Goal: Task Accomplishment & Management: Use online tool/utility

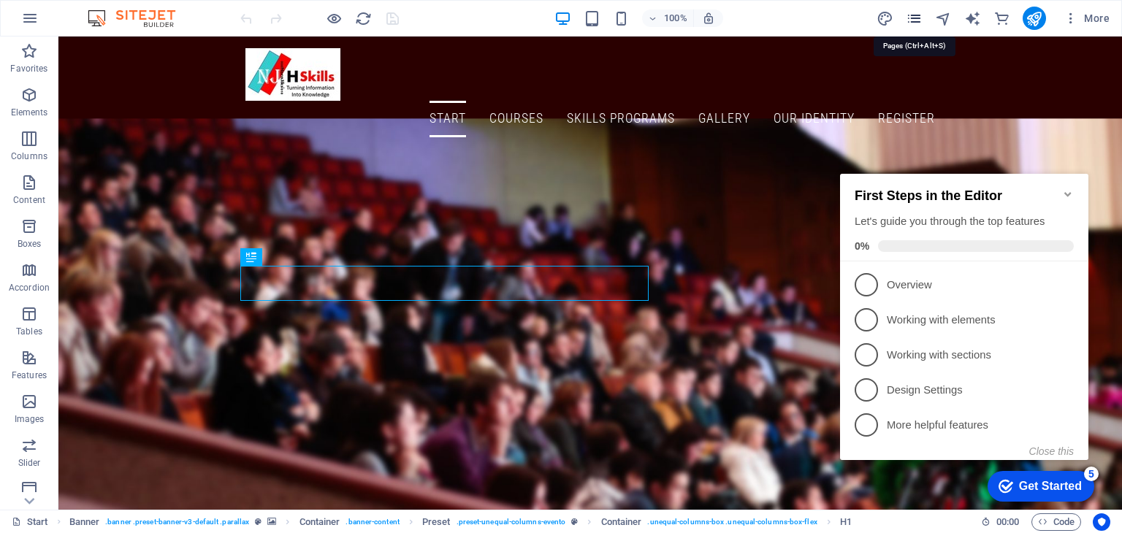
click at [913, 17] on icon "pages" at bounding box center [914, 18] width 17 height 17
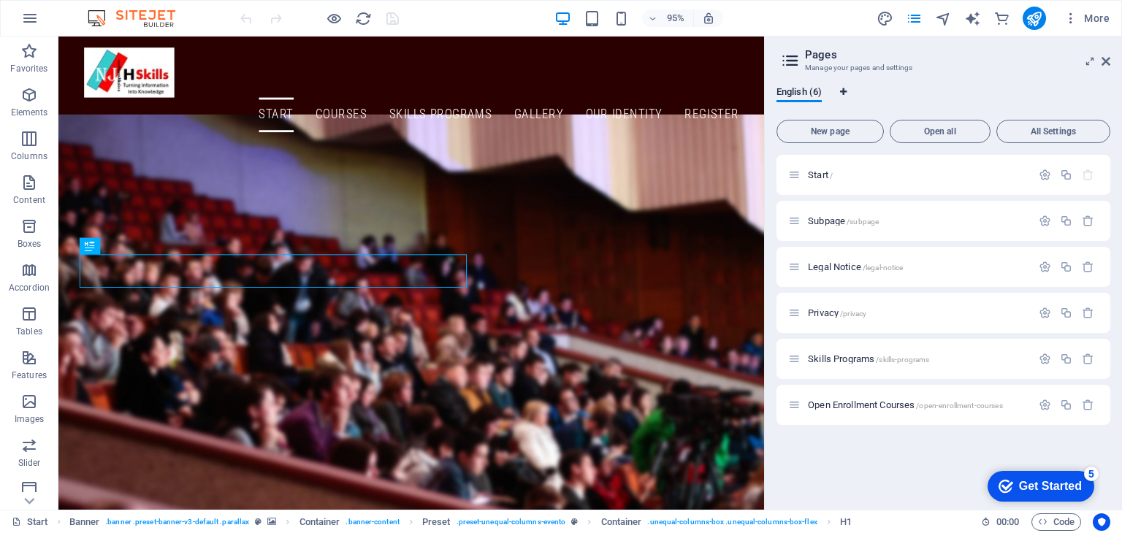
click at [848, 91] on span "Language Tabs" at bounding box center [843, 92] width 9 height 9
select select "41"
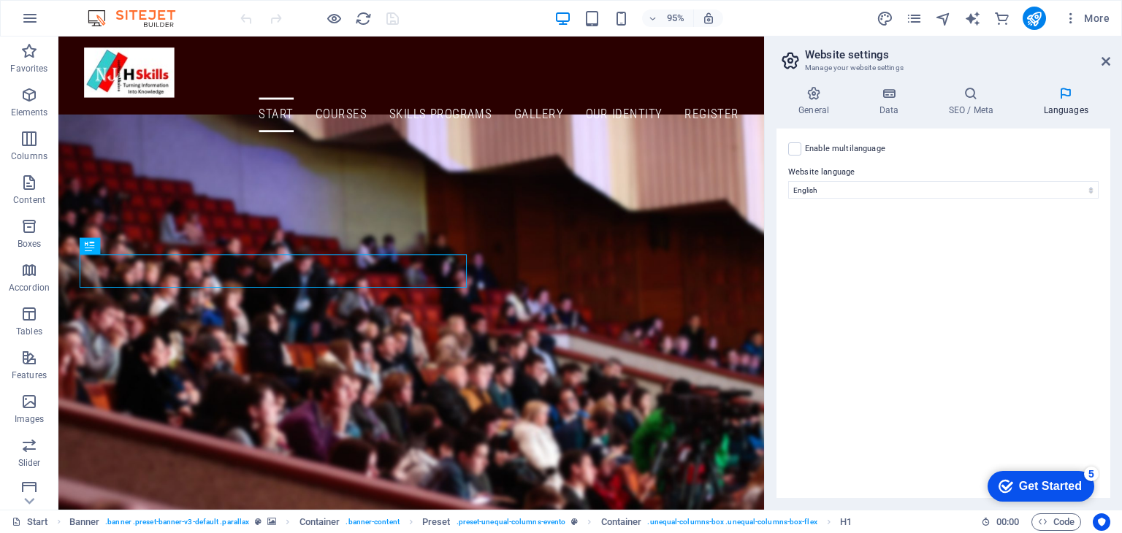
click at [1111, 63] on aside "Website settings Manage your website settings General Data SEO / Meta Languages…" at bounding box center [943, 273] width 358 height 473
click at [1108, 59] on icon at bounding box center [1106, 62] width 9 height 12
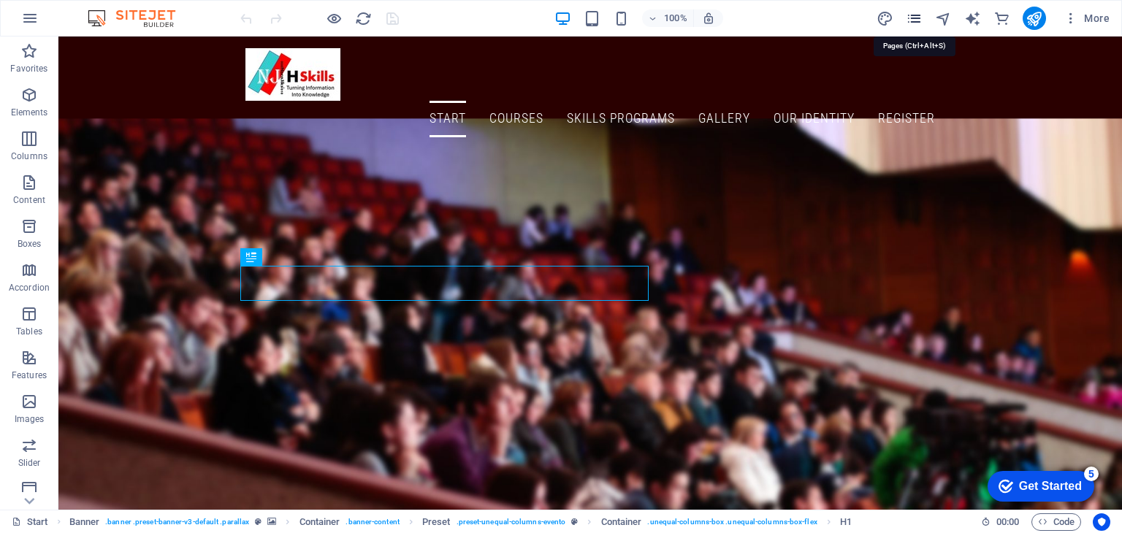
click at [914, 20] on icon "pages" at bounding box center [914, 18] width 17 height 17
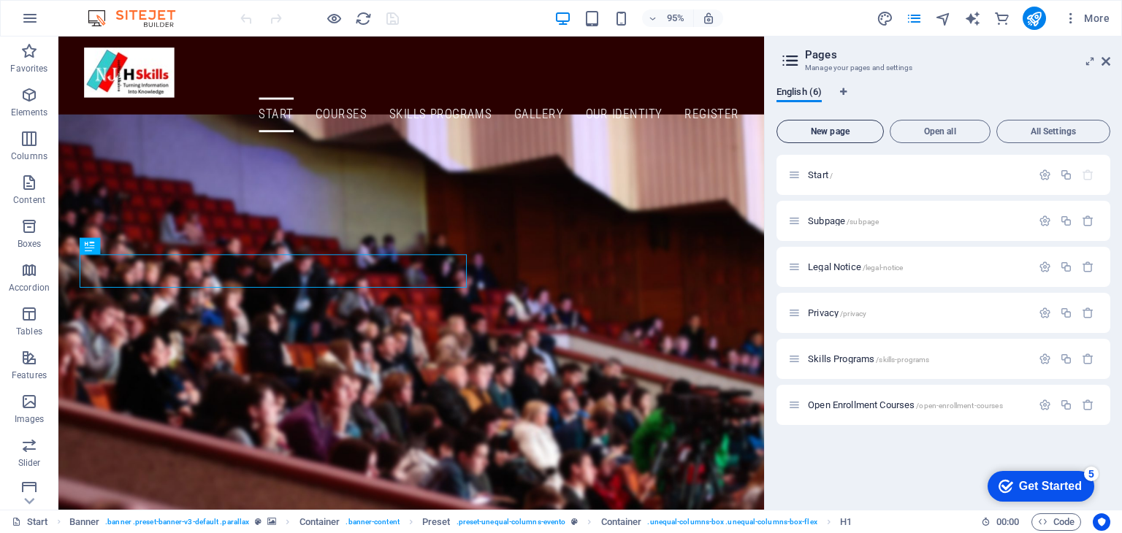
click at [817, 132] on span "New page" at bounding box center [830, 131] width 94 height 9
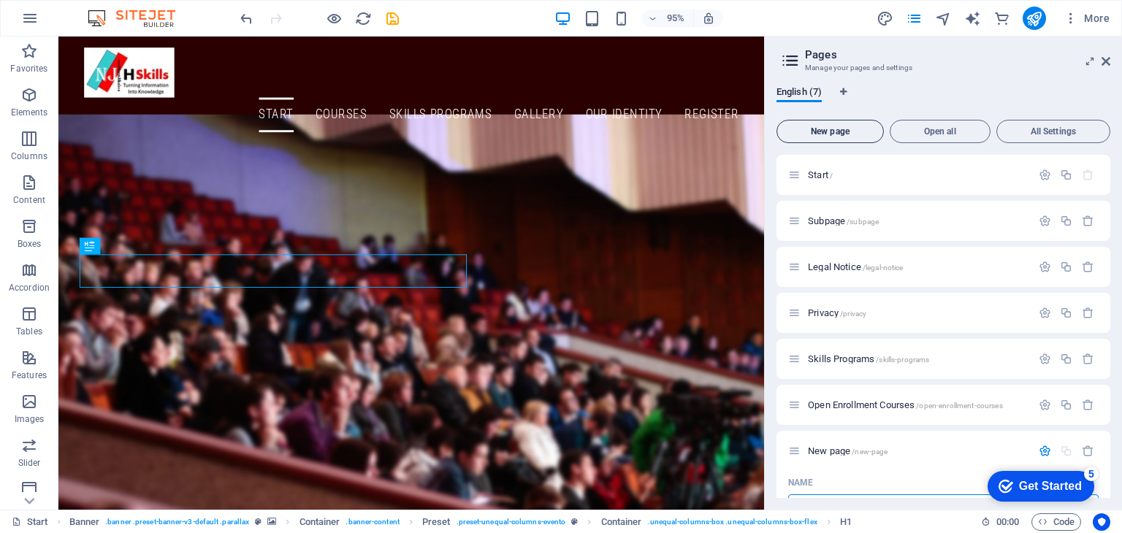
scroll to position [20, 0]
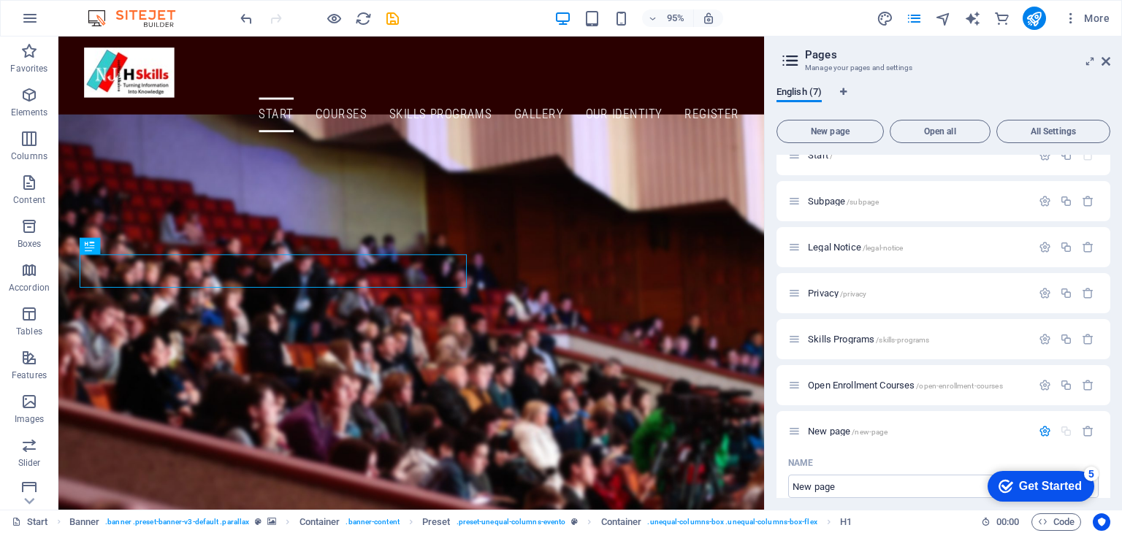
drag, startPoint x: 1110, startPoint y: 272, endPoint x: 1116, endPoint y: 300, distance: 29.1
click at [1116, 300] on div "English (7) New page Open all All Settings Start / Subpage /subpage Legal Notic…" at bounding box center [943, 292] width 357 height 435
click at [856, 487] on input "New page" at bounding box center [943, 486] width 310 height 23
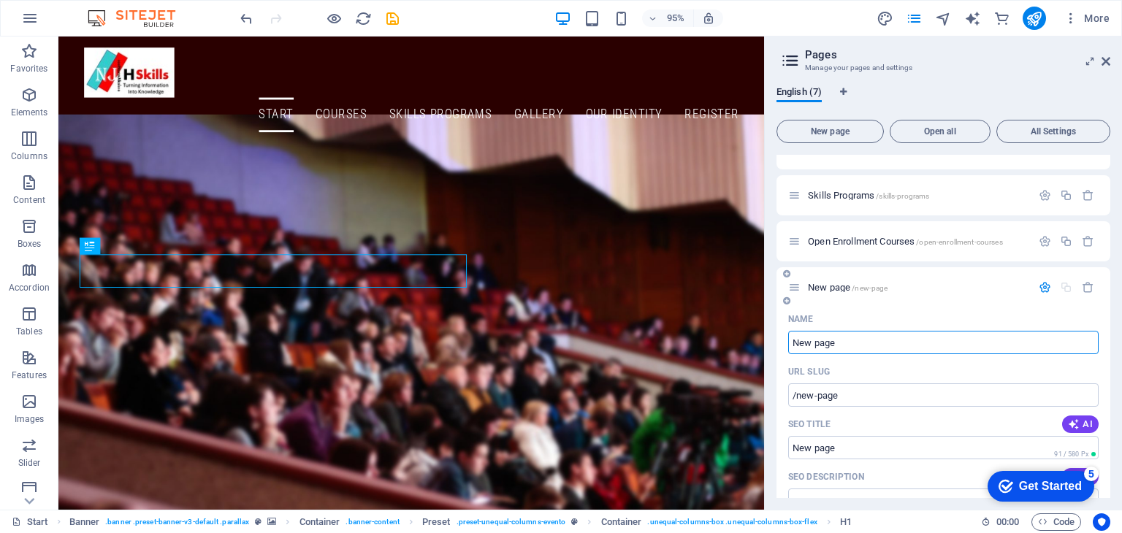
scroll to position [282, 0]
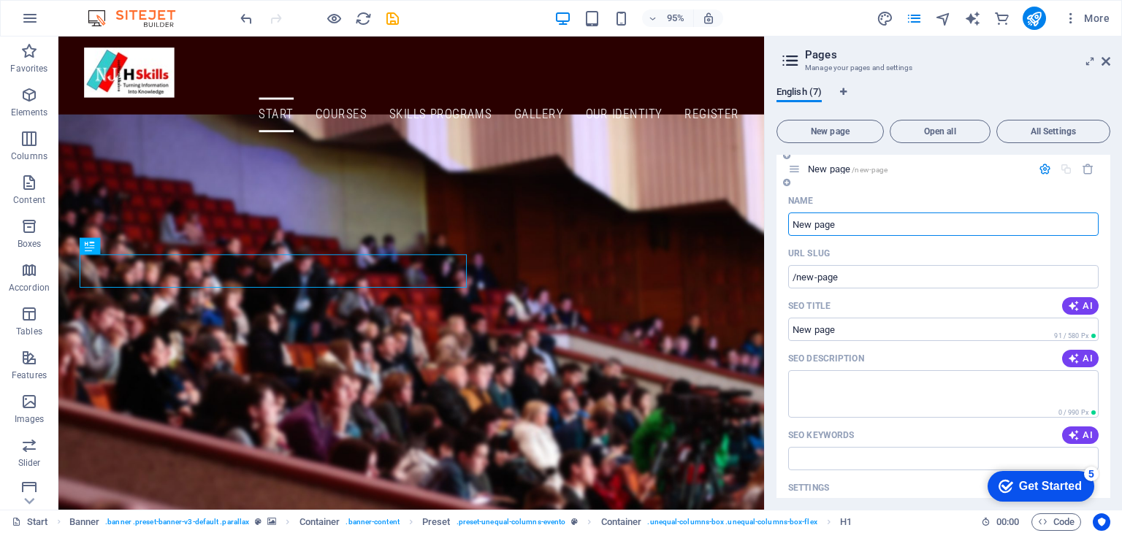
drag, startPoint x: 856, startPoint y: 487, endPoint x: 782, endPoint y: 224, distance: 273.9
click at [782, 224] on div "Name New page ​ URL SLUG /new-page ​ SEO Title AI ​ 91 / 580 Px SEO Description…" at bounding box center [944, 443] width 334 height 509
type input "Teams C"
type input "/teams"
type input "Teams Calende"
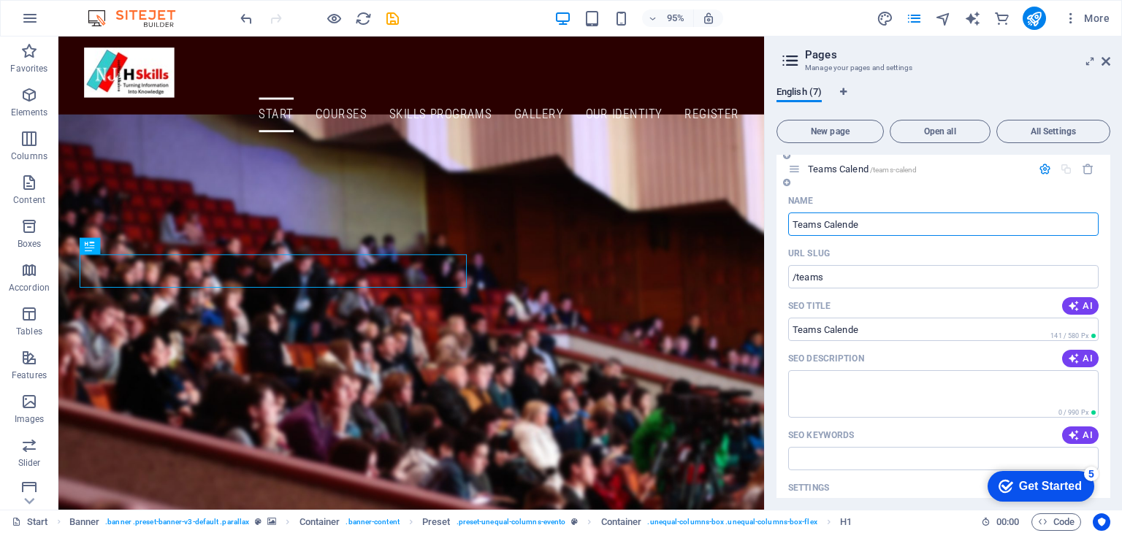
type input "/teams-calend"
type input "Teams Calender"
type input "/teams-calender"
type input "Teams Calender Sessions"
type input "/teams-calender-sessions"
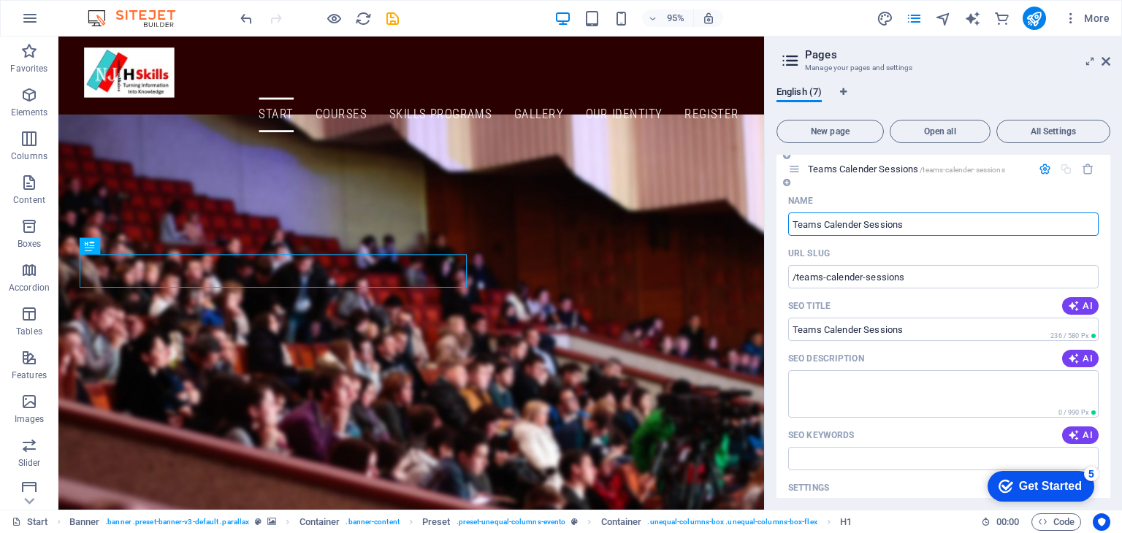
type input "Teams Calender Sessions"
drag, startPoint x: 782, startPoint y: 224, endPoint x: 853, endPoint y: 389, distance: 179.4
click at [853, 389] on div "Name Teams Calender Sessions ​ URL SLUG /teams-calender-sessions ​ SEO Title AI…" at bounding box center [944, 443] width 334 height 509
drag, startPoint x: 1106, startPoint y: 349, endPoint x: 1121, endPoint y: 455, distance: 106.9
click at [1121, 455] on div "English (7) New page Open all All Settings Start / Subpage /subpage Legal Notic…" at bounding box center [943, 292] width 357 height 435
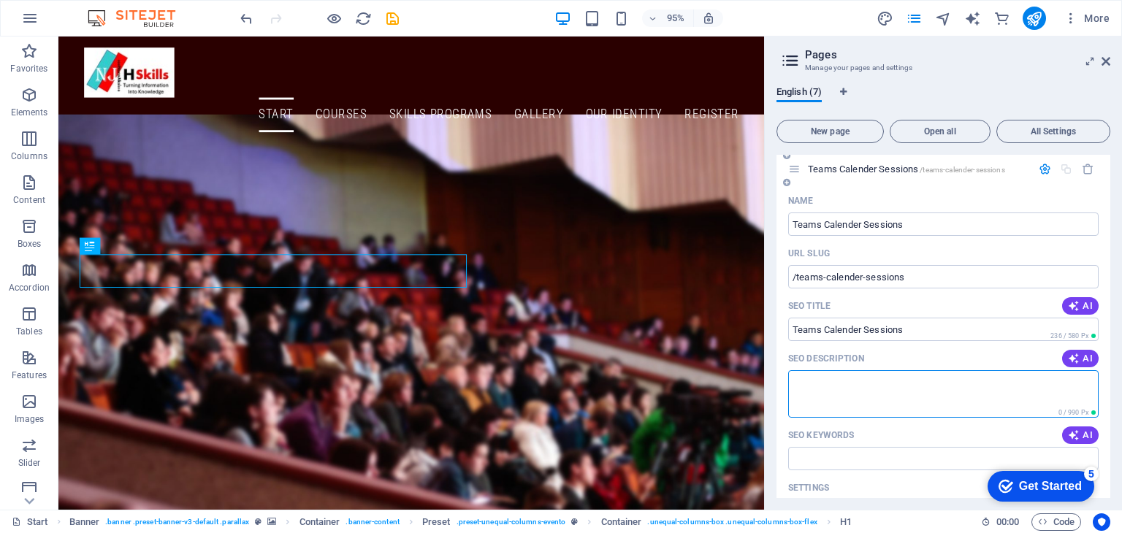
click at [807, 384] on textarea "SEO Description" at bounding box center [943, 393] width 310 height 47
drag, startPoint x: 1106, startPoint y: 313, endPoint x: 1116, endPoint y: 308, distance: 11.8
click at [1116, 308] on div "English (7) New page Open all All Settings Start / Subpage /subpage Legal Notic…" at bounding box center [943, 292] width 357 height 435
click at [1040, 171] on icon "button" at bounding box center [1045, 169] width 12 height 12
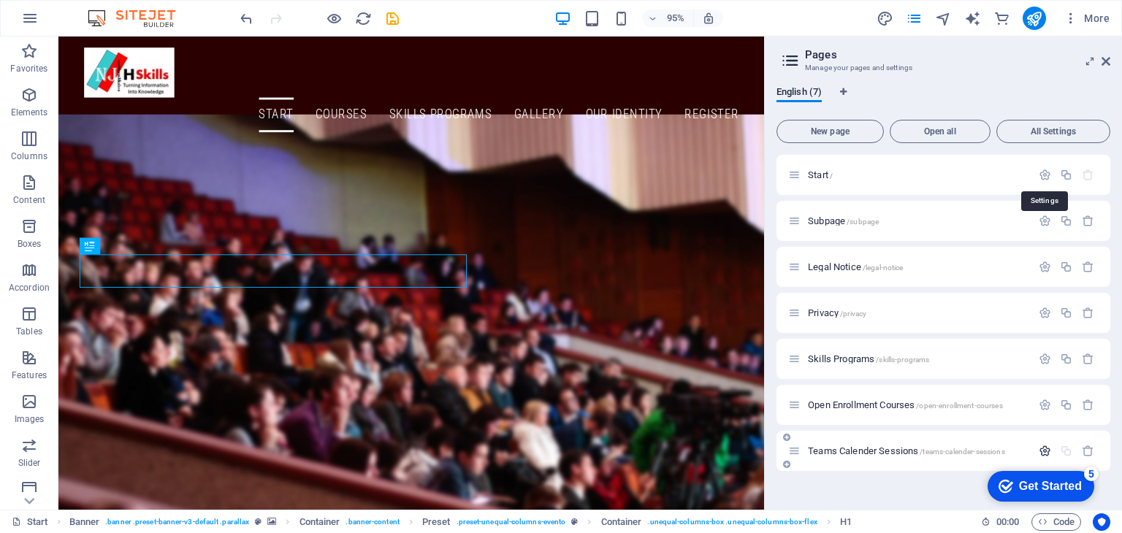
scroll to position [0, 0]
click at [1011, 448] on p "Teams Calender Sessions /teams-calender-sessions" at bounding box center [917, 450] width 219 height 9
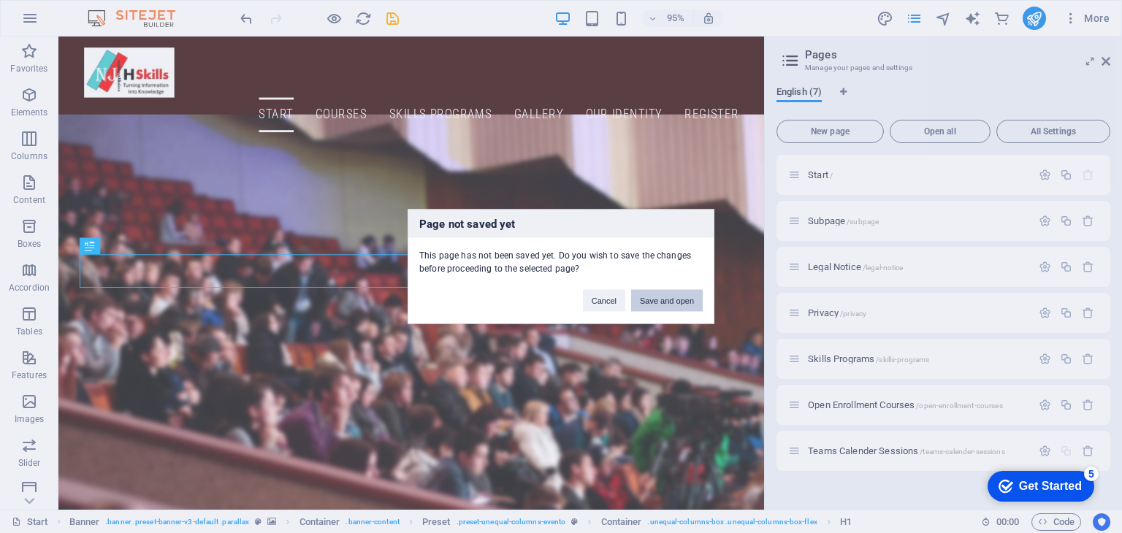
click at [670, 298] on button "Save and open" at bounding box center [667, 301] width 72 height 22
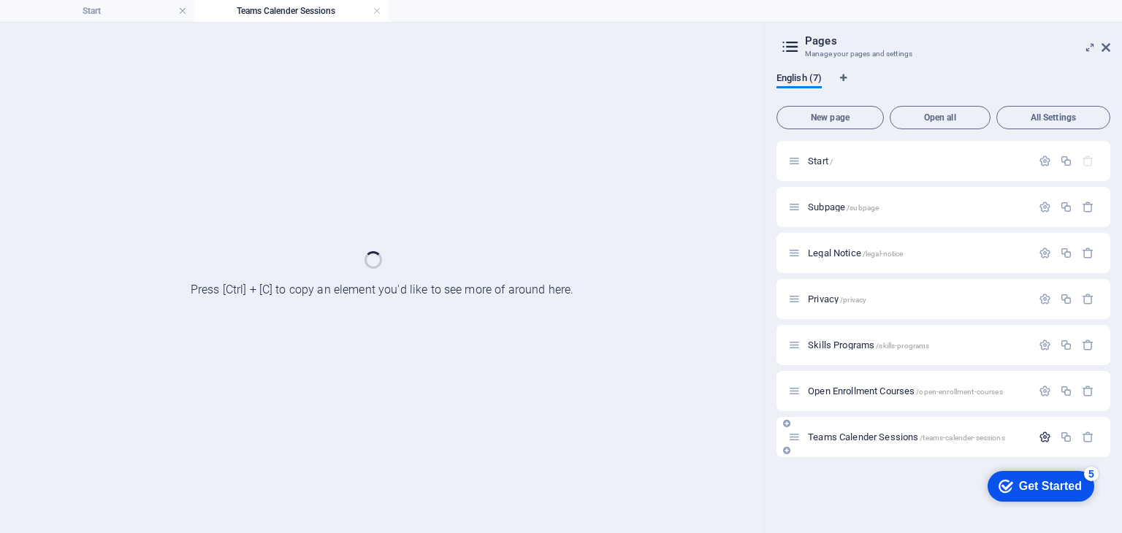
click at [1048, 435] on icon "button" at bounding box center [1045, 437] width 12 height 12
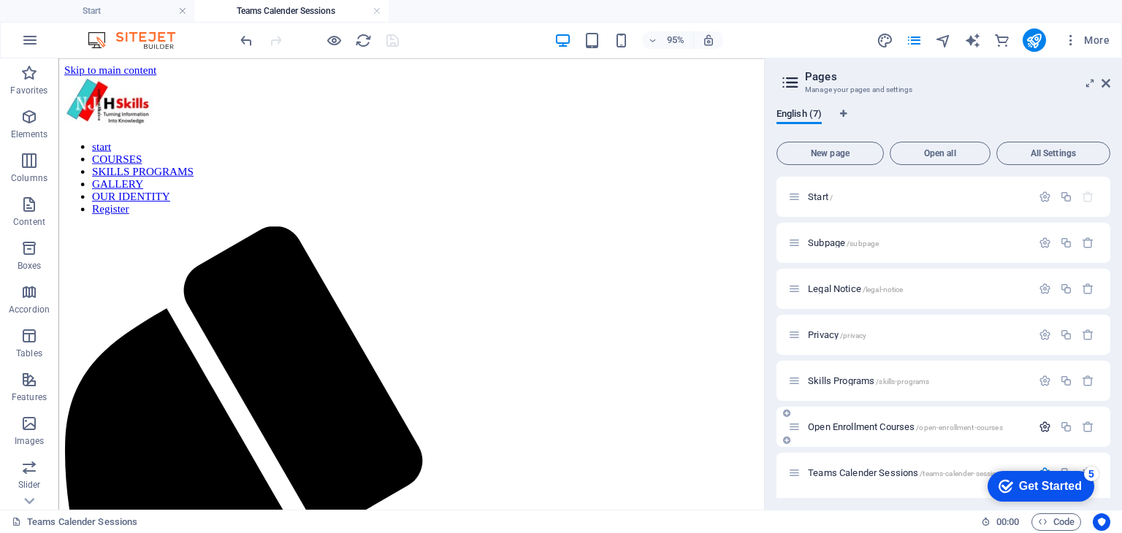
click at [1046, 427] on icon "button" at bounding box center [1045, 427] width 12 height 12
click at [1110, 216] on div "Start / Subpage /subpage Legal Notice /legal-notice Privacy /privacy Skills Pro…" at bounding box center [944, 337] width 334 height 321
drag, startPoint x: 1110, startPoint y: 216, endPoint x: 1108, endPoint y: 274, distance: 58.5
click at [1108, 274] on div "Start / Subpage /subpage Legal Notice /legal-notice Privacy /privacy Skills Pro…" at bounding box center [944, 337] width 334 height 321
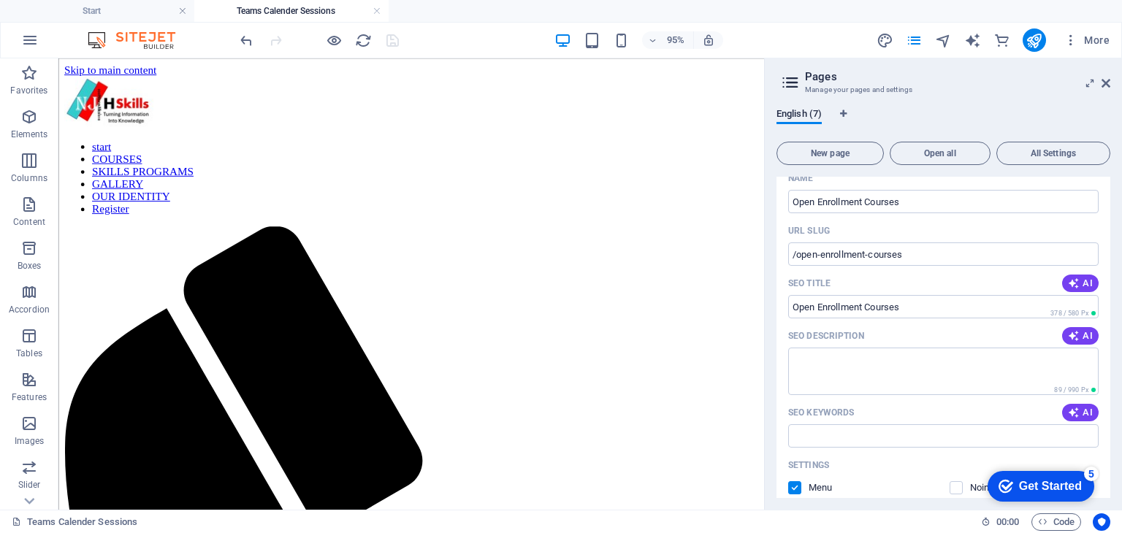
drag, startPoint x: 1107, startPoint y: 266, endPoint x: 1108, endPoint y: 305, distance: 39.5
click at [1108, 305] on div "Start / Subpage /subpage Legal Notice /legal-notice Privacy /privacy Skills Pro…" at bounding box center [944, 337] width 334 height 321
drag, startPoint x: 1107, startPoint y: 290, endPoint x: 1109, endPoint y: 303, distance: 13.3
click at [1109, 303] on div "Start / Subpage /subpage Legal Notice /legal-notice Privacy /privacy Skills Pro…" at bounding box center [944, 337] width 334 height 321
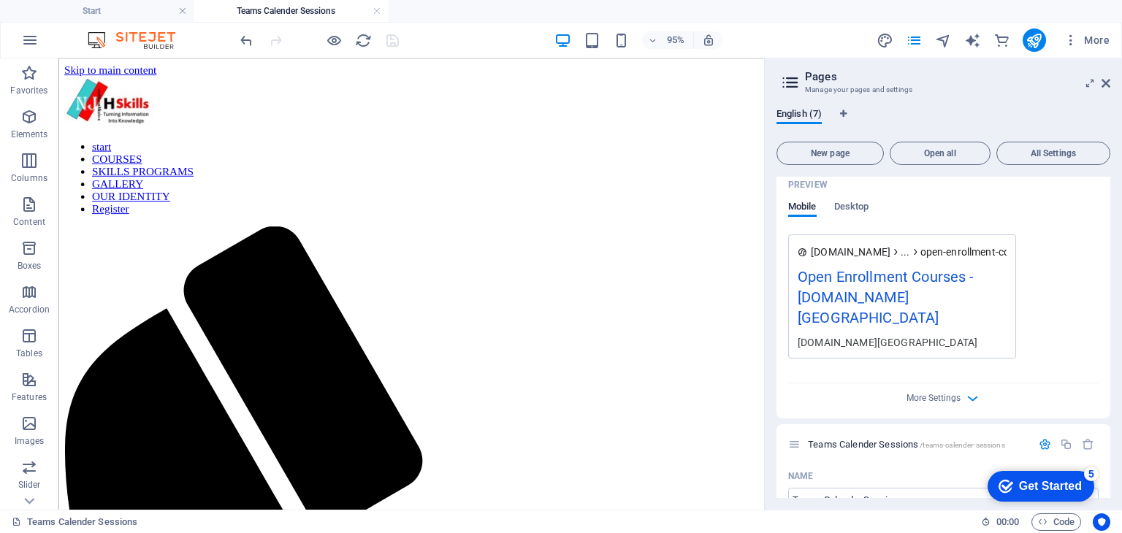
scroll to position [637, 0]
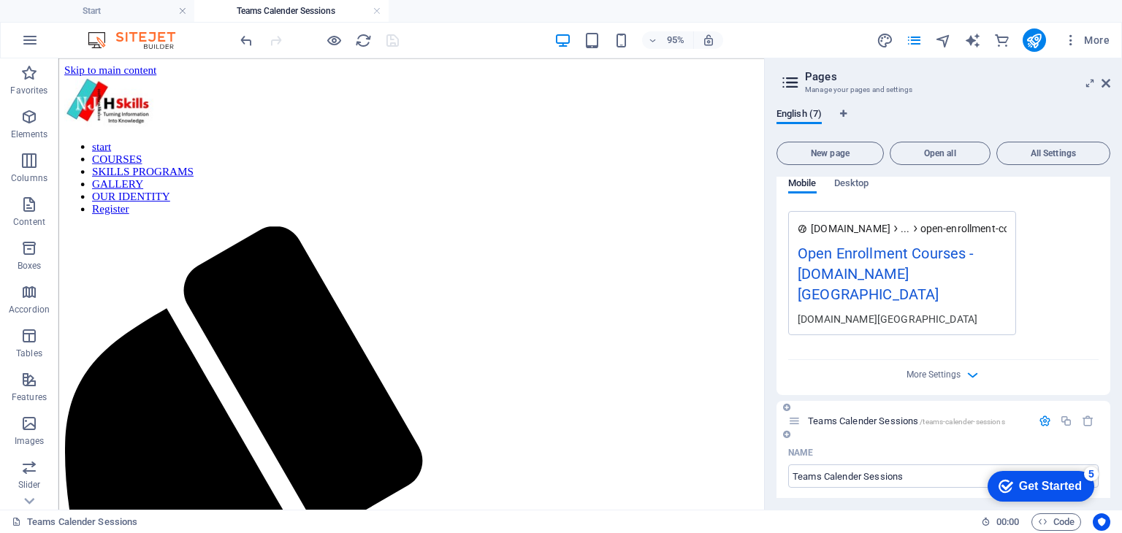
click at [885, 494] on div "URL SLUG" at bounding box center [943, 505] width 310 height 23
click at [1047, 415] on icon "button" at bounding box center [1045, 421] width 12 height 12
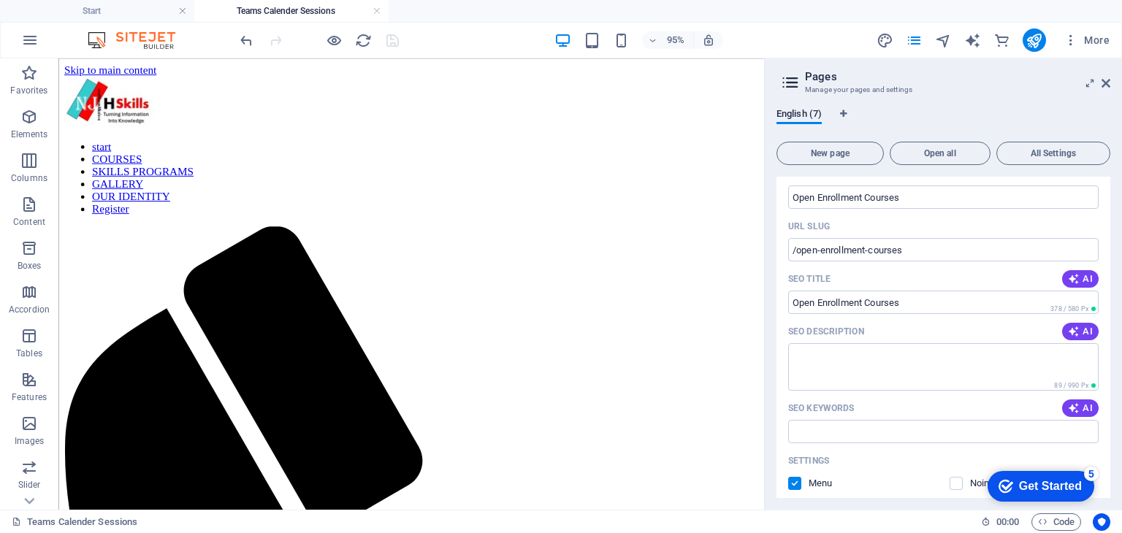
scroll to position [4, 0]
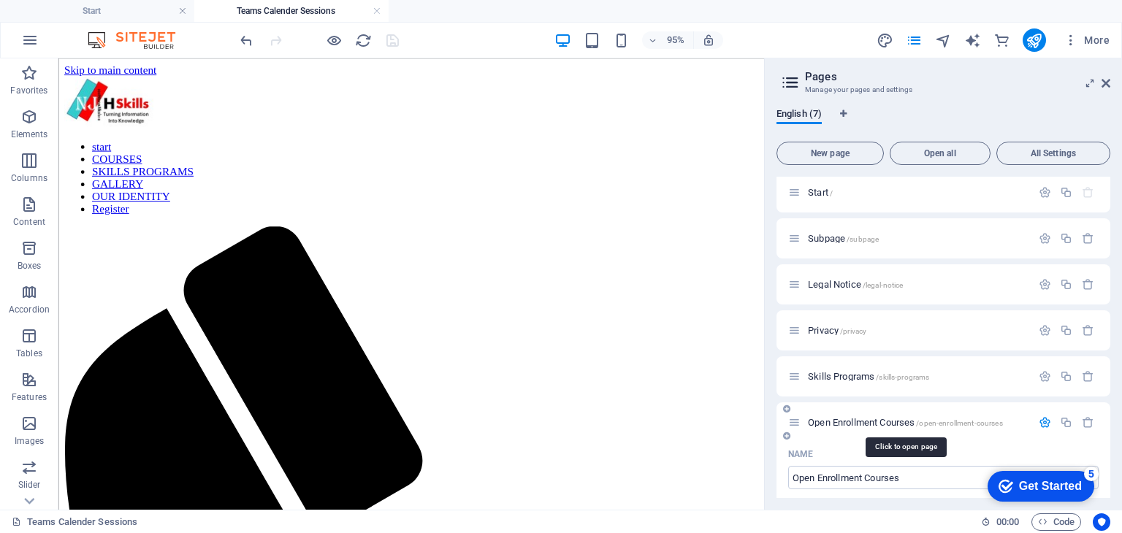
click at [839, 422] on span "Open Enrollment Courses /open-enrollment-courses" at bounding box center [905, 422] width 195 height 11
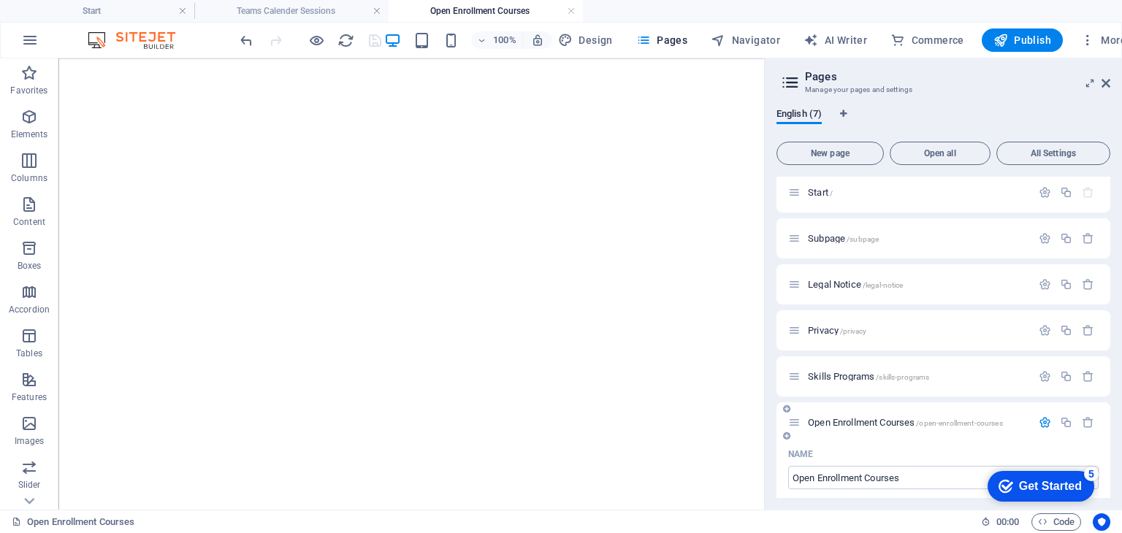
click at [843, 382] on div "Skills Programs /skills-programs" at bounding box center [909, 376] width 243 height 17
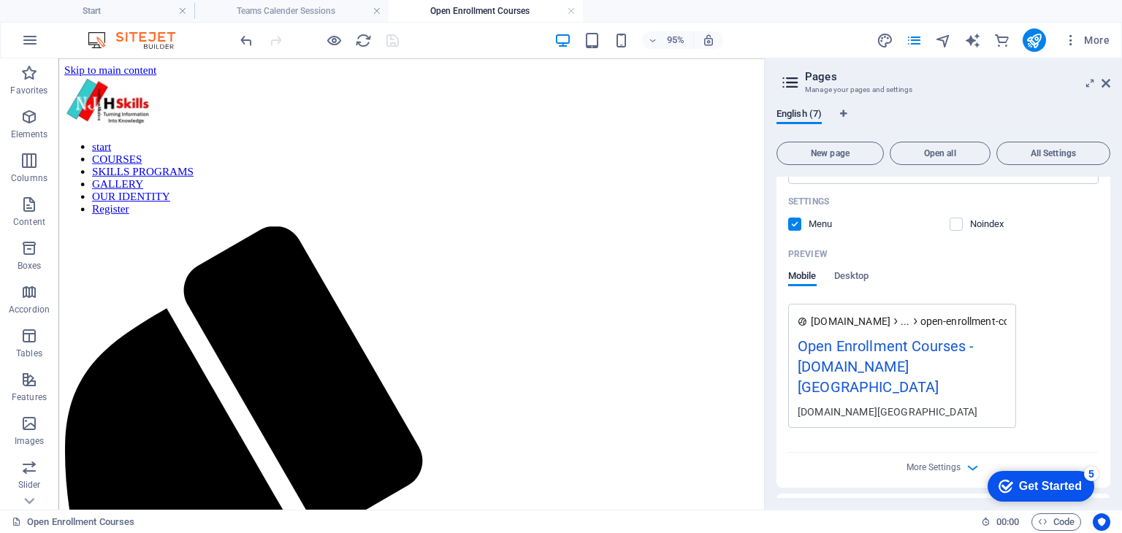
scroll to position [565, 0]
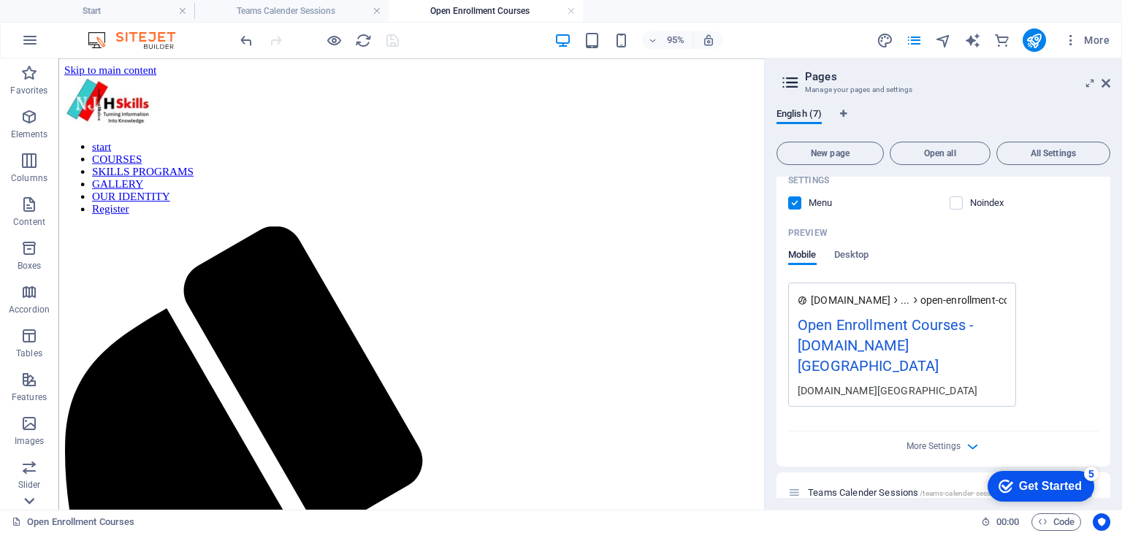
click at [26, 77] on icon at bounding box center [29, 67] width 20 height 20
click at [36, 261] on icon "button" at bounding box center [29, 262] width 18 height 18
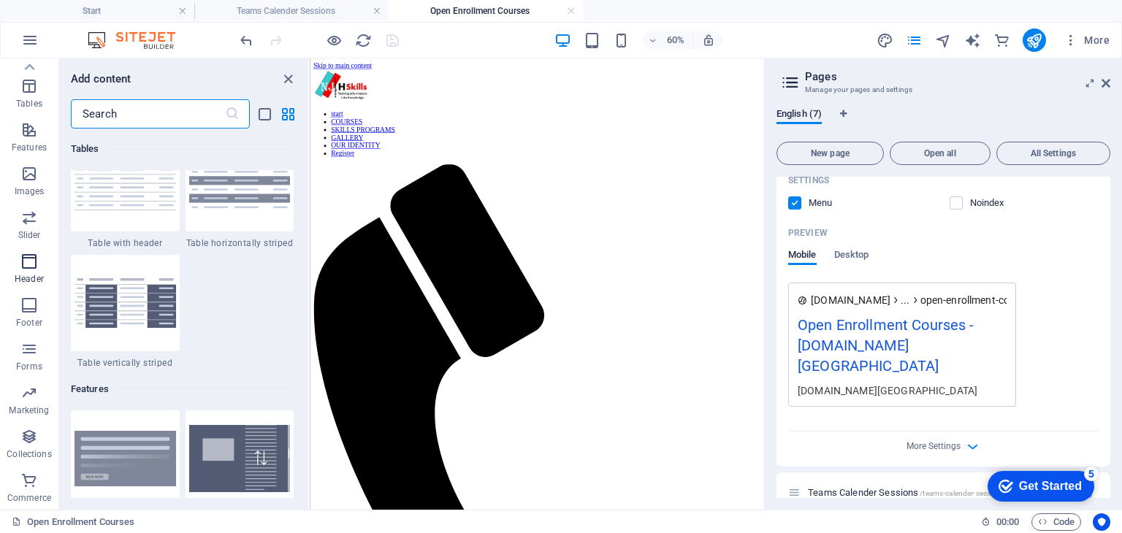
scroll to position [8797, 0]
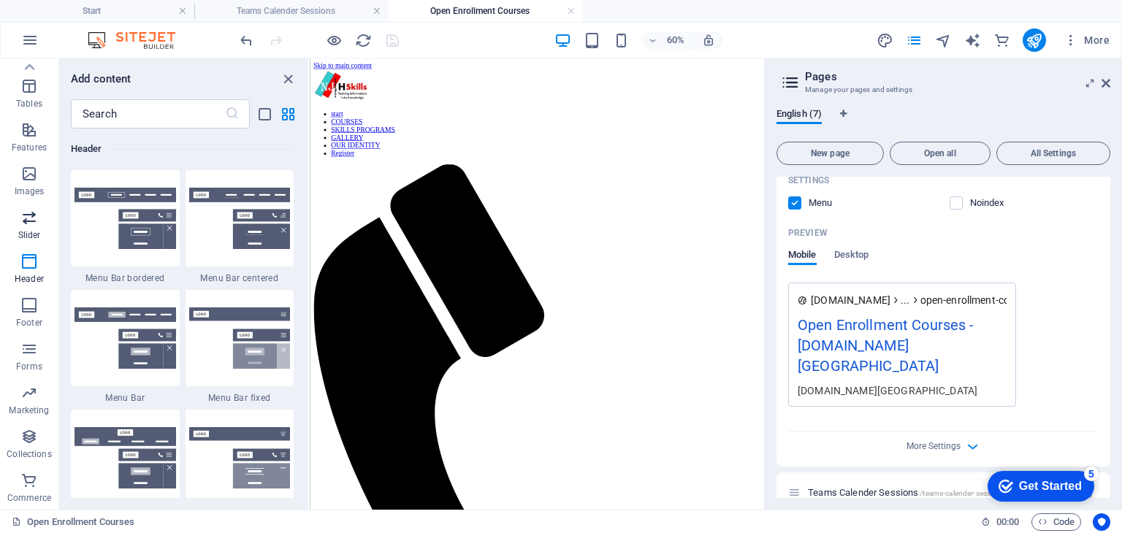
click at [35, 216] on icon "button" at bounding box center [29, 218] width 18 height 18
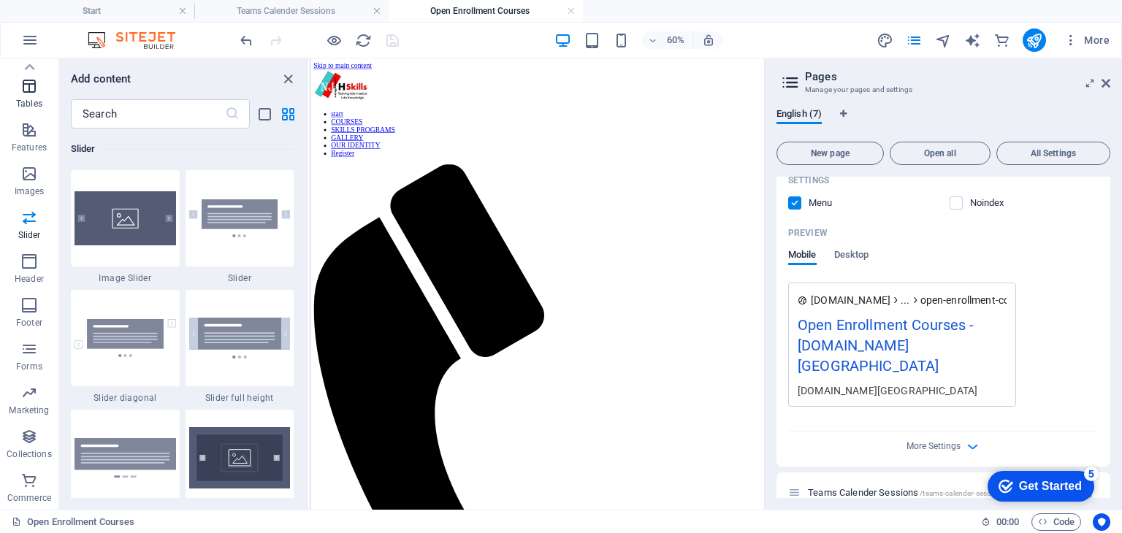
scroll to position [8282, 0]
click at [288, 74] on icon "close panel" at bounding box center [288, 79] width 17 height 17
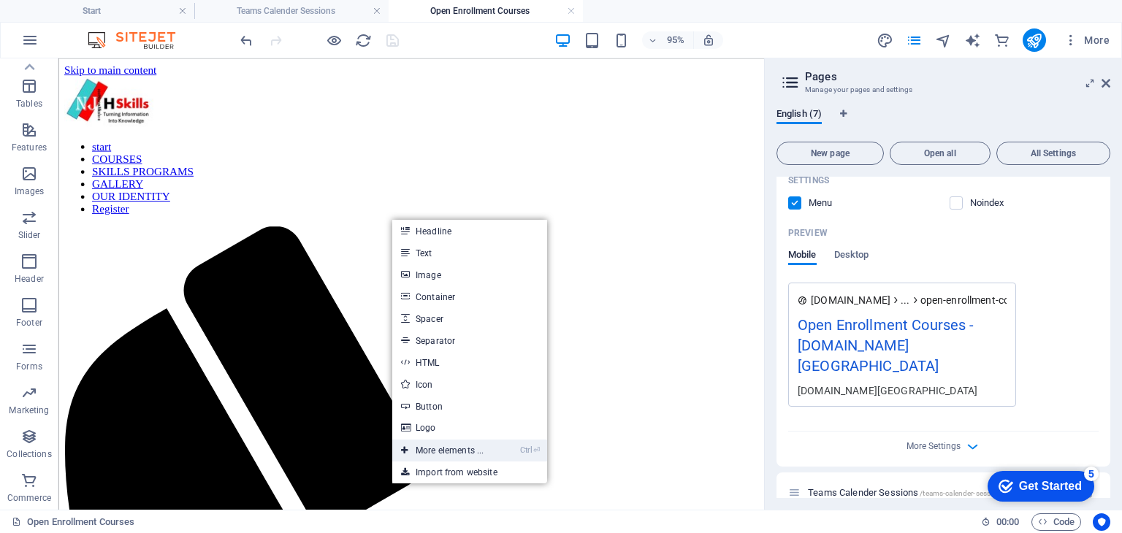
click at [453, 449] on link "Ctrl ⏎ More elements ..." at bounding box center [442, 451] width 100 height 22
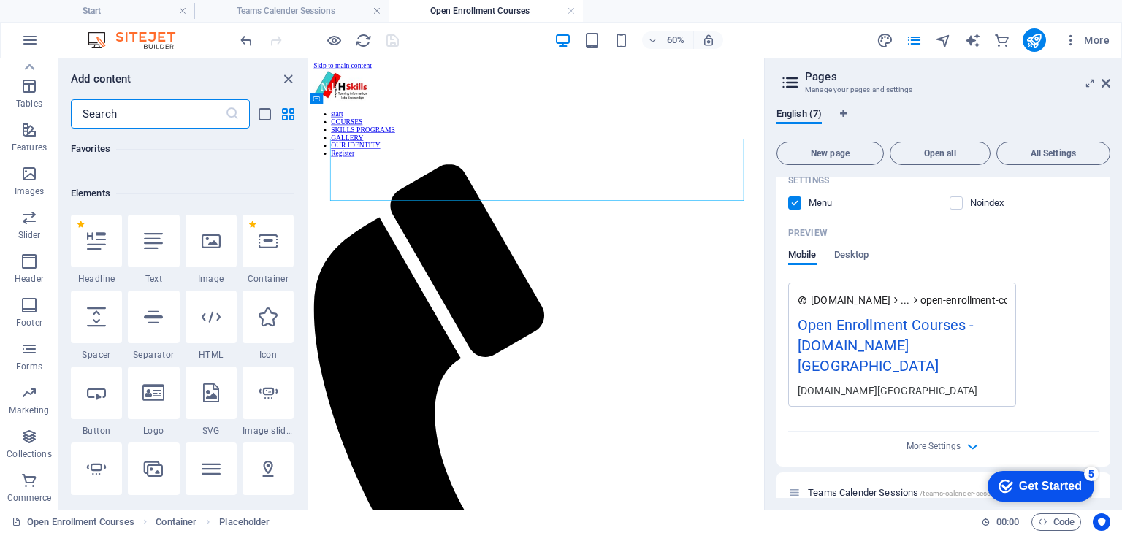
scroll to position [155, 0]
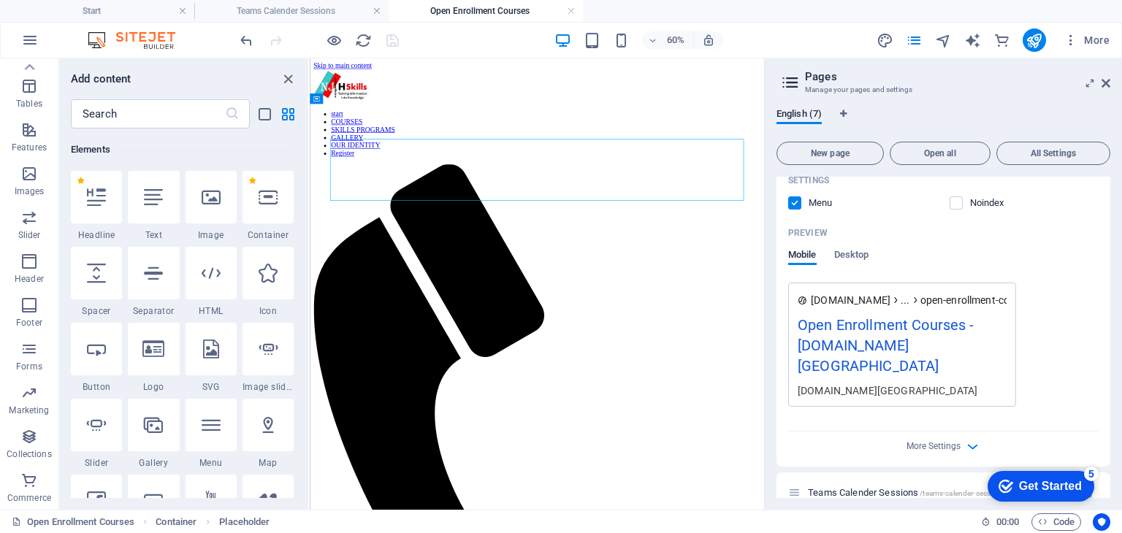
drag, startPoint x: 305, startPoint y: 137, endPoint x: 305, endPoint y: 161, distance: 24.1
click at [305, 161] on div "Favorites 1 Star Headline 1 Star Container Elements 1 Star Headline 1 Star Text…" at bounding box center [183, 314] width 249 height 370
click at [305, 293] on div "Favorites 1 Star Headline 1 Star Container Elements 1 Star Headline 1 Star Text…" at bounding box center [183, 314] width 249 height 370
click at [181, 117] on input "text" at bounding box center [148, 113] width 154 height 29
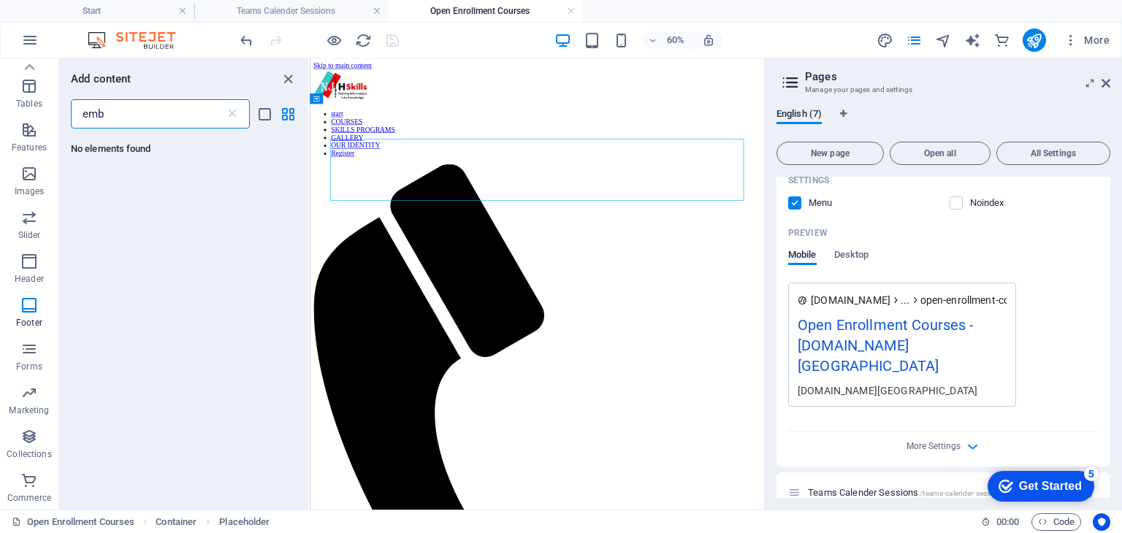
scroll to position [0, 0]
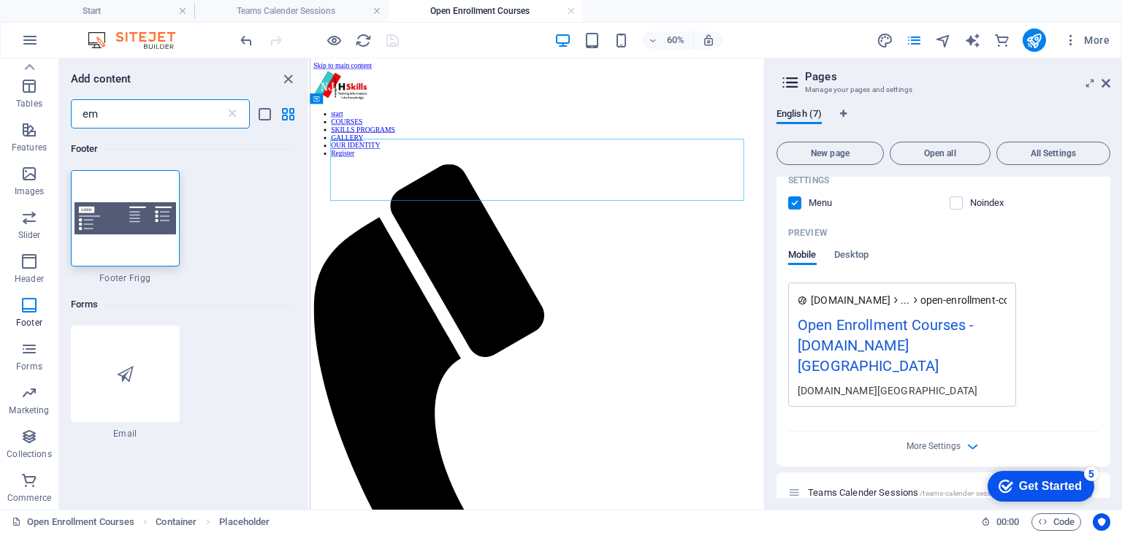
type input "e"
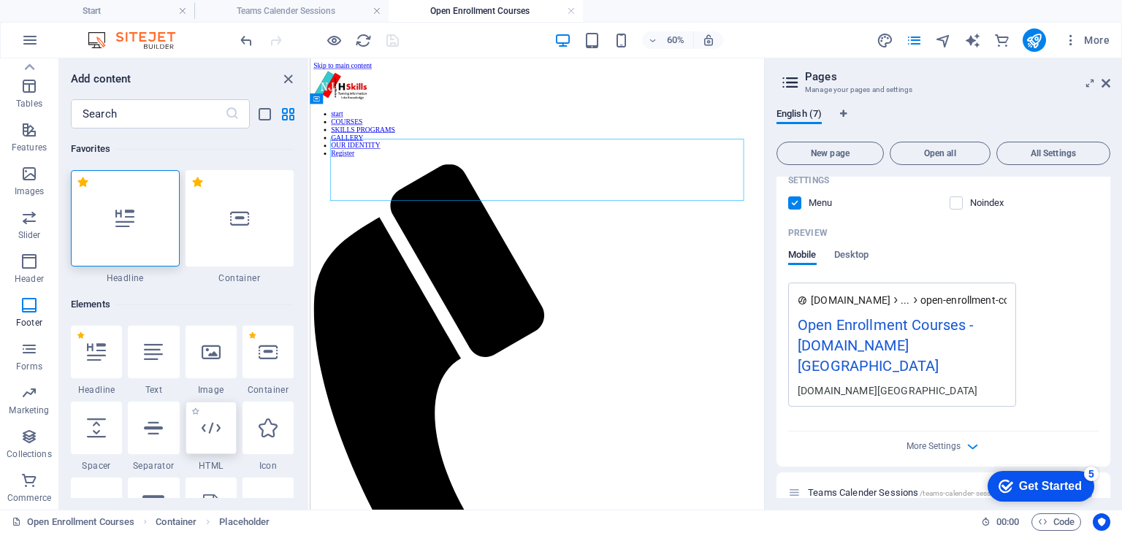
click at [215, 446] on div at bounding box center [211, 428] width 51 height 53
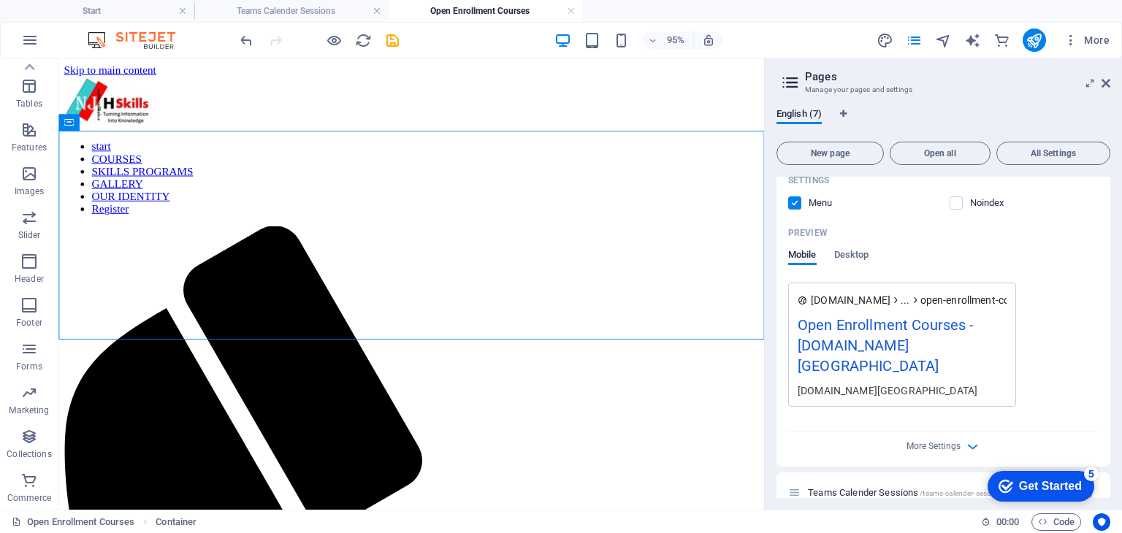
click at [126, 123] on icon at bounding box center [129, 122] width 7 height 15
drag, startPoint x: 114, startPoint y: 392, endPoint x: 161, endPoint y: 388, distance: 46.9
drag, startPoint x: 161, startPoint y: 388, endPoint x: 145, endPoint y: 378, distance: 18.4
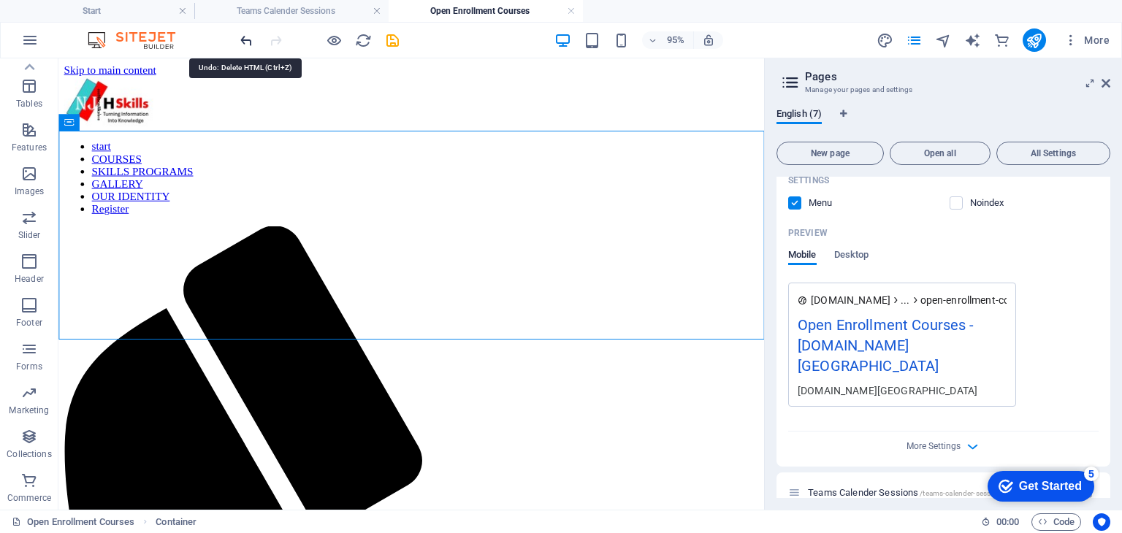
click at [245, 37] on icon "undo" at bounding box center [246, 40] width 17 height 17
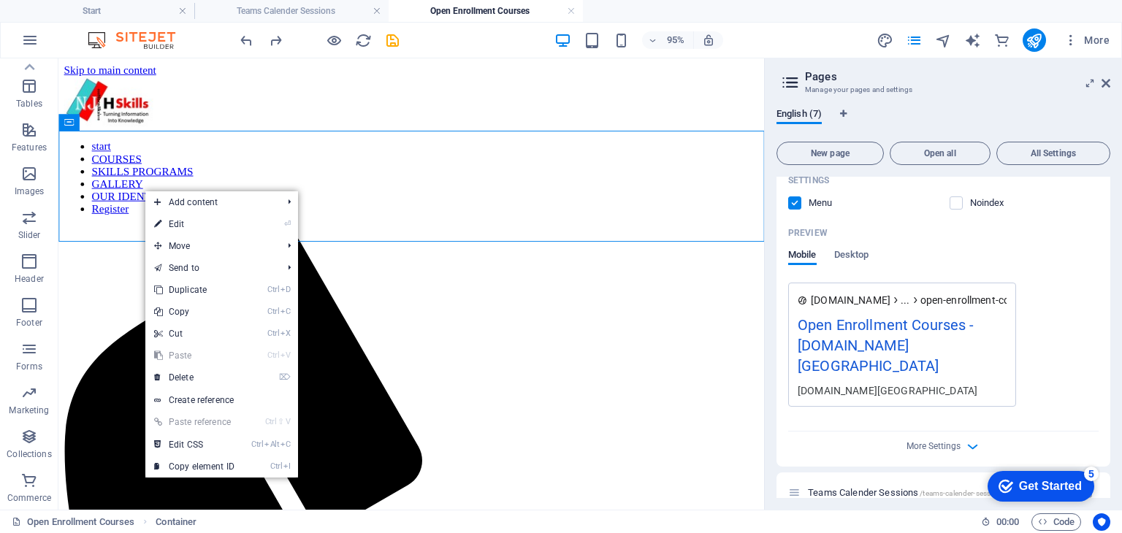
drag, startPoint x: 148, startPoint y: 197, endPoint x: 185, endPoint y: 415, distance: 221.5
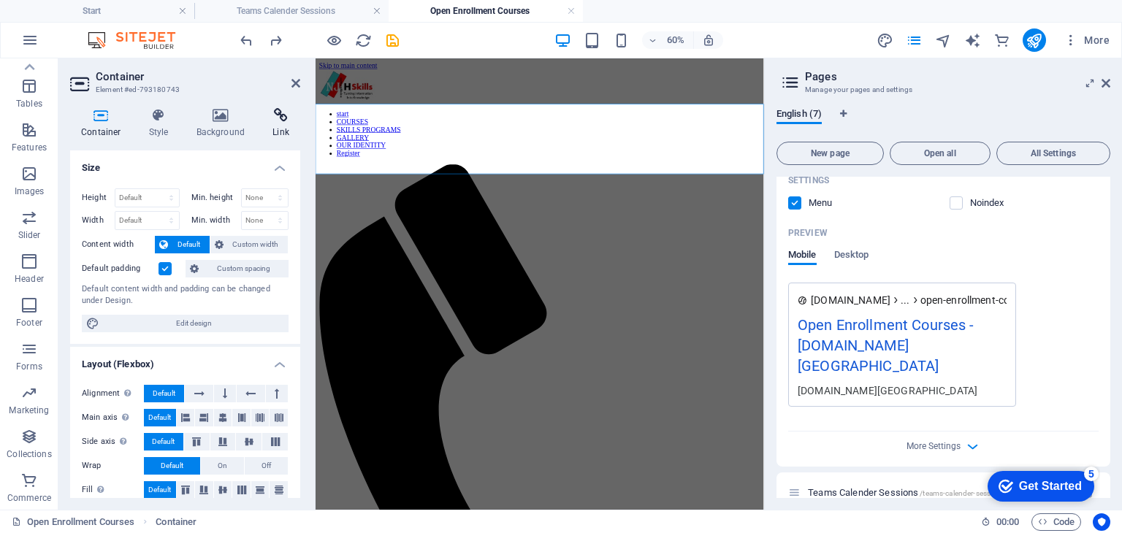
click at [281, 129] on h4 "Link" at bounding box center [281, 123] width 39 height 31
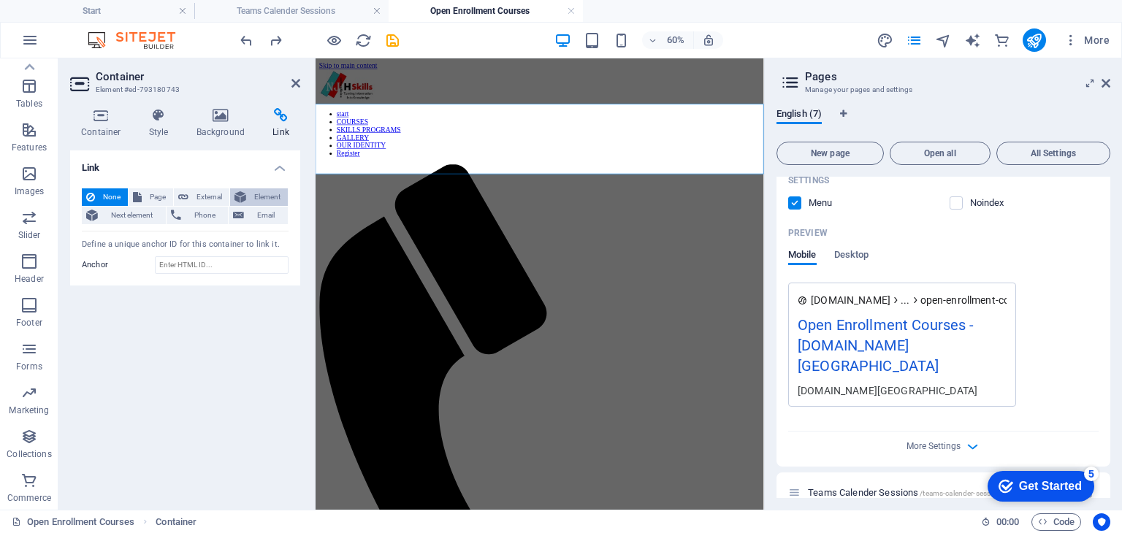
click at [260, 200] on span "Element" at bounding box center [267, 197] width 33 height 18
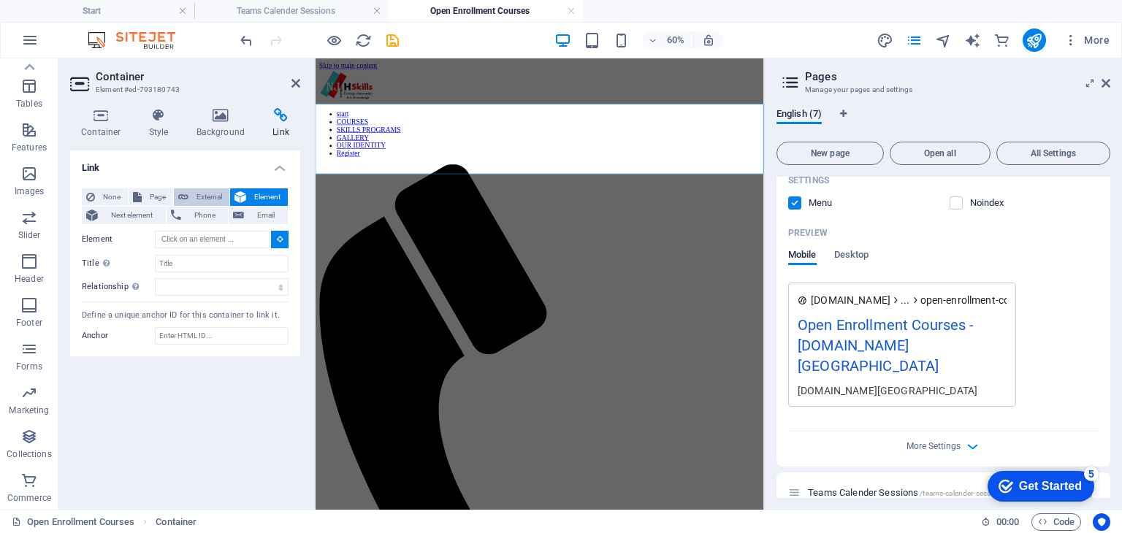
click at [193, 192] on span "External" at bounding box center [209, 197] width 32 height 18
select select "blank"
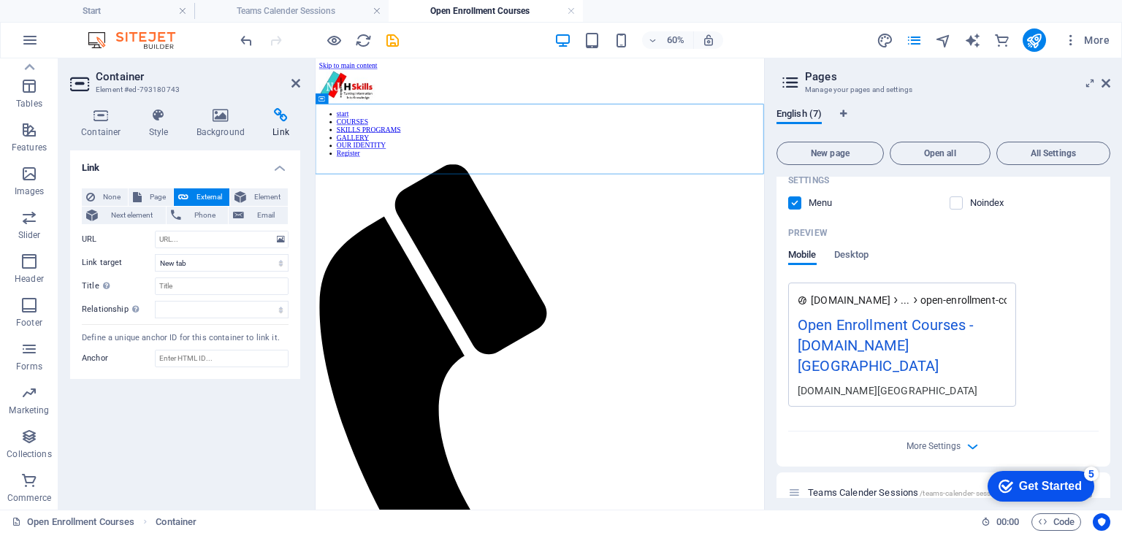
click at [293, 83] on icon at bounding box center [295, 83] width 9 height 12
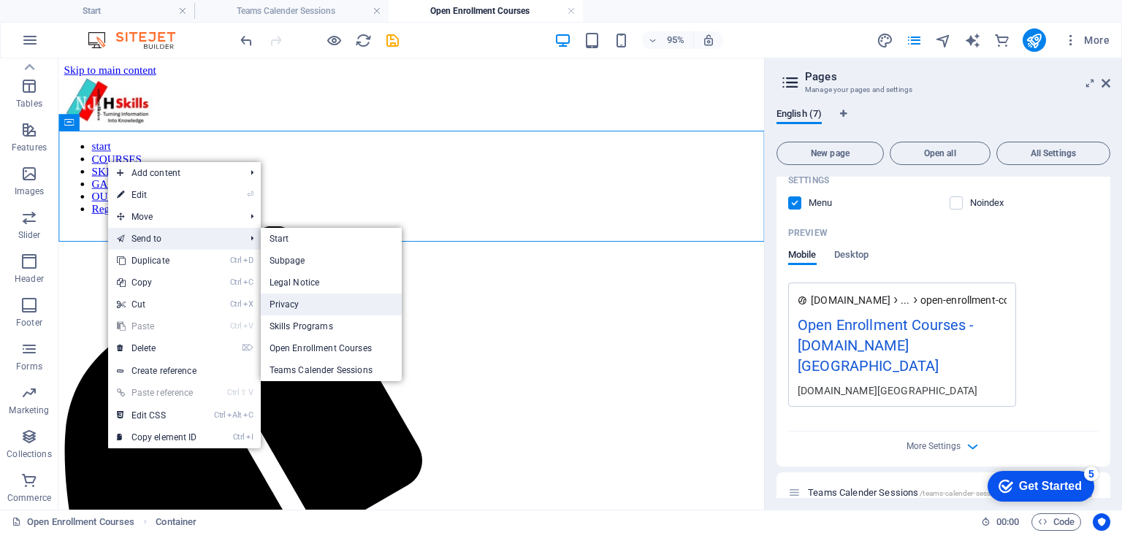
click at [305, 298] on link "Privacy" at bounding box center [331, 305] width 141 height 22
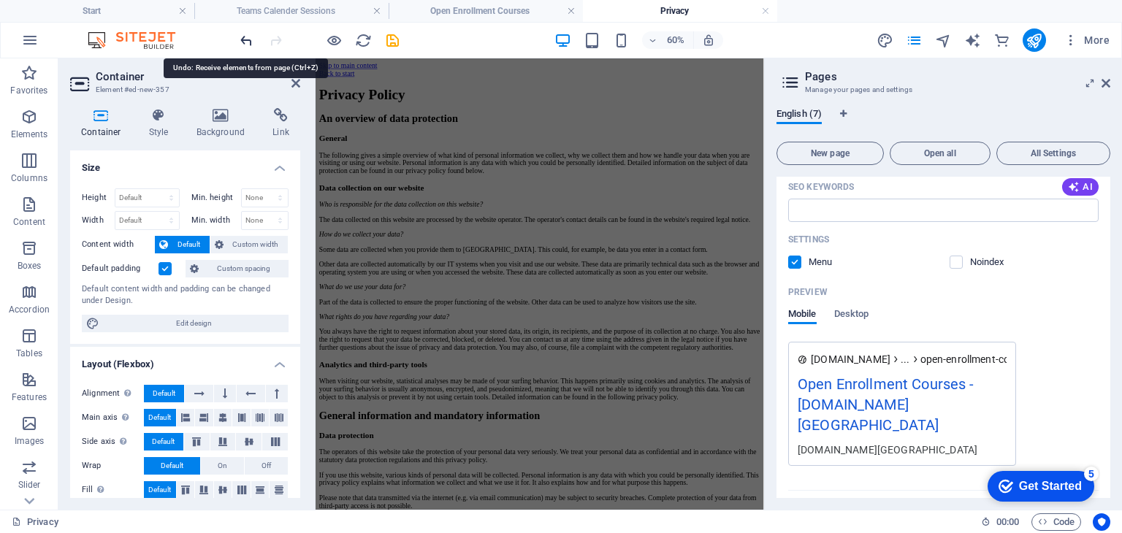
click at [247, 39] on icon "undo" at bounding box center [246, 40] width 17 height 17
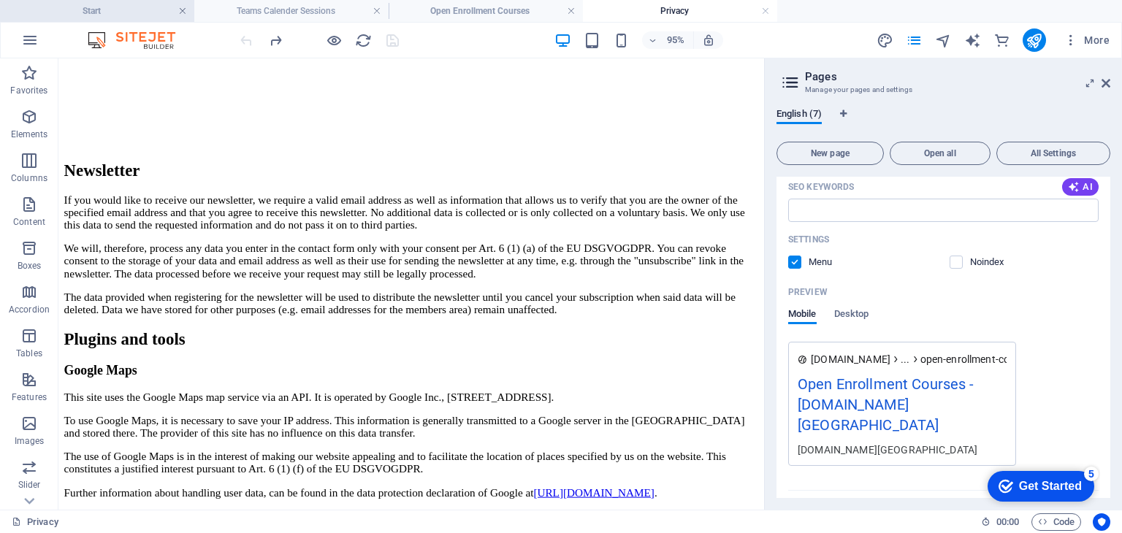
click at [186, 11] on link at bounding box center [182, 11] width 9 height 14
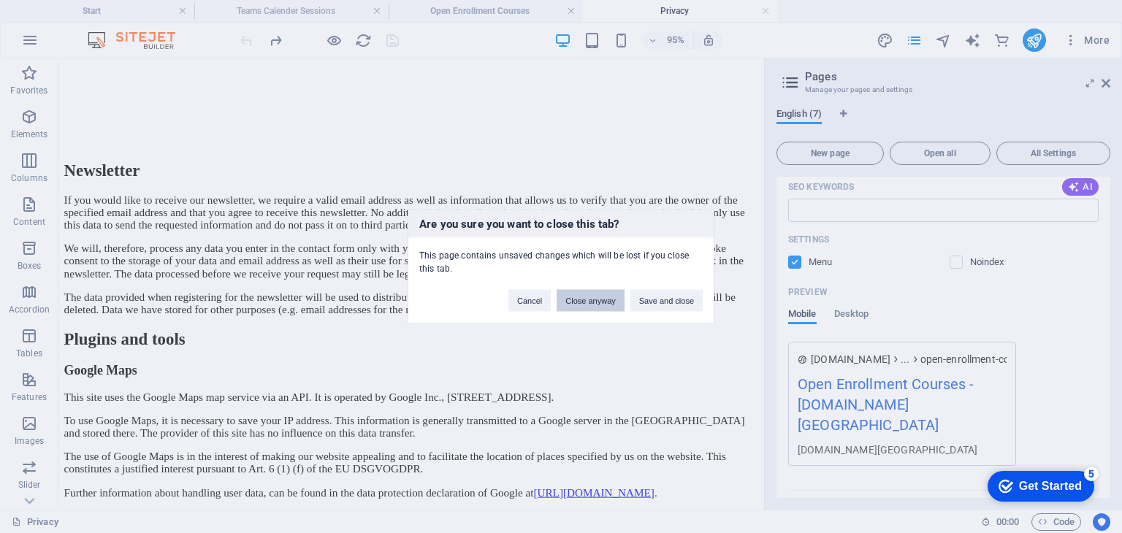
drag, startPoint x: 602, startPoint y: 305, endPoint x: 545, endPoint y: 254, distance: 76.1
click at [602, 305] on button "Close anyway" at bounding box center [590, 301] width 67 height 22
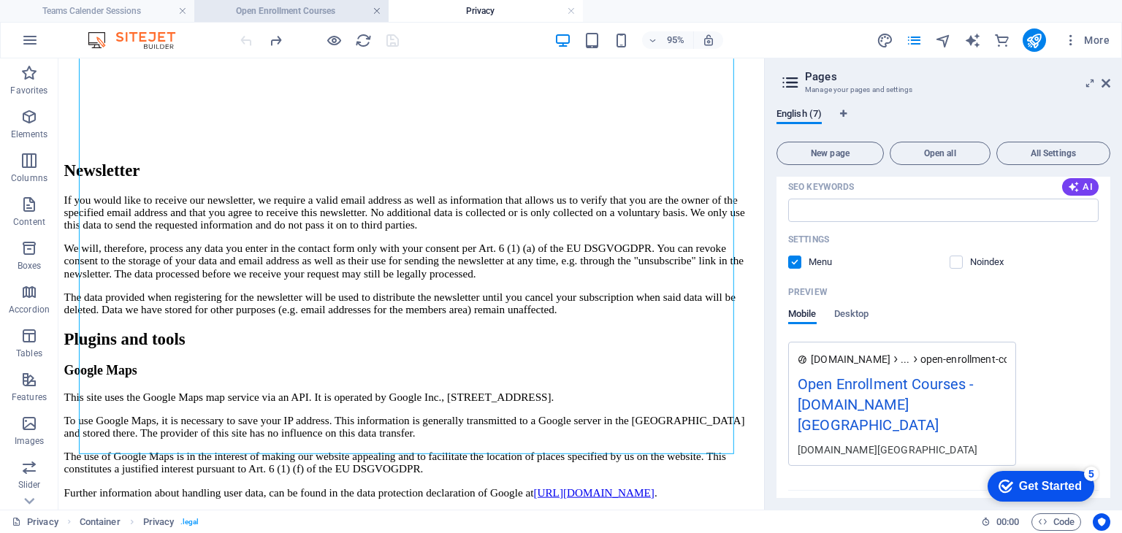
click at [376, 7] on link at bounding box center [377, 11] width 9 height 14
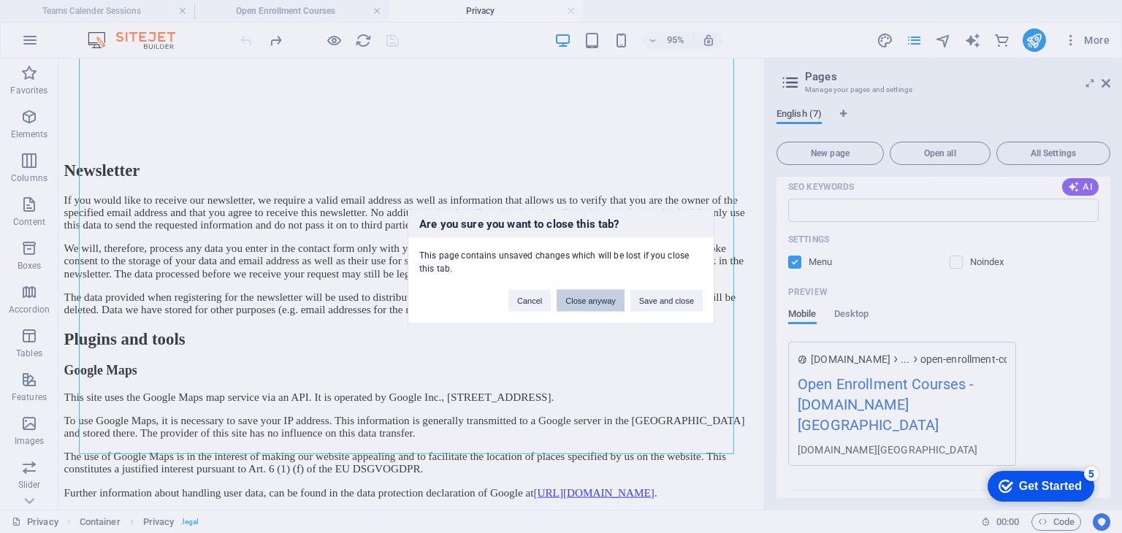
click at [579, 302] on button "Close anyway" at bounding box center [590, 301] width 67 height 22
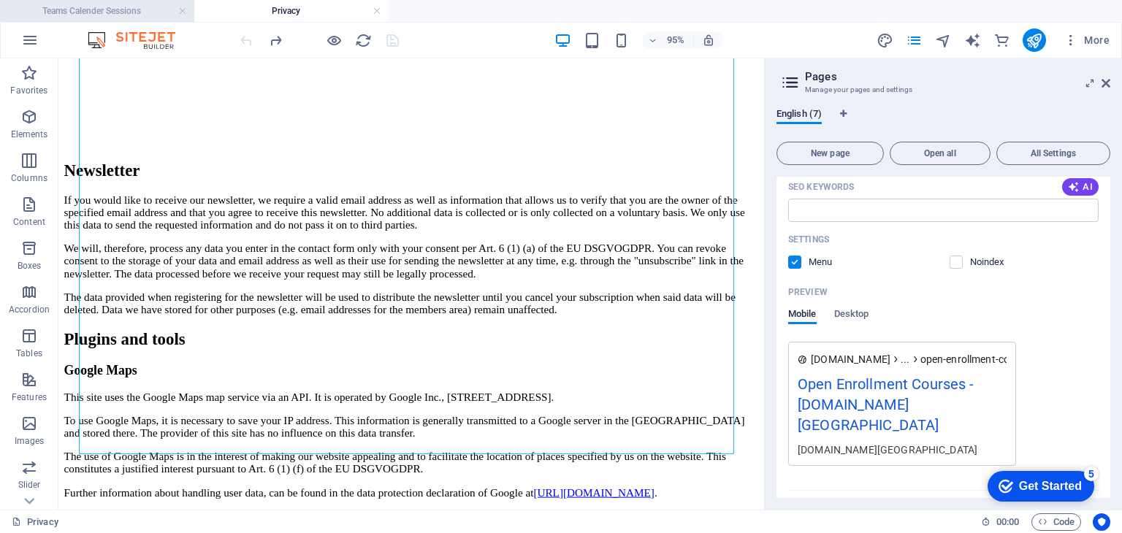
click at [141, 18] on h4 "Teams Calender Sessions" at bounding box center [97, 11] width 194 height 16
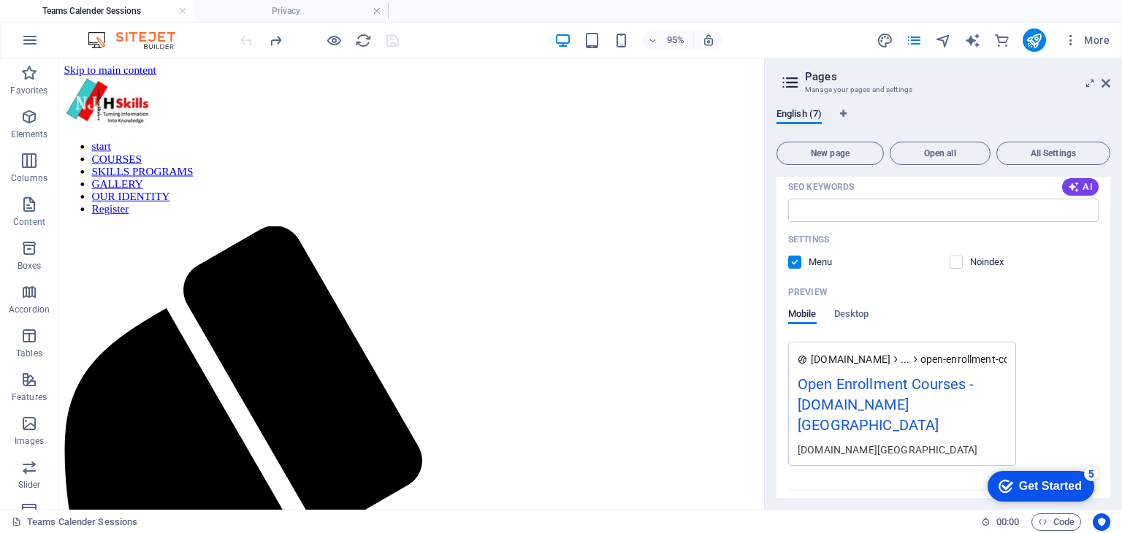
scroll to position [0, 0]
click at [308, 8] on h4 "Privacy" at bounding box center [291, 11] width 194 height 16
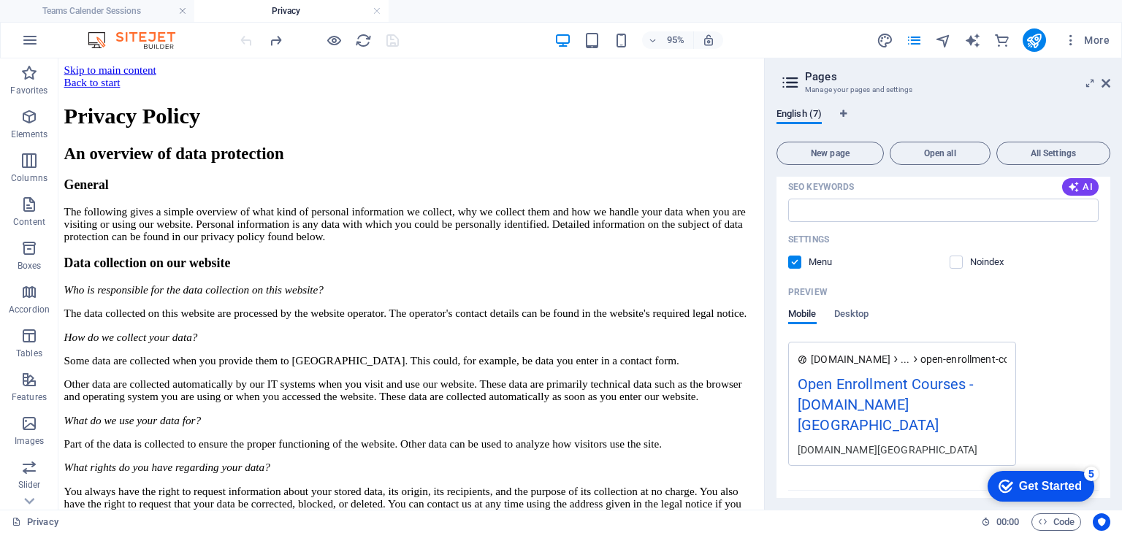
scroll to position [3741, 0]
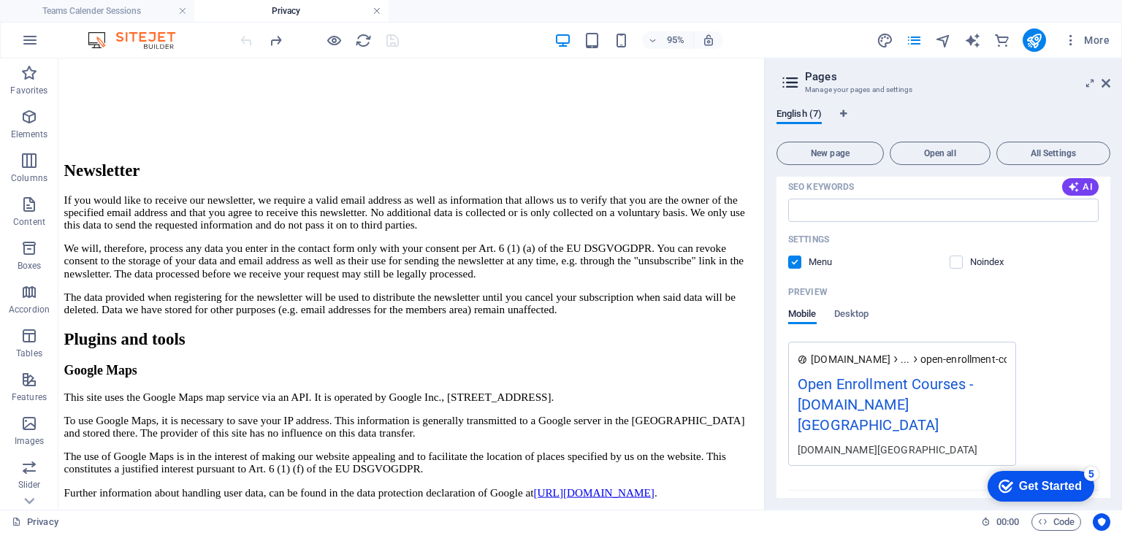
click at [379, 9] on link at bounding box center [377, 11] width 9 height 14
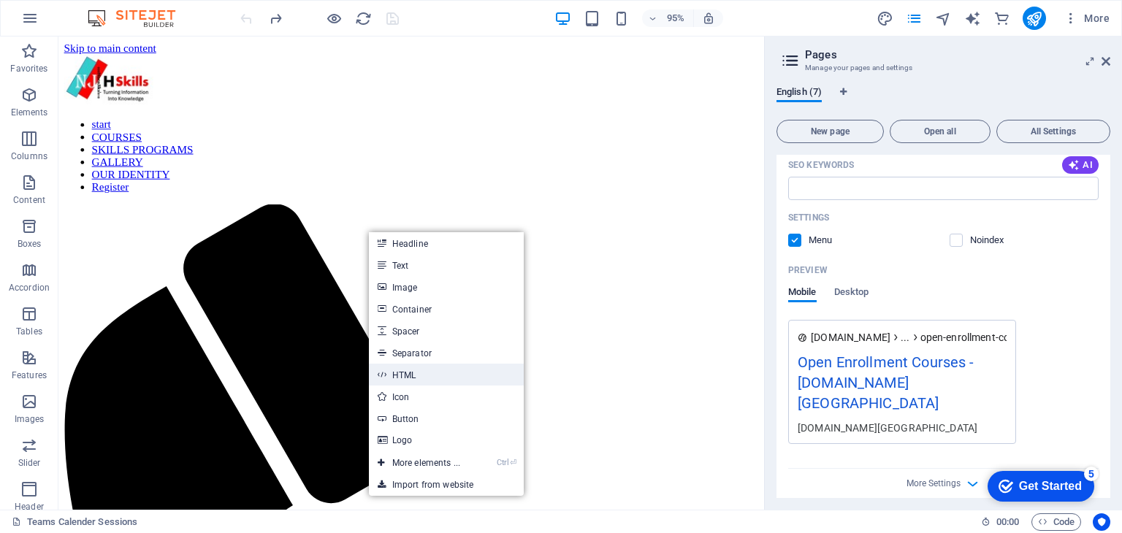
click at [418, 377] on link "HTML" at bounding box center [446, 375] width 155 height 22
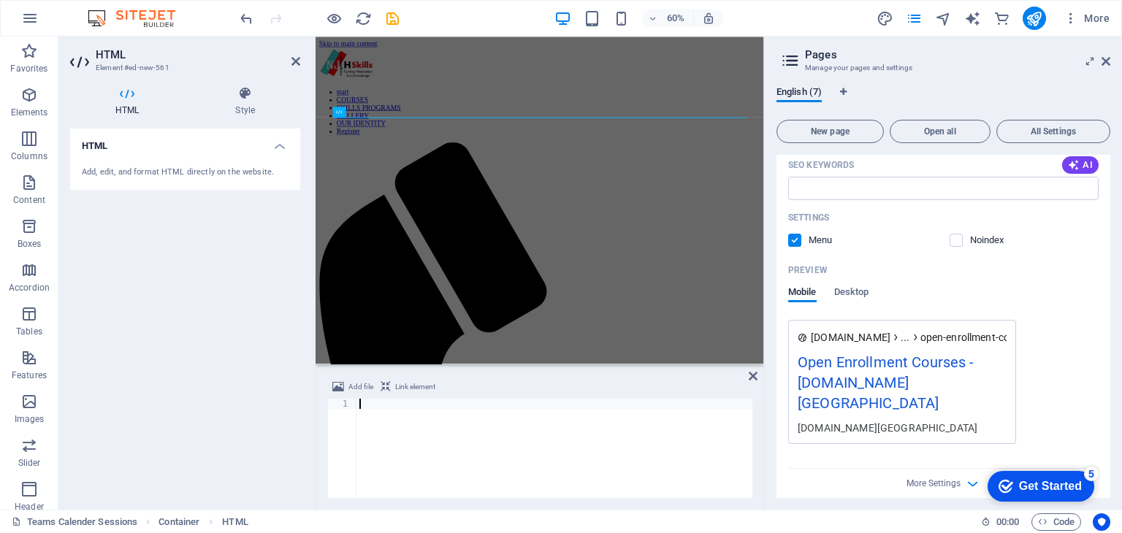
type textarea "https://outlook.live.com/owa/calendar/0938224b-497d-4443-b774-0340f8fd85bf/1e26…"
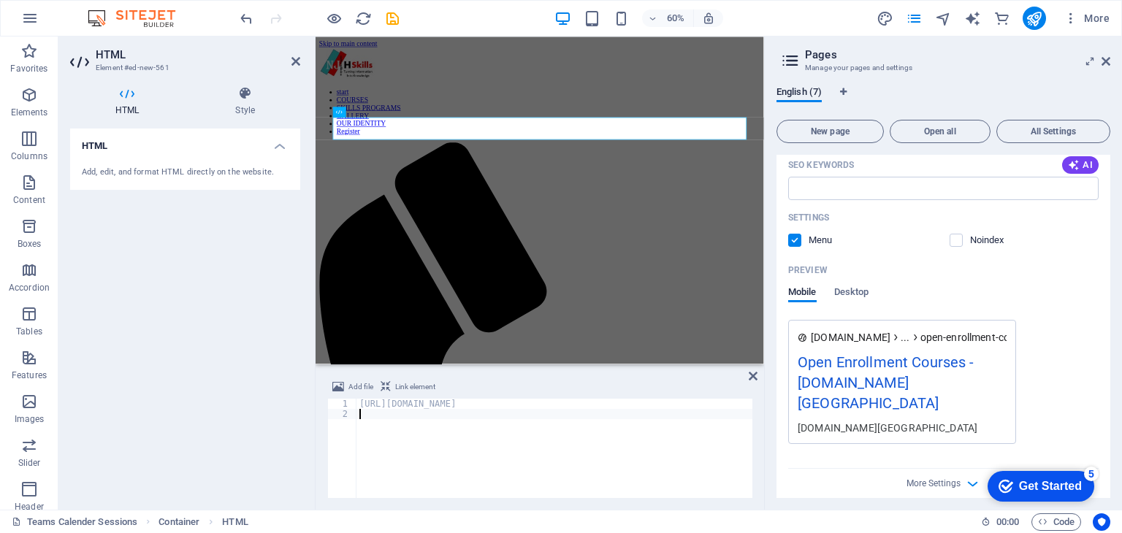
scroll to position [0, 0]
type textarea "https://outlook.live.com/owa/calendar/0938224b-497d-4443-b774-0340f8fd85bf/1e26…"
click at [763, 416] on div "Add file Link element https://outlook.live.com/owa/calendar/0938224b-497d-4443-…" at bounding box center [540, 438] width 449 height 143
click at [184, 178] on div "Add, edit, and format HTML directly on the website." at bounding box center [185, 173] width 207 height 12
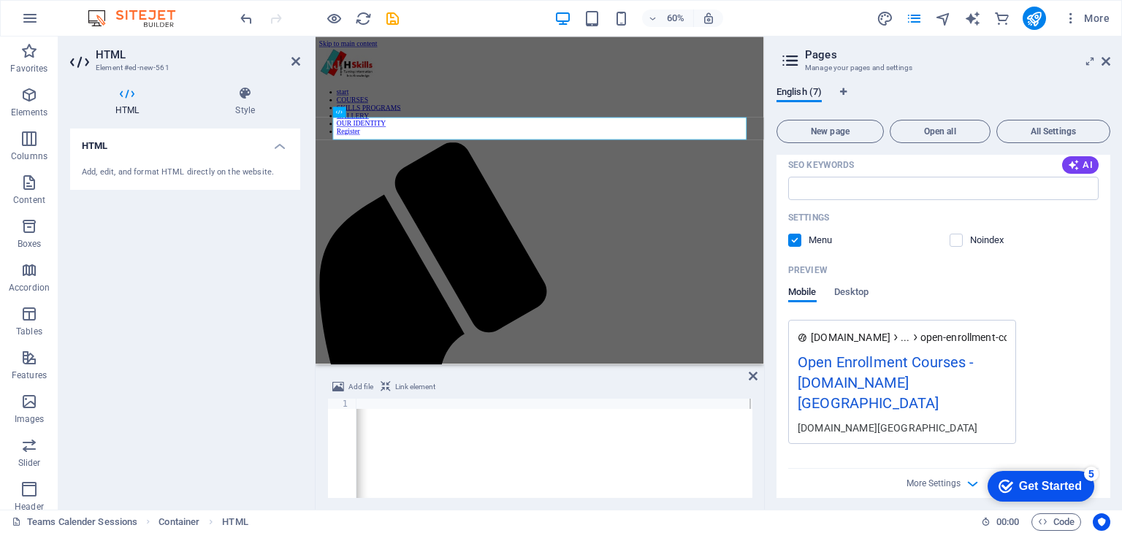
click at [290, 221] on div "HTML Add, edit, and format HTML directly on the website." at bounding box center [185, 314] width 230 height 370
click at [296, 62] on icon at bounding box center [295, 62] width 9 height 12
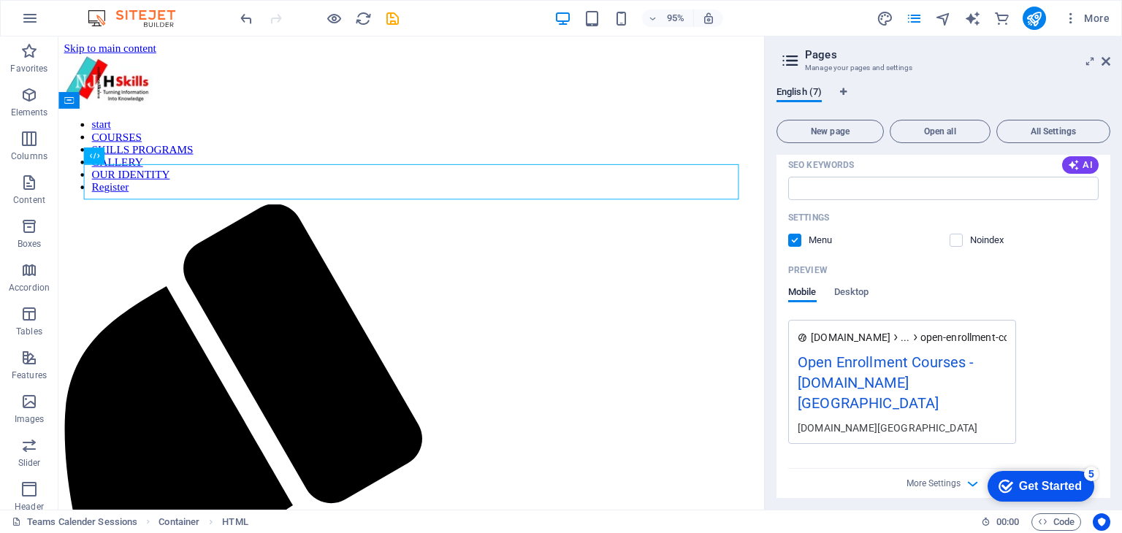
drag, startPoint x: 359, startPoint y: 18, endPoint x: 648, endPoint y: 49, distance: 290.9
click at [359, 18] on icon "reload" at bounding box center [363, 18] width 17 height 17
click at [126, 99] on icon at bounding box center [129, 100] width 7 height 15
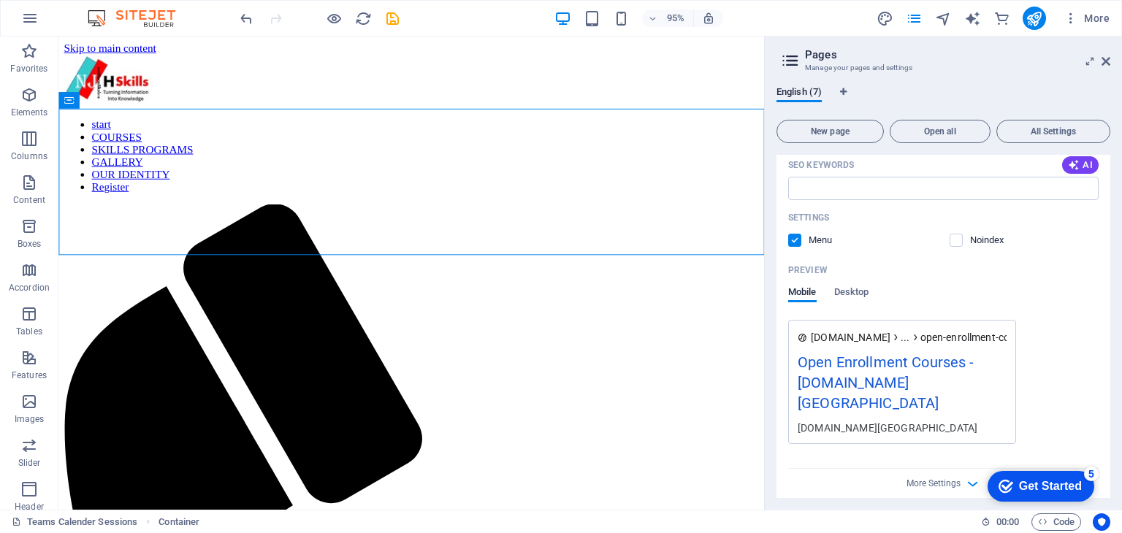
click at [389, 15] on icon "save" at bounding box center [392, 18] width 17 height 17
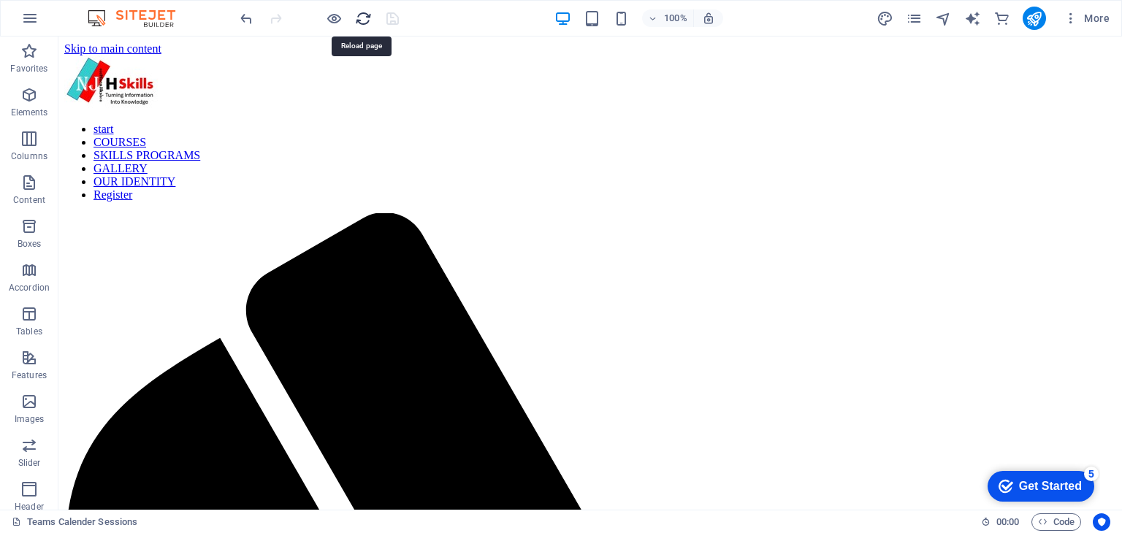
click at [359, 20] on icon "reload" at bounding box center [363, 18] width 17 height 17
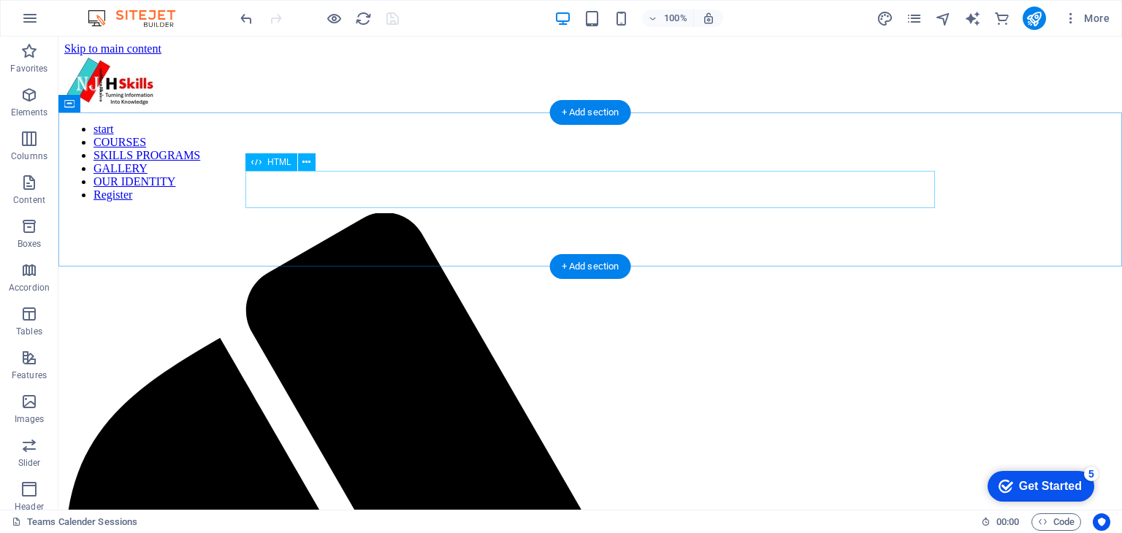
scroll to position [0, 0]
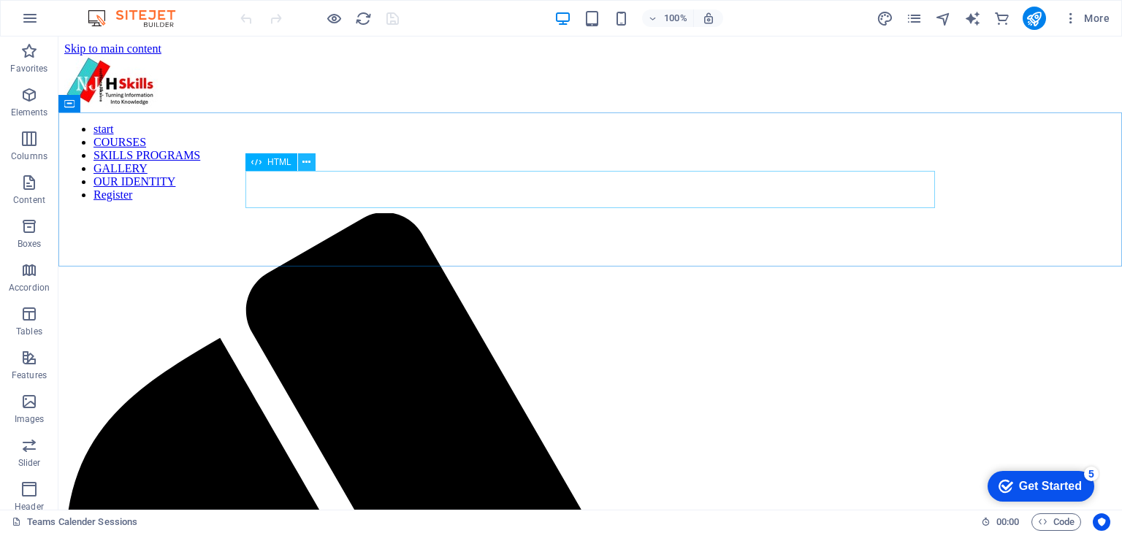
click at [306, 164] on icon at bounding box center [306, 162] width 8 height 15
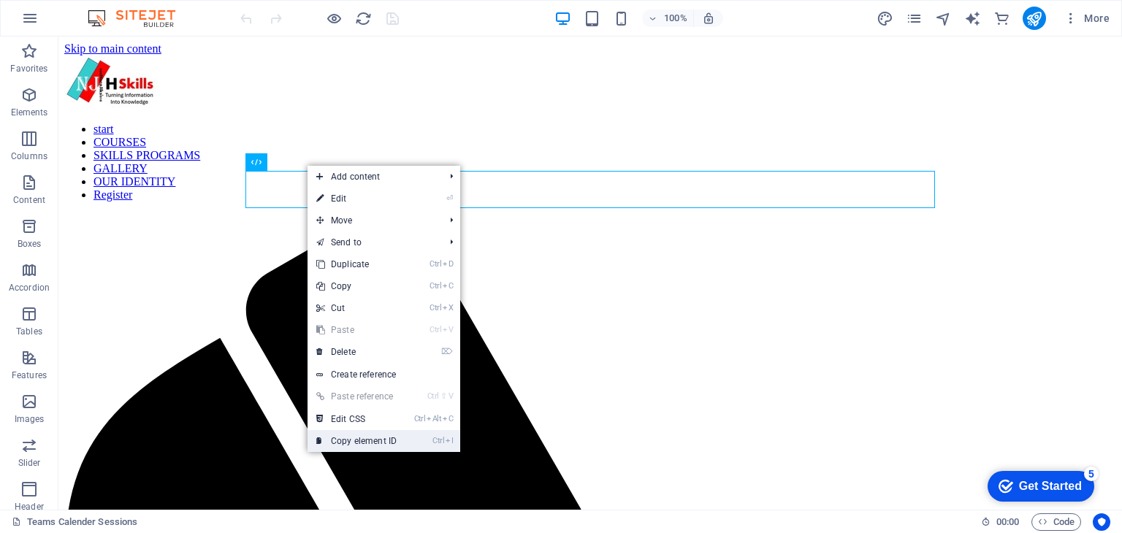
click at [343, 442] on link "Ctrl I Copy element ID" at bounding box center [357, 441] width 98 height 22
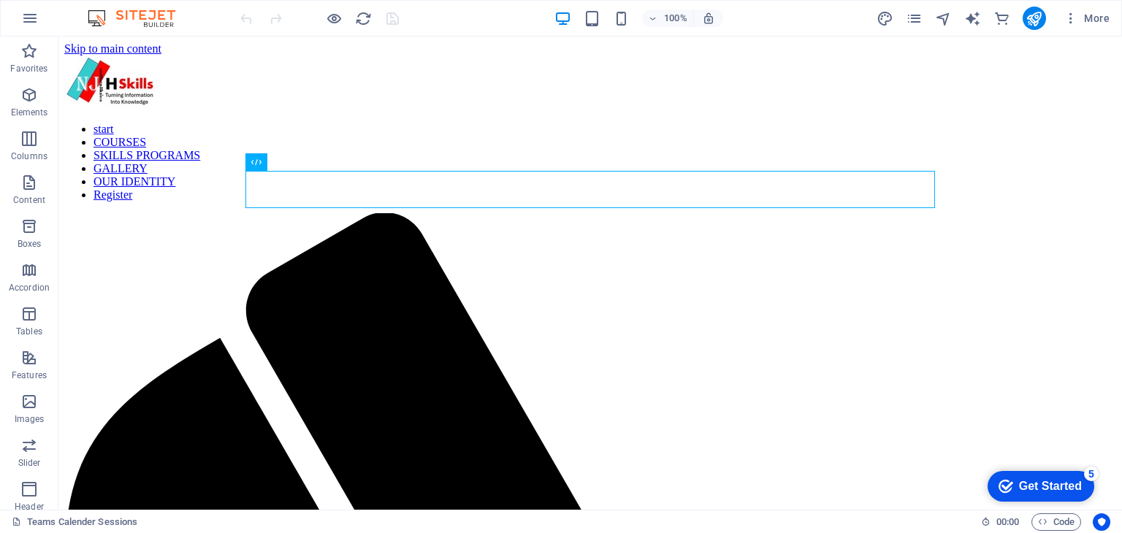
click at [1036, 15] on icon "publish" at bounding box center [1034, 18] width 17 height 17
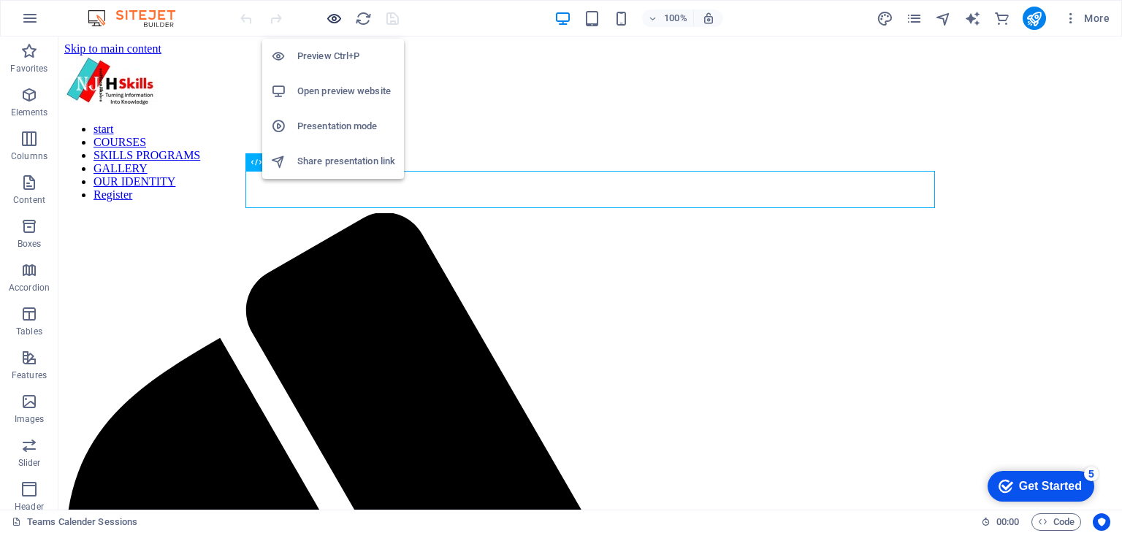
click at [331, 17] on icon "button" at bounding box center [334, 18] width 17 height 17
click at [333, 18] on icon "button" at bounding box center [334, 18] width 17 height 17
click at [329, 90] on h6 "Open preview website" at bounding box center [346, 92] width 98 height 18
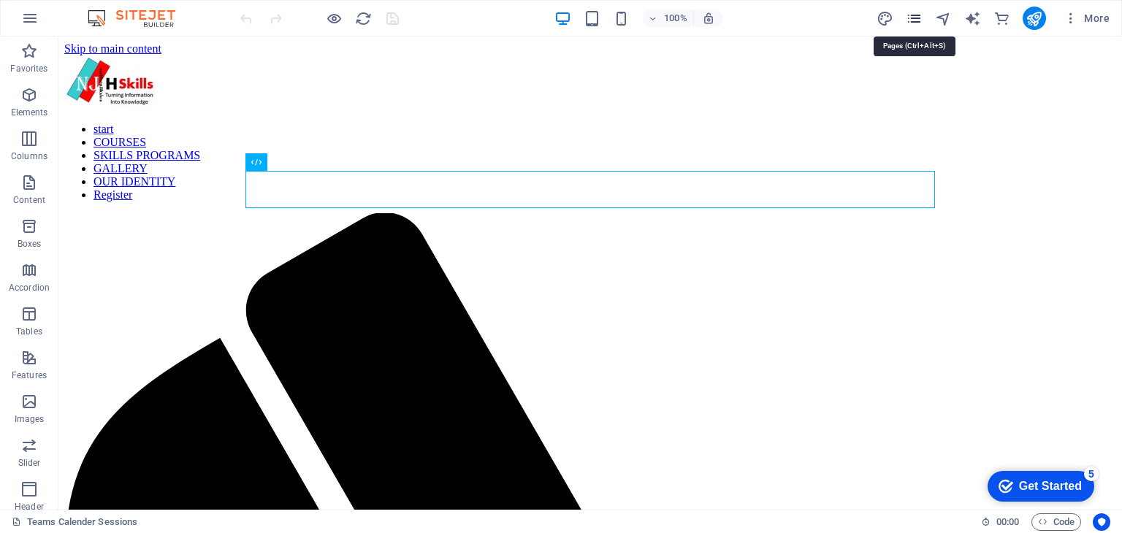
click at [912, 12] on icon "pages" at bounding box center [914, 18] width 17 height 17
click at [915, 20] on icon "pages" at bounding box center [914, 18] width 17 height 17
click at [31, 21] on icon "button" at bounding box center [30, 18] width 18 height 18
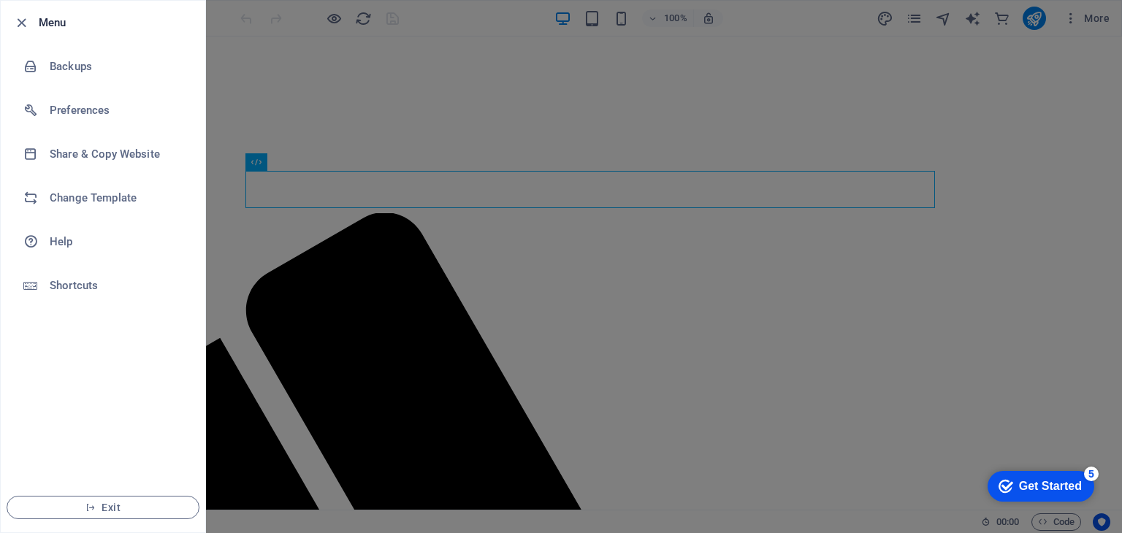
click at [292, 280] on div at bounding box center [561, 266] width 1122 height 533
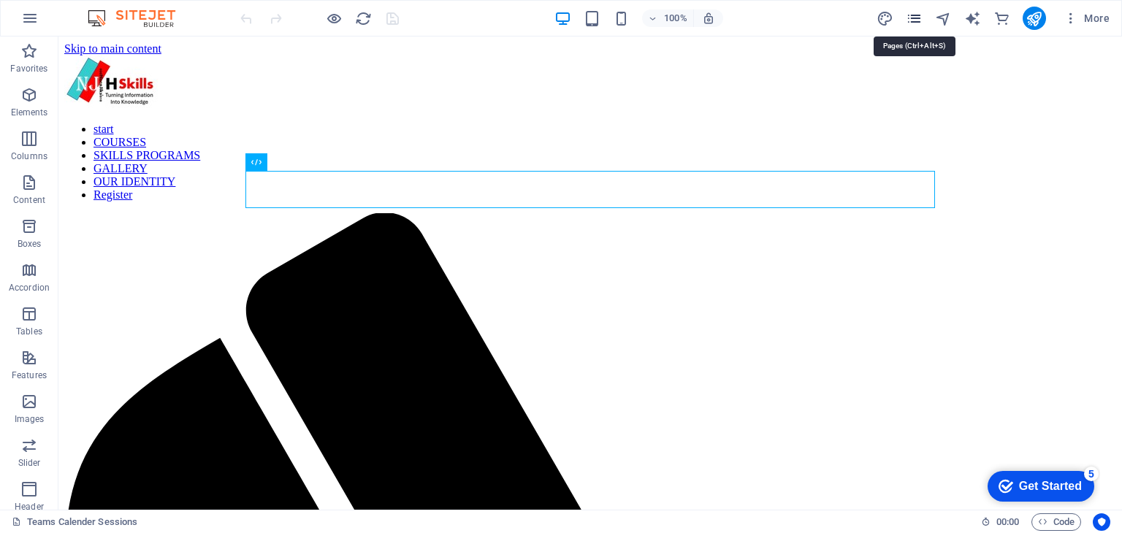
click at [918, 12] on icon "pages" at bounding box center [914, 18] width 17 height 17
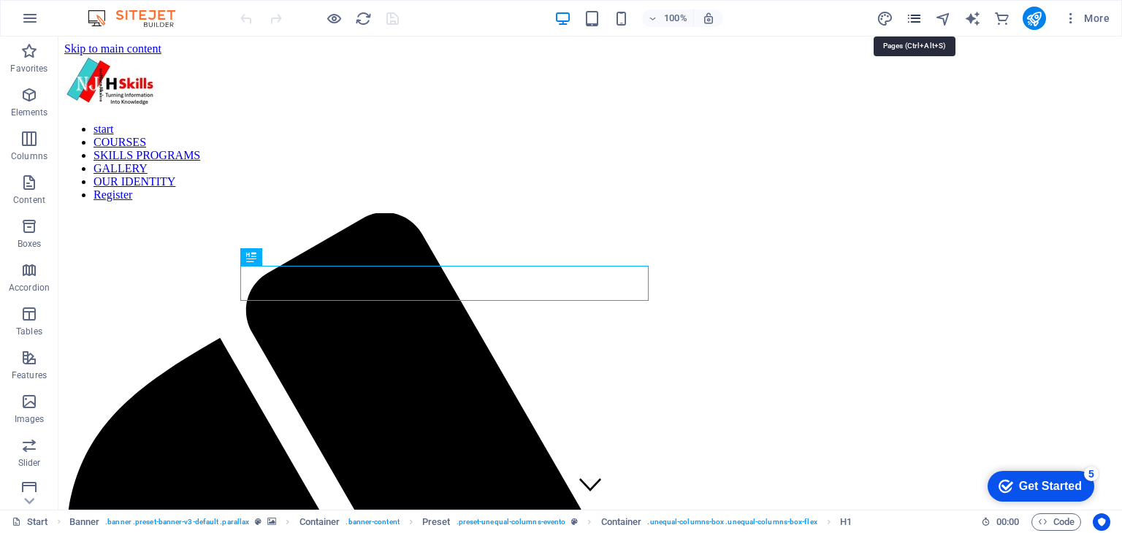
click at [912, 18] on icon "pages" at bounding box center [914, 18] width 17 height 17
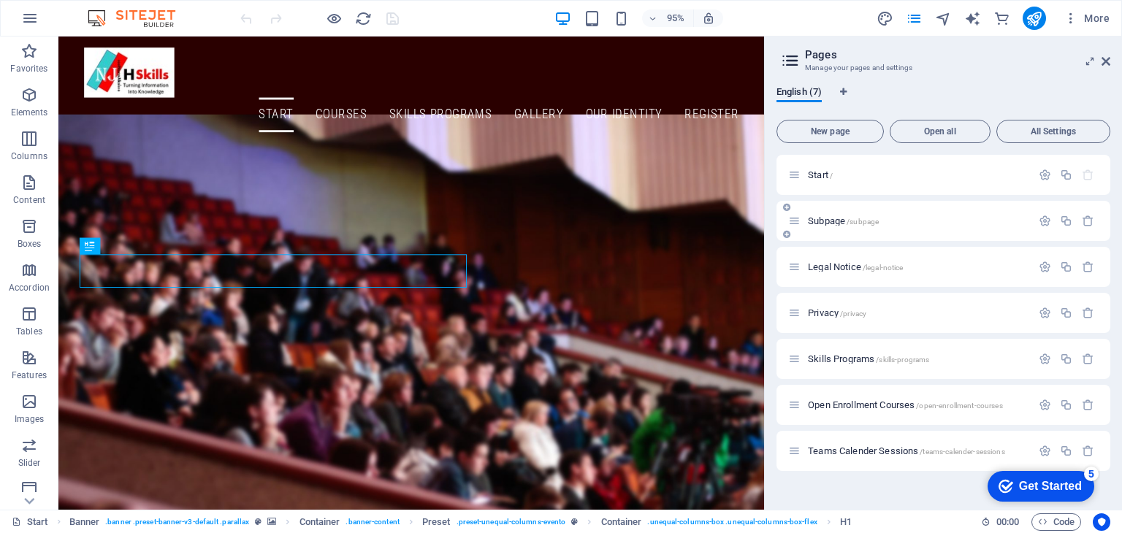
click at [831, 217] on span "Subpage /subpage" at bounding box center [843, 221] width 71 height 11
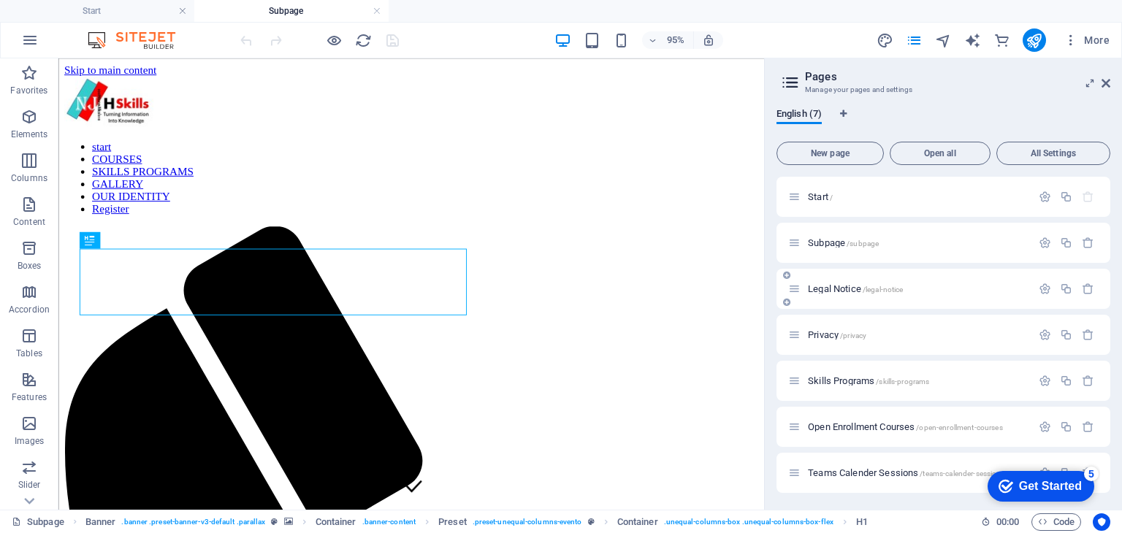
click at [824, 287] on span "Legal Notice /legal-notice" at bounding box center [855, 288] width 95 height 11
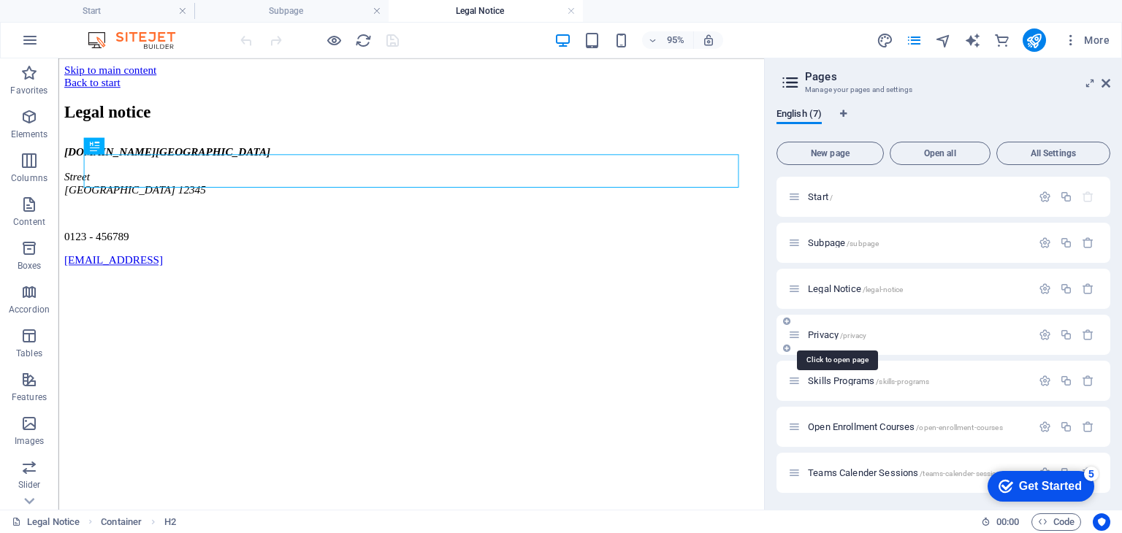
click at [826, 336] on span "Privacy /privacy" at bounding box center [837, 334] width 58 height 11
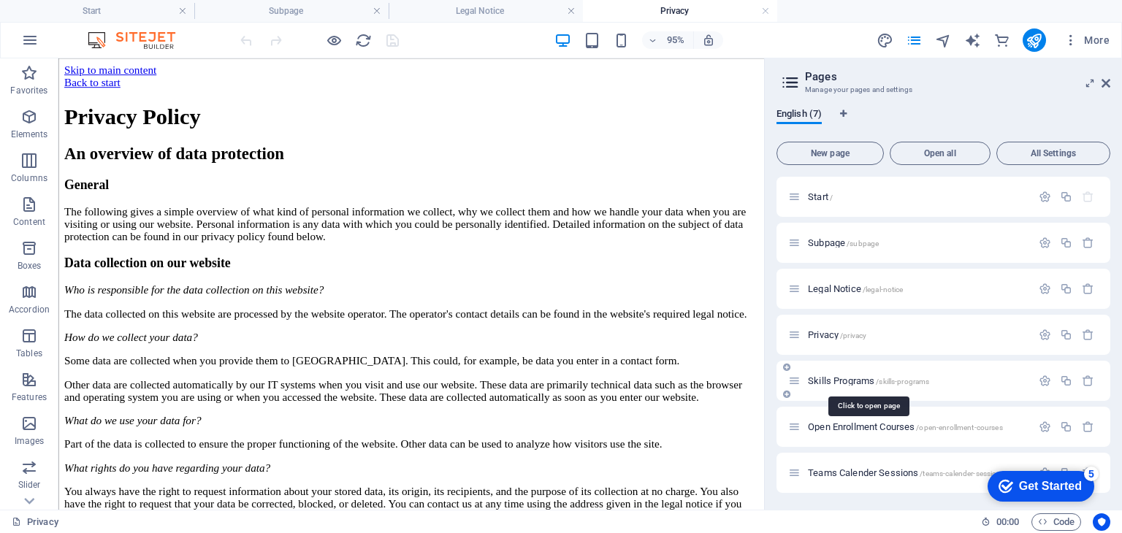
click at [822, 378] on span "Skills Programs /skills-programs" at bounding box center [868, 381] width 121 height 11
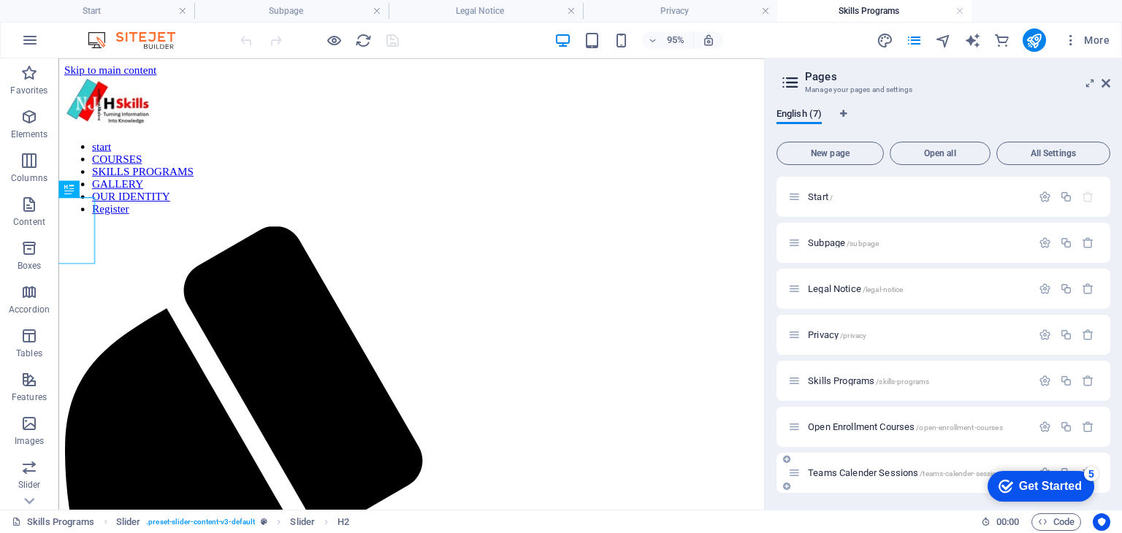
click at [838, 471] on span "Teams Calender Sessions /teams-calender-sessions" at bounding box center [906, 473] width 197 height 11
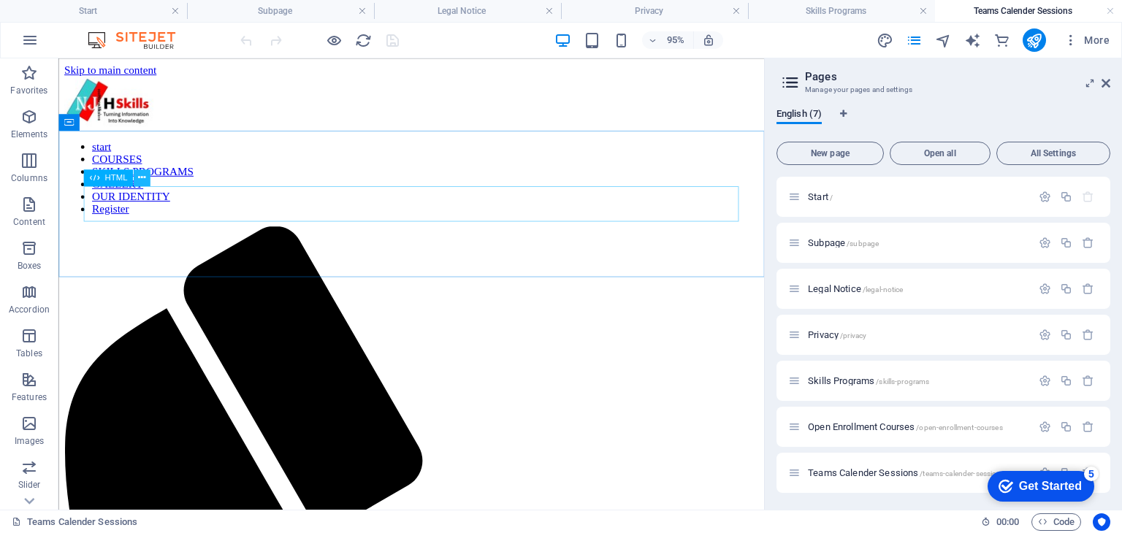
click at [141, 182] on icon at bounding box center [141, 177] width 7 height 15
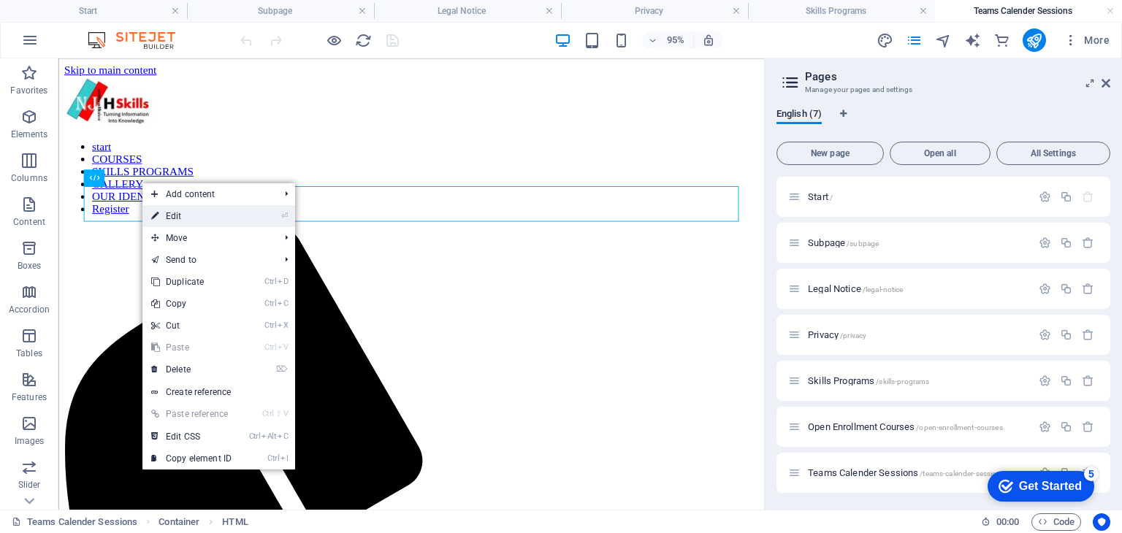
click at [181, 208] on link "⏎ Edit" at bounding box center [191, 216] width 98 height 22
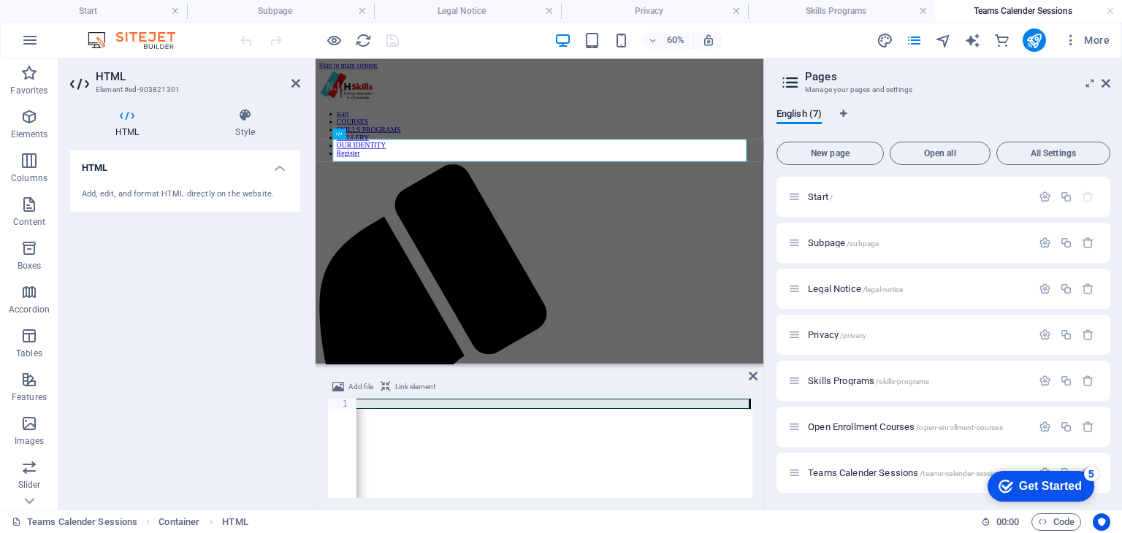
drag, startPoint x: 359, startPoint y: 405, endPoint x: 775, endPoint y: 430, distance: 417.2
click at [775, 430] on div "Start Subpage Legal Notice Privacy Skills Programs Teams Calender Sessions Favo…" at bounding box center [561, 283] width 1122 height 451
paste textarea "<iframe src="https://outlook.live.com/owa/calendar/0938224b-497d-4443-b774-0340…"
type textarea "<iframe src="https://outlook.live.com/owa/calendar/0938224b-497d-4443-b774-0340…"
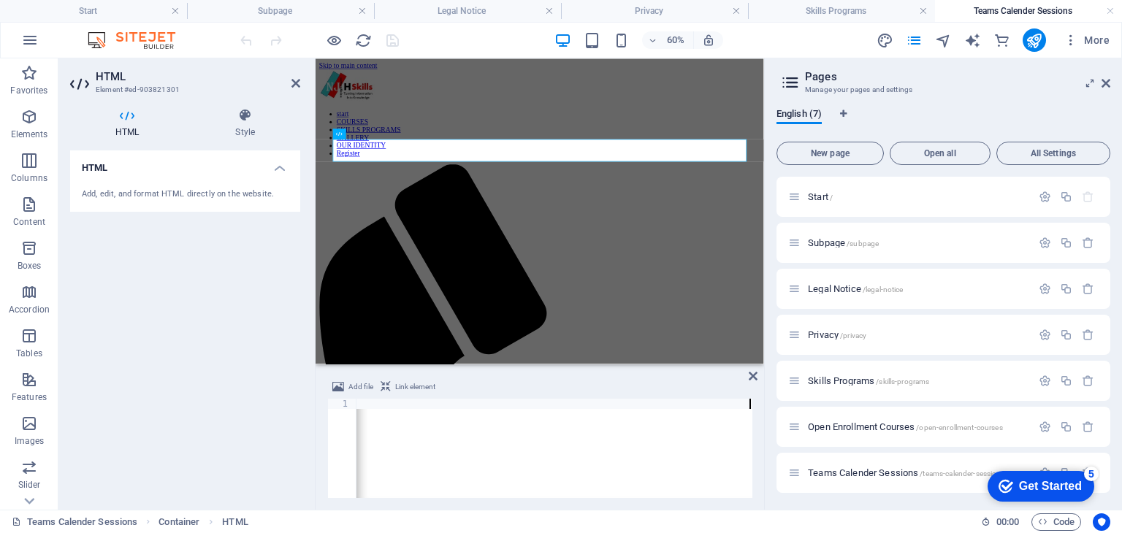
scroll to position [0, 555]
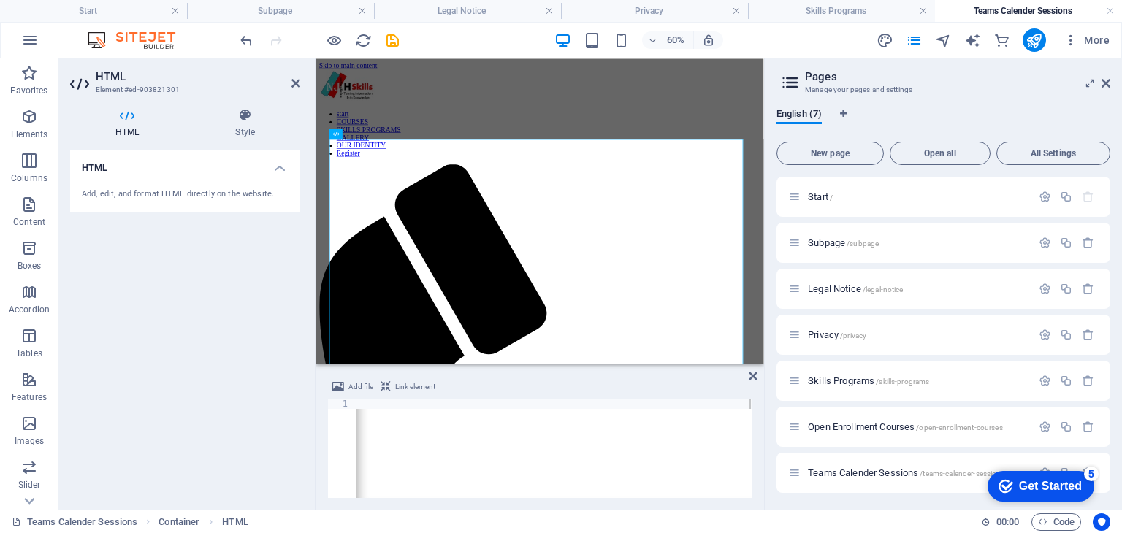
click at [256, 350] on div "HTML Add, edit, and format HTML directly on the website." at bounding box center [185, 324] width 230 height 348
click at [292, 84] on icon at bounding box center [295, 83] width 9 height 12
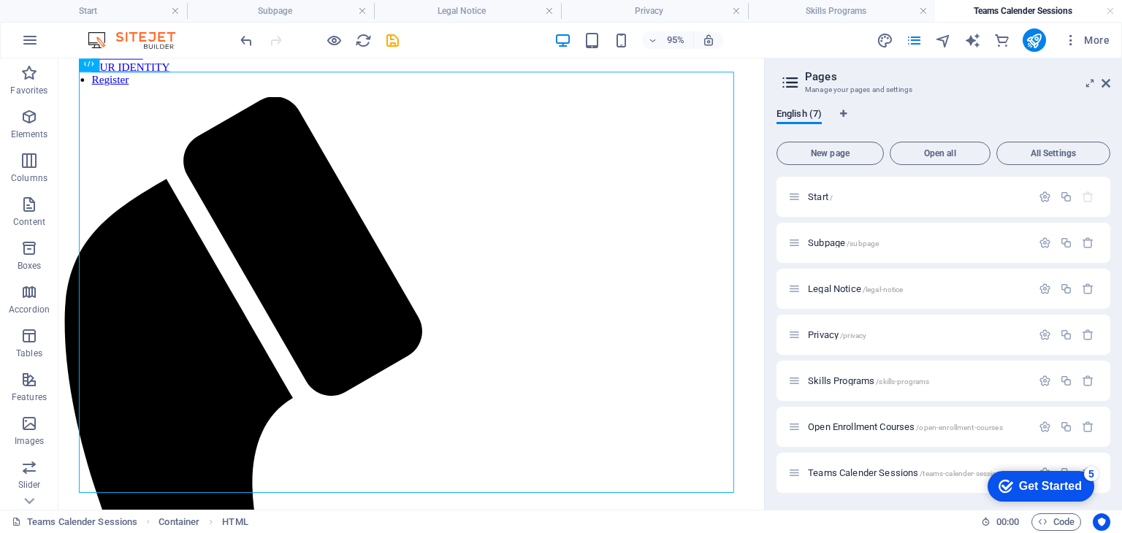
scroll to position [161, 0]
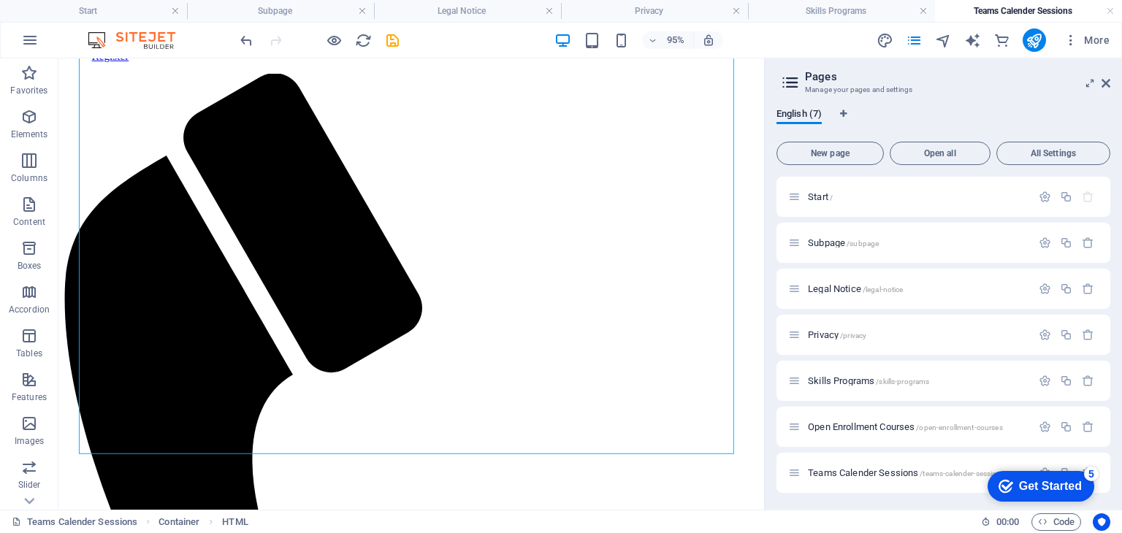
drag, startPoint x: 796, startPoint y: 181, endPoint x: 836, endPoint y: 367, distance: 190.0
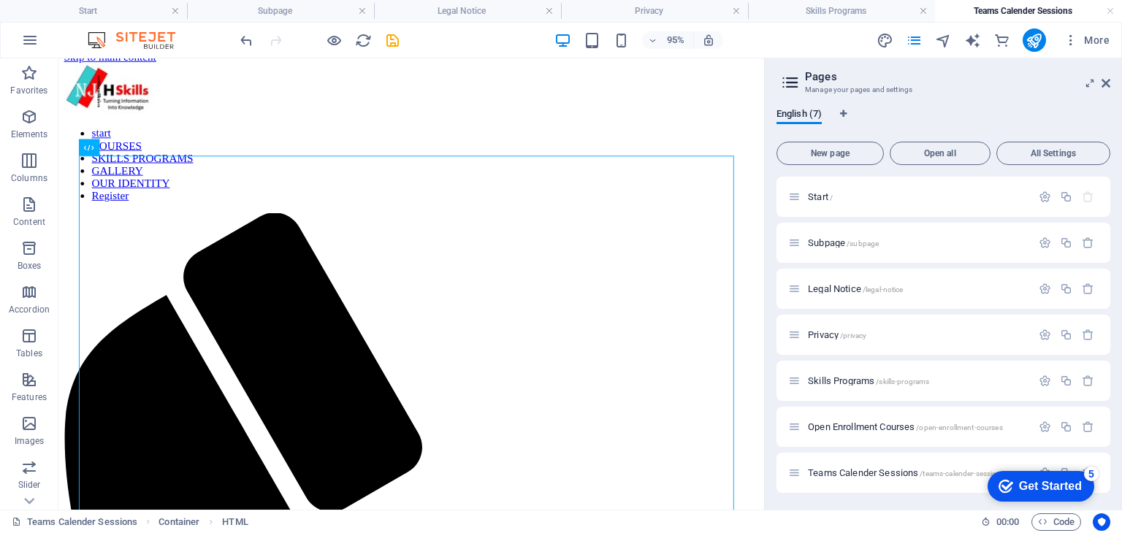
scroll to position [0, 0]
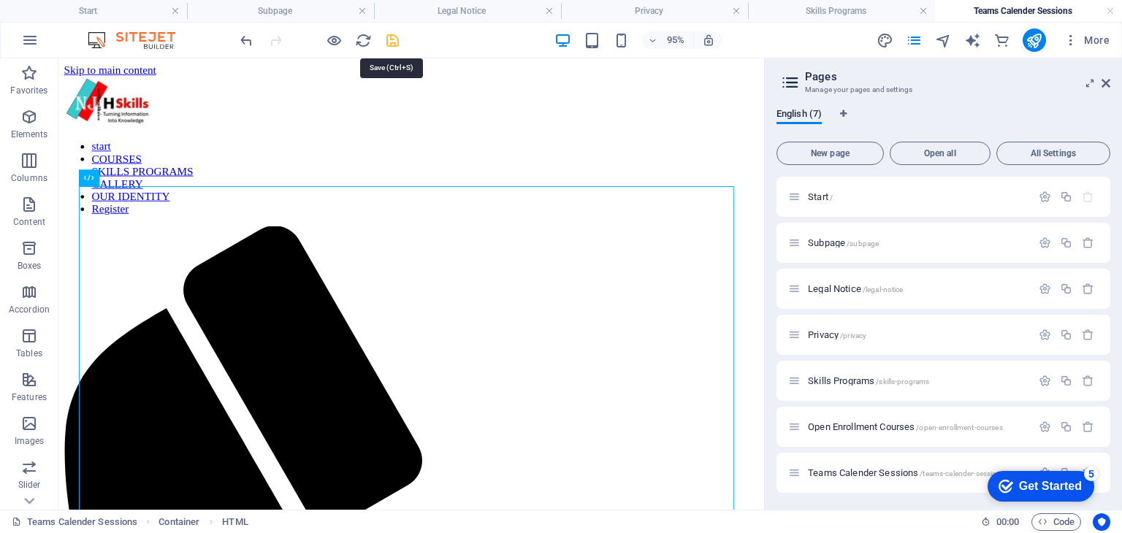
click at [390, 39] on icon "save" at bounding box center [392, 40] width 17 height 17
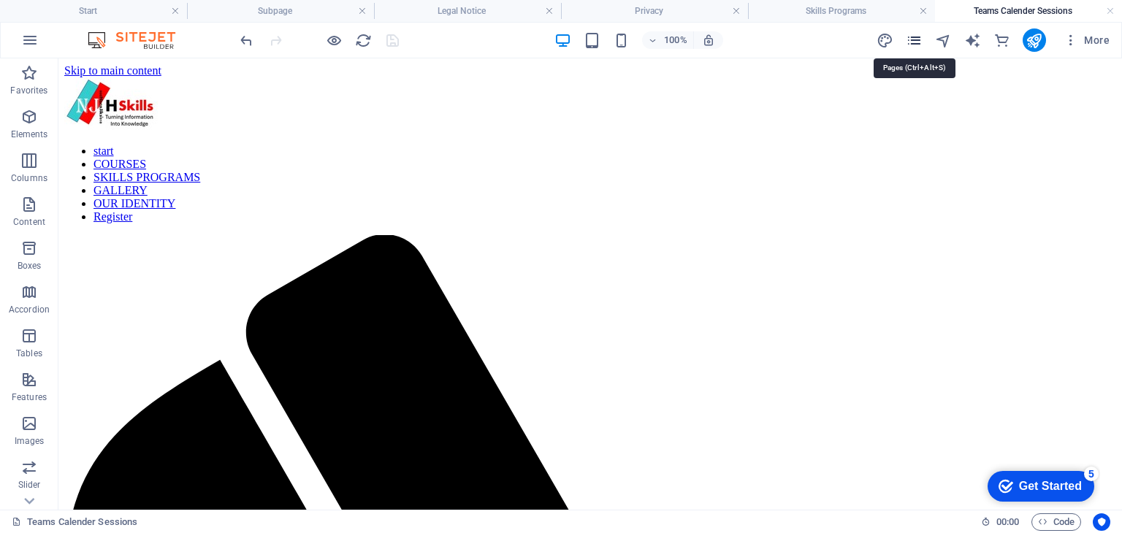
click at [918, 39] on icon "pages" at bounding box center [914, 40] width 17 height 17
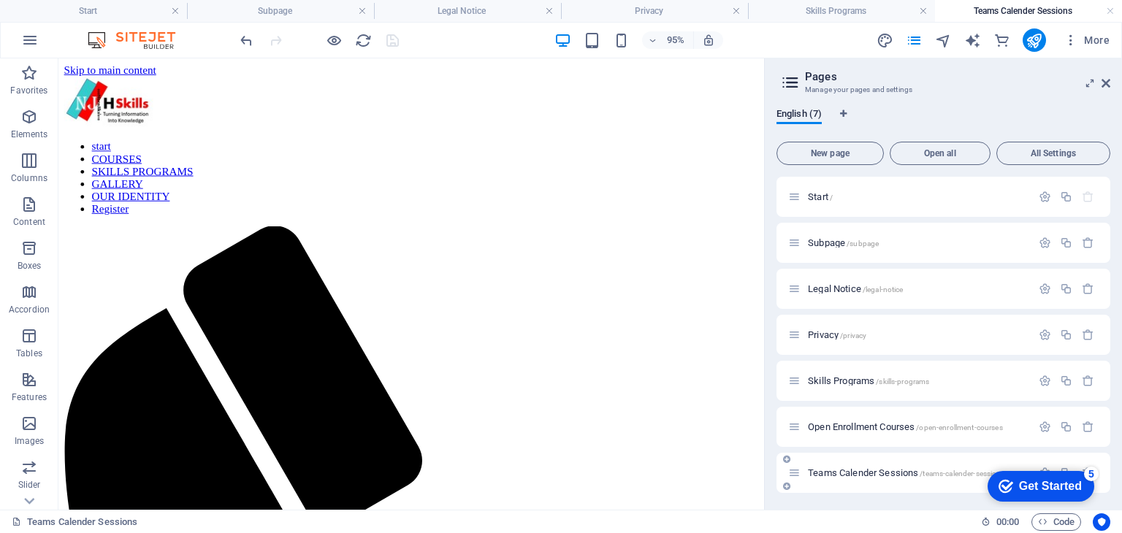
click at [916, 472] on span "Teams Calender Sessions /teams-calender-sessions" at bounding box center [906, 473] width 197 height 11
click div "checkmark Get Started 5 First Steps in the Editor Let's guide you through the t…"
click at [961, 474] on span "/teams-calender-sessions" at bounding box center [962, 474] width 85 height 8
click at [31, 47] on icon "button" at bounding box center [30, 40] width 18 height 18
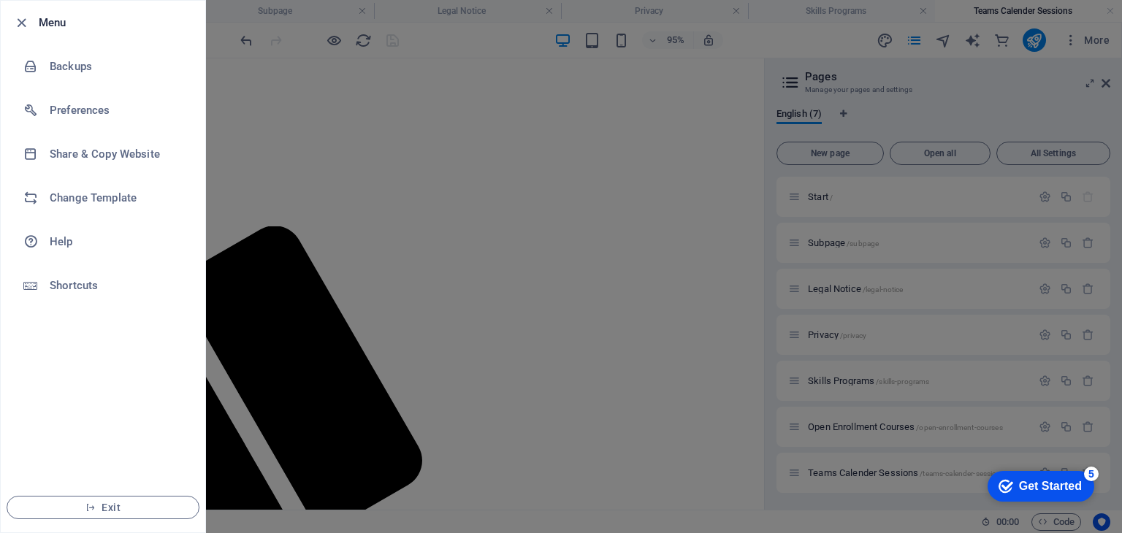
click at [230, 151] on div at bounding box center [561, 266] width 1122 height 533
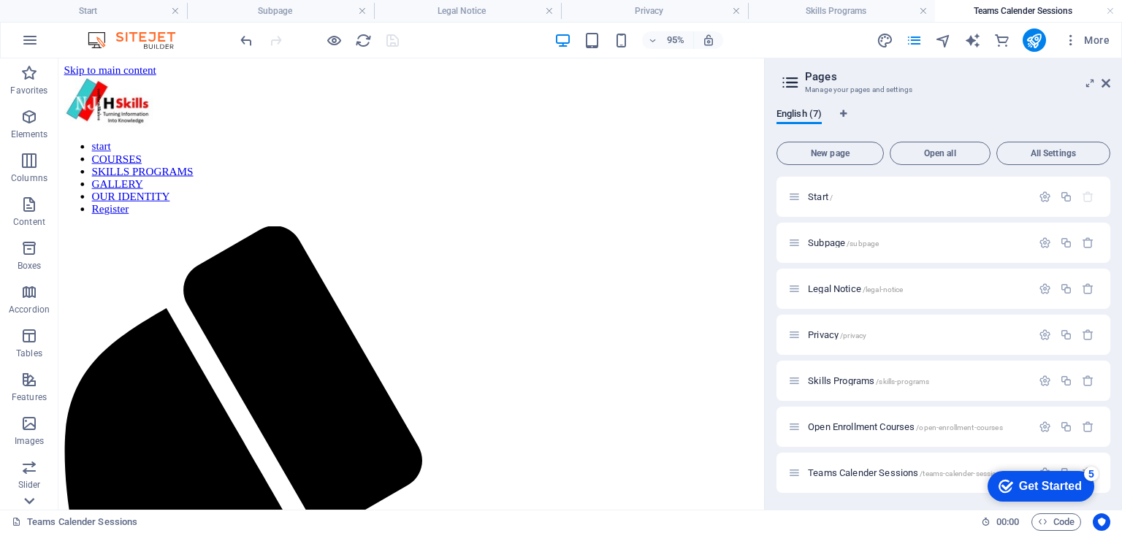
click at [31, 77] on icon at bounding box center [29, 67] width 20 height 20
click at [797, 477] on icon at bounding box center [794, 473] width 12 height 12
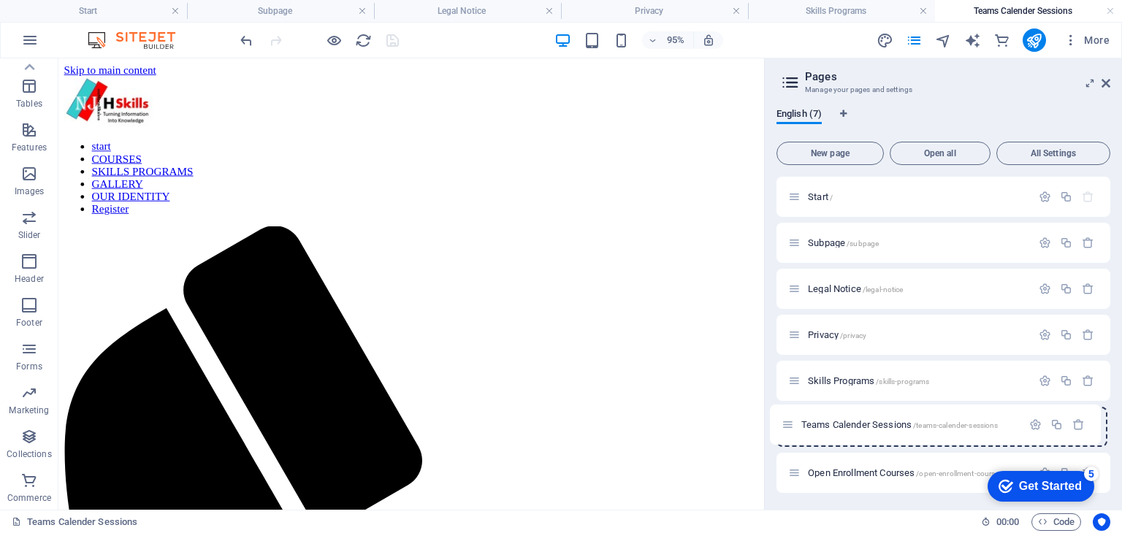
drag, startPoint x: 797, startPoint y: 477, endPoint x: 792, endPoint y: 426, distance: 51.4
click at [792, 426] on div "Start / Subpage /subpage Legal Notice /legal-notice Privacy /privacy Skills Pro…" at bounding box center [944, 335] width 334 height 316
click at [1043, 423] on icon "button" at bounding box center [1045, 427] width 12 height 12
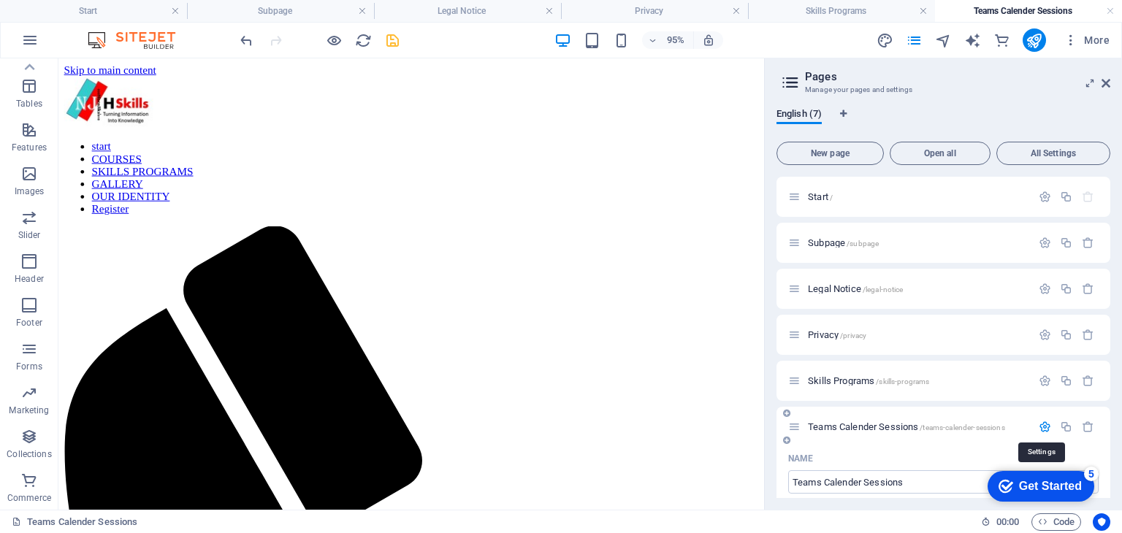
click at [1041, 427] on icon "button" at bounding box center [1045, 427] width 12 height 12
click at [801, 434] on div "Teams Calender Sessions /teams-calender-sessions" at bounding box center [909, 427] width 243 height 17
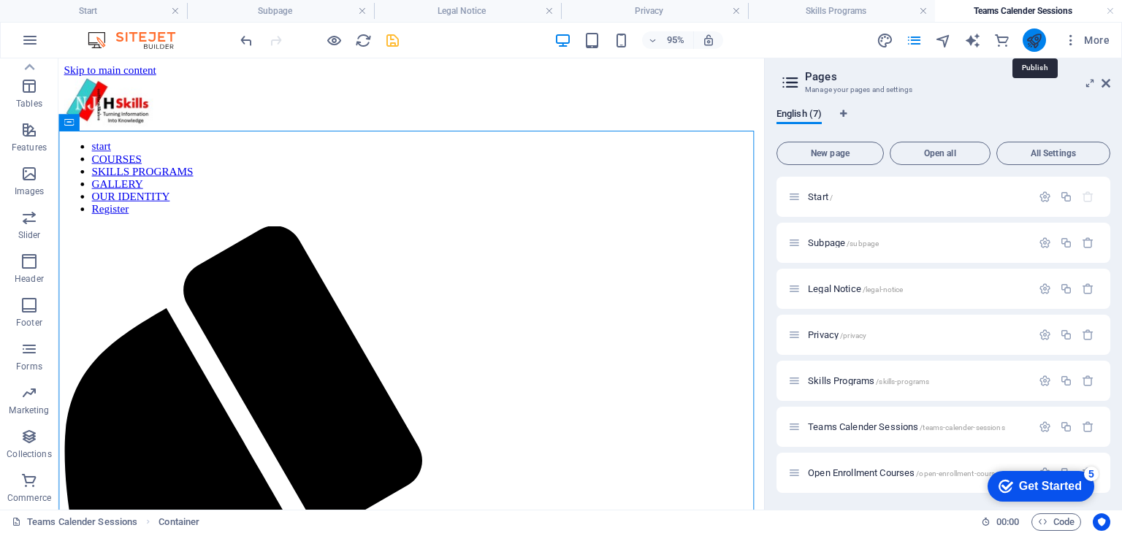
click at [1029, 38] on icon "publish" at bounding box center [1034, 40] width 17 height 17
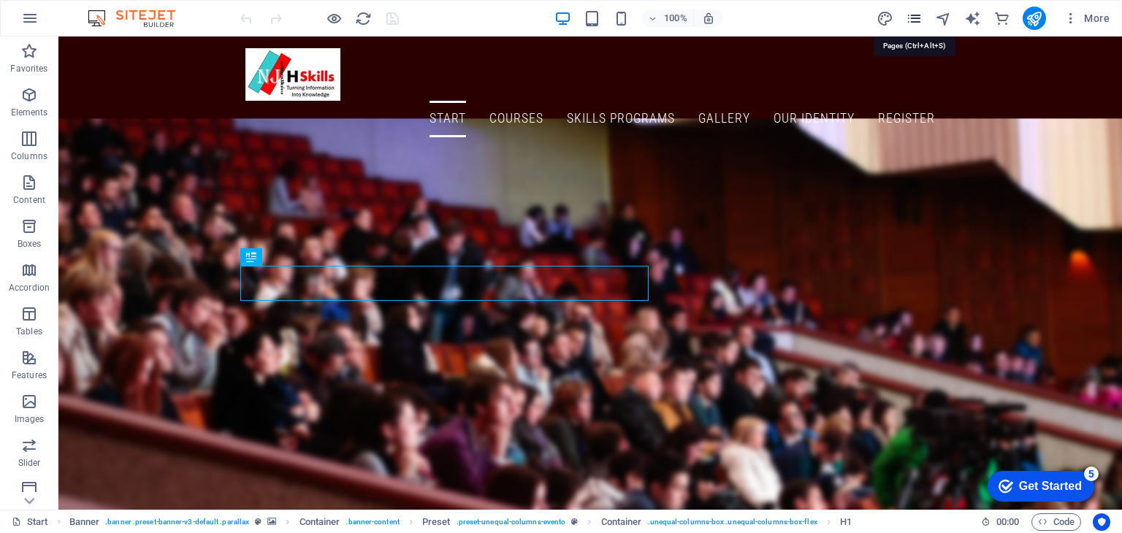
click at [917, 15] on icon "pages" at bounding box center [914, 18] width 17 height 17
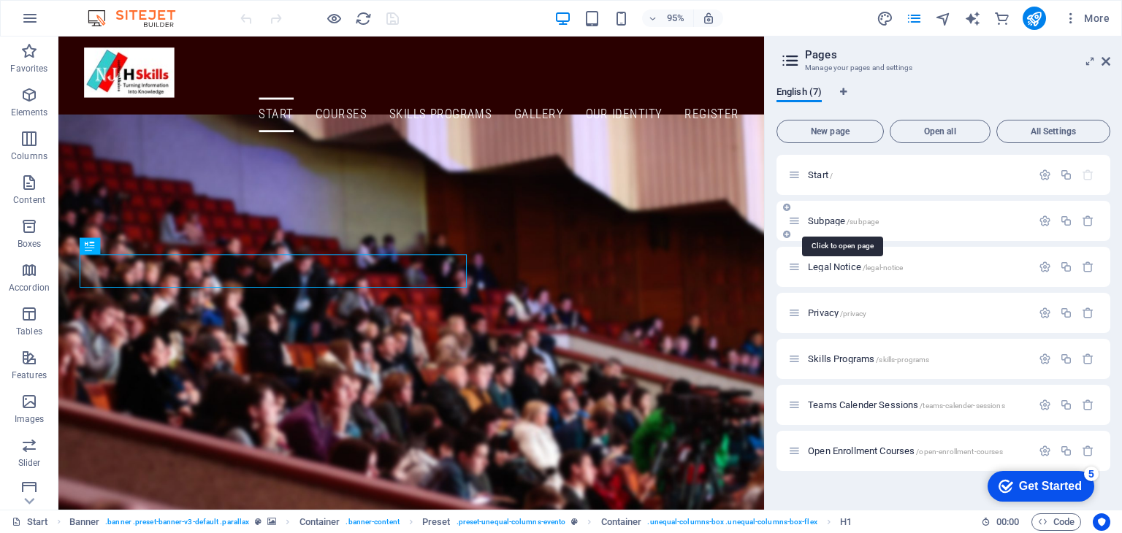
click at [842, 224] on span "Subpage /subpage" at bounding box center [843, 221] width 71 height 11
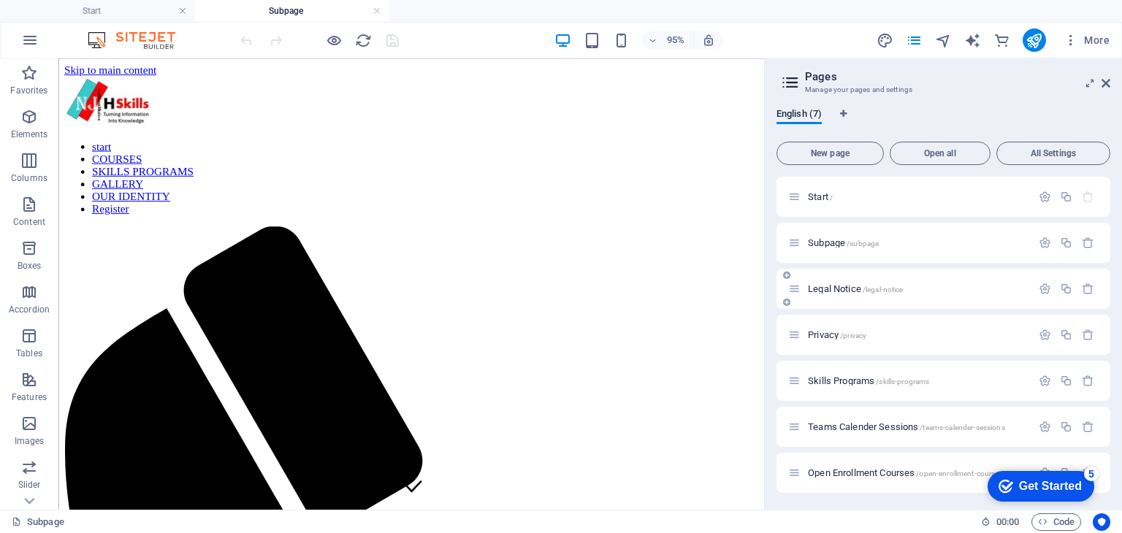
click at [831, 287] on span "Legal Notice /legal-notice" at bounding box center [855, 288] width 95 height 11
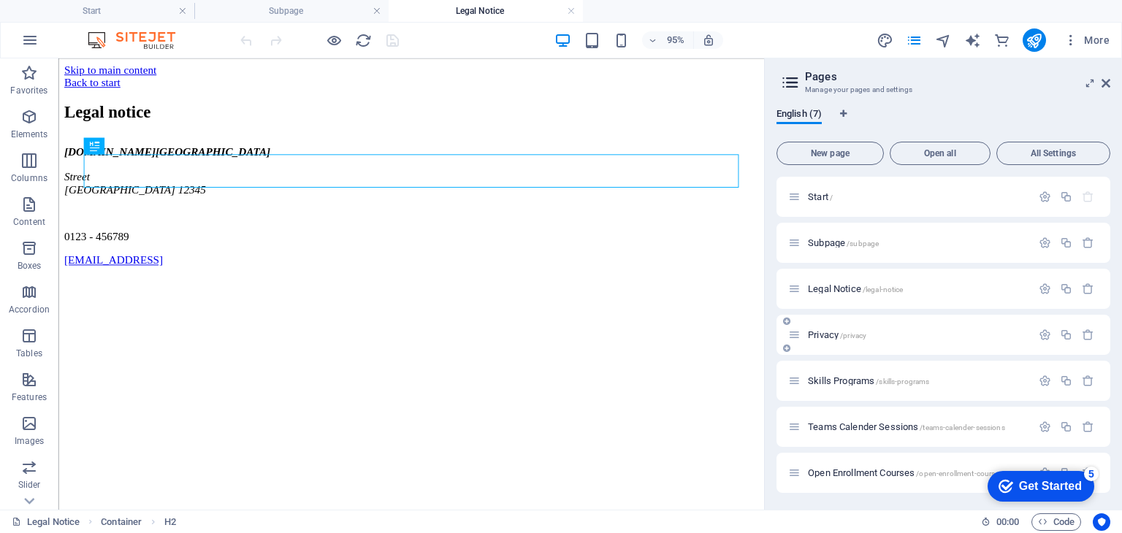
click at [828, 330] on span "Privacy /privacy" at bounding box center [837, 334] width 58 height 11
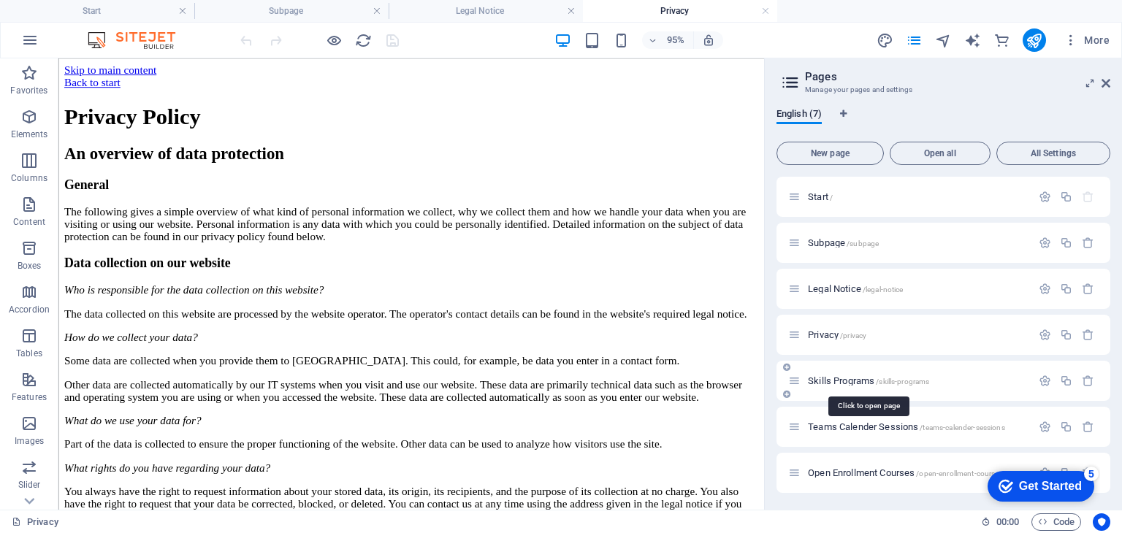
click at [831, 381] on span "Skills Programs /skills-programs" at bounding box center [868, 381] width 121 height 11
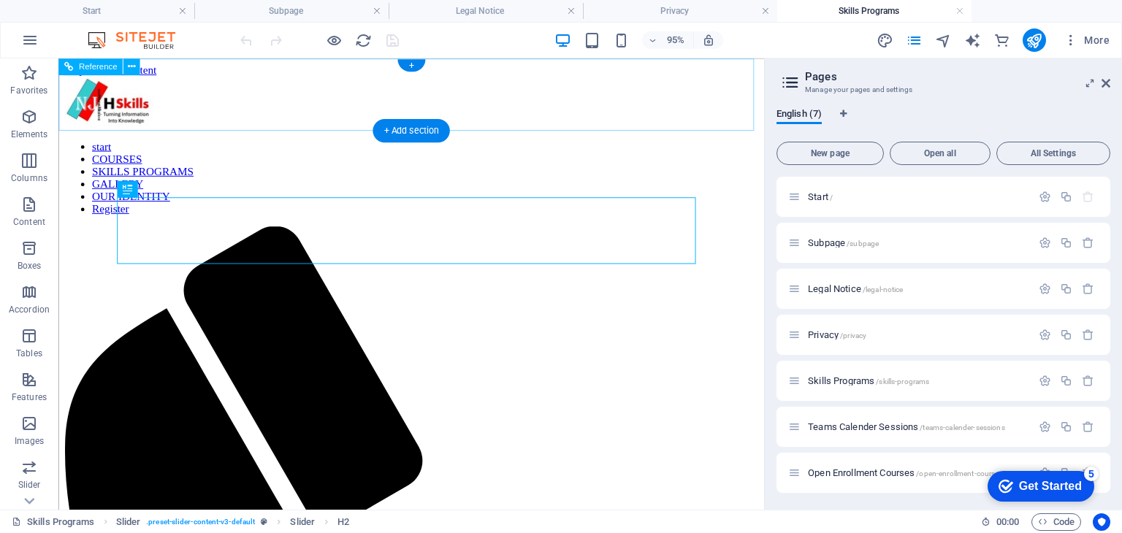
click at [352, 145] on nav "start COURSES SKILLS PROGRAMS GALLERY OUR IDENTITY Register" at bounding box center [429, 184] width 731 height 79
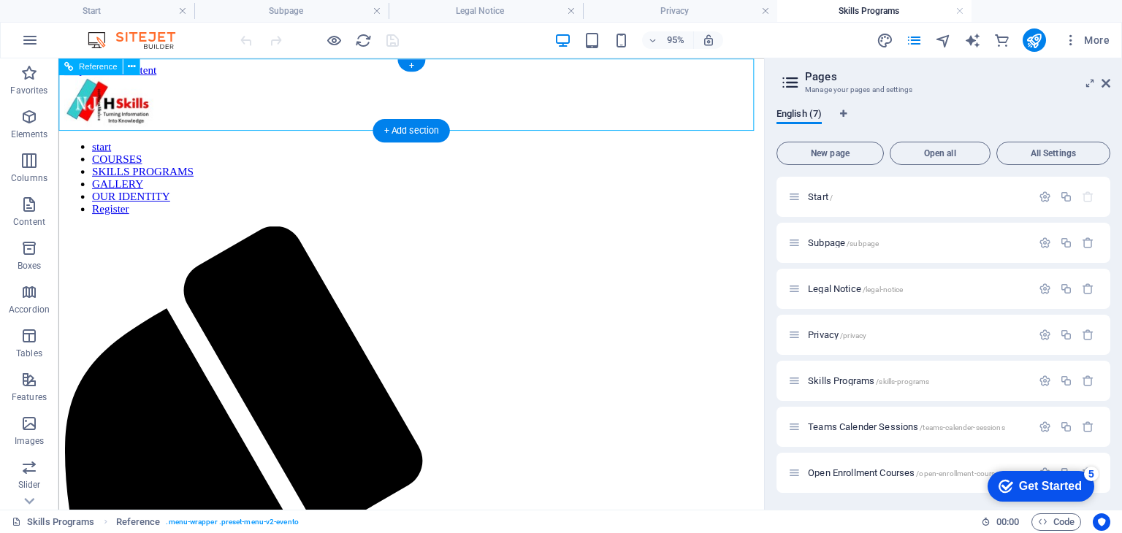
click at [351, 145] on nav "start COURSES SKILLS PROGRAMS GALLERY OUR IDENTITY Register" at bounding box center [429, 184] width 731 height 79
click at [425, 145] on nav "start COURSES SKILLS PROGRAMS GALLERY OUR IDENTITY Register" at bounding box center [429, 184] width 731 height 79
click at [289, 145] on nav "start COURSES SKILLS PROGRAMS GALLERY OUR IDENTITY Register" at bounding box center [429, 184] width 731 height 79
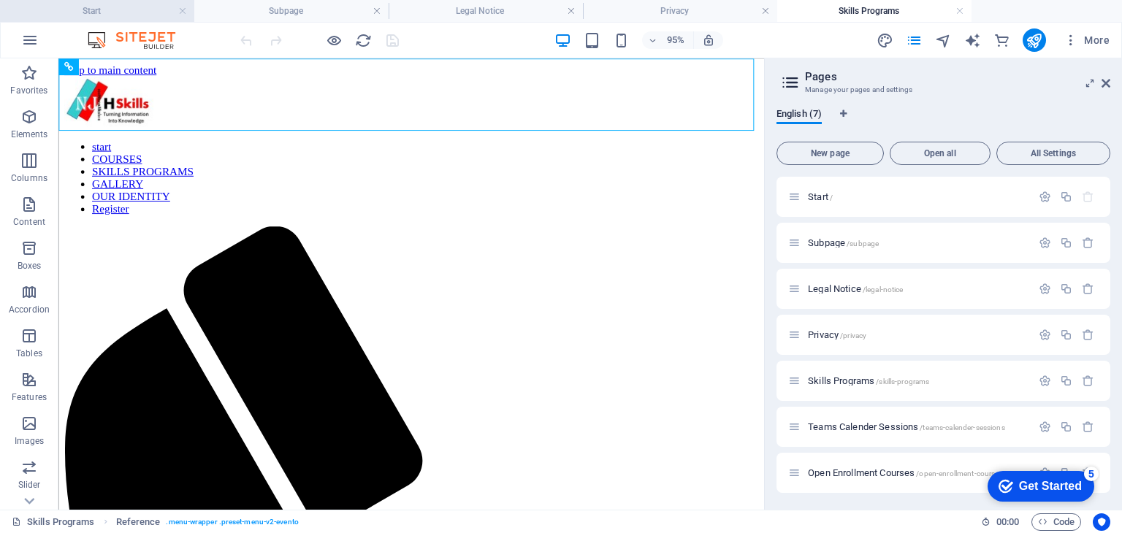
click at [145, 13] on h4 "Start" at bounding box center [97, 11] width 194 height 16
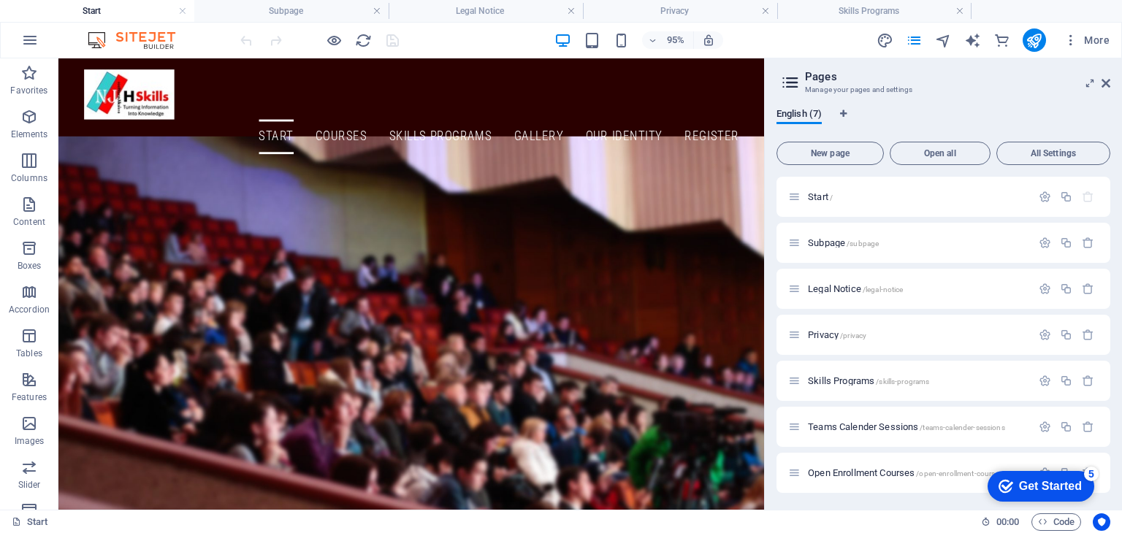
drag, startPoint x: 794, startPoint y: 113, endPoint x: 777, endPoint y: 112, distance: 16.9
click at [744, 123] on nav "start COURSES SKILLS PROGRAMS GALLERY OUR IDENTITY Register" at bounding box center [430, 141] width 690 height 37
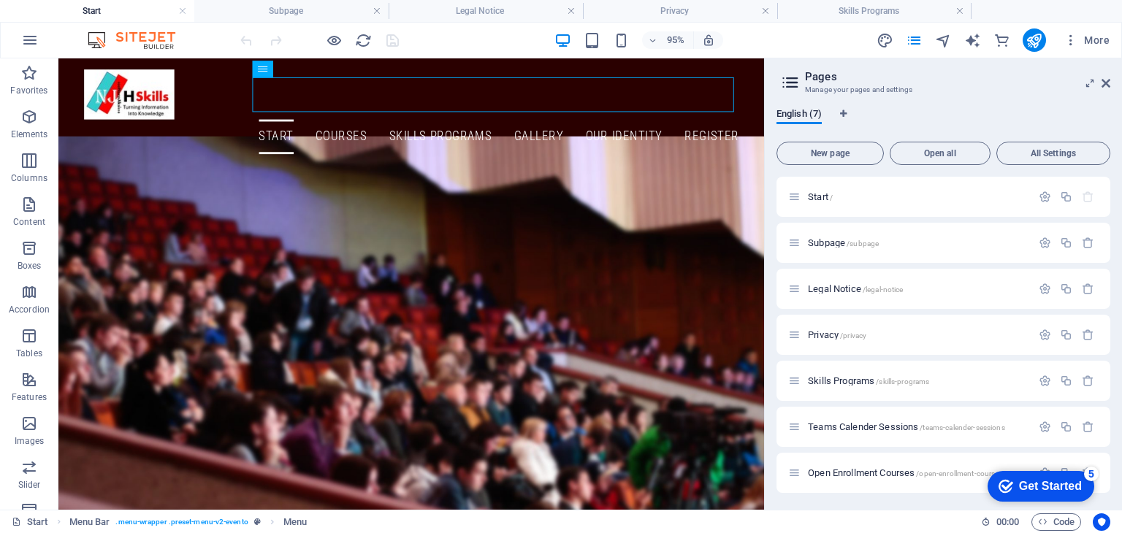
click at [135, 12] on h4 "Start" at bounding box center [97, 11] width 194 height 16
click at [178, 11] on link at bounding box center [182, 11] width 9 height 14
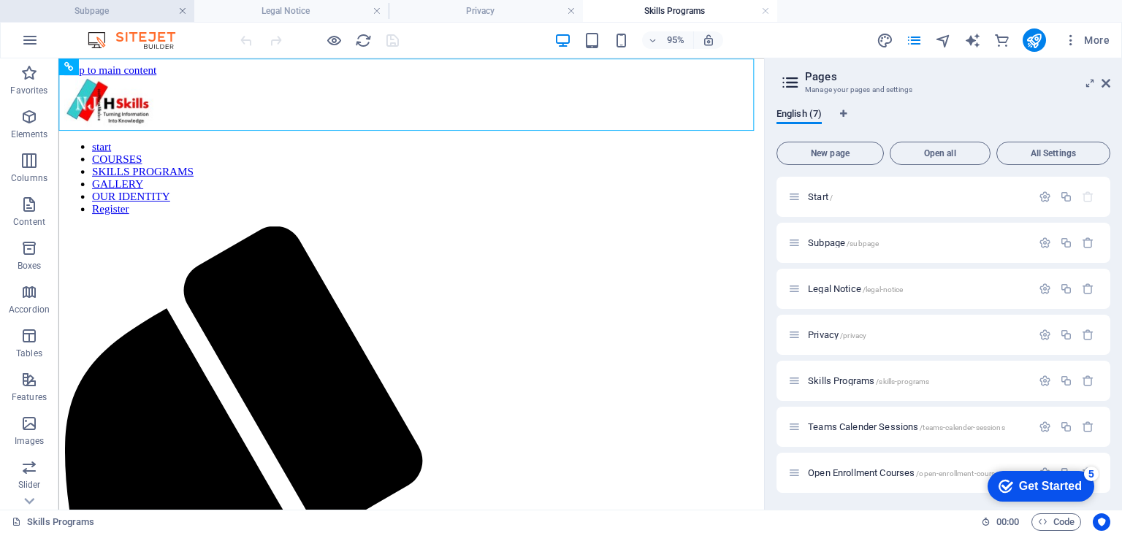
click at [183, 12] on link at bounding box center [182, 11] width 9 height 14
click at [125, 18] on h4 "Legal Notice" at bounding box center [97, 11] width 194 height 16
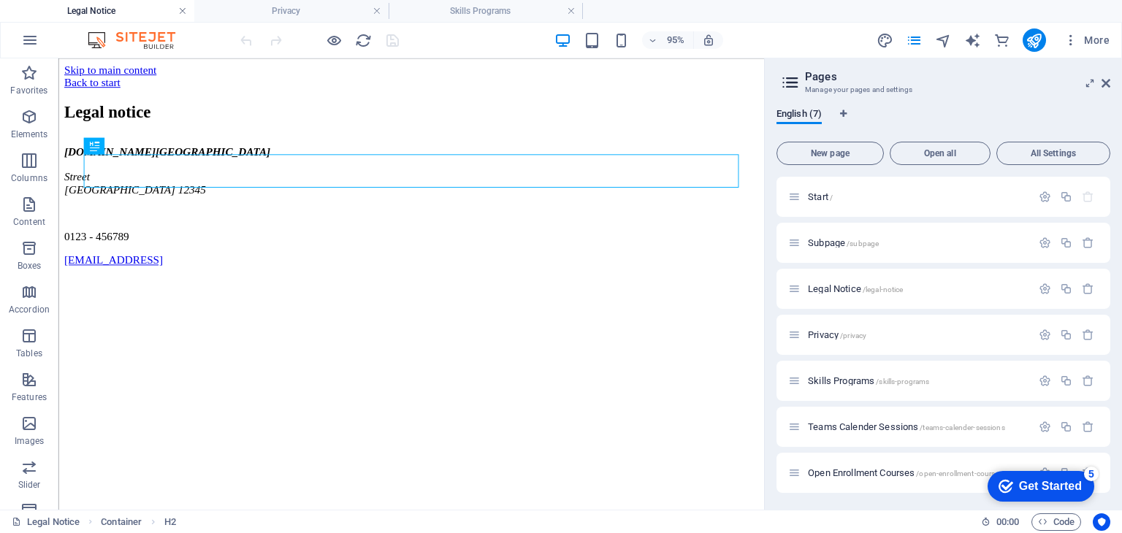
click at [181, 11] on link at bounding box center [182, 11] width 9 height 14
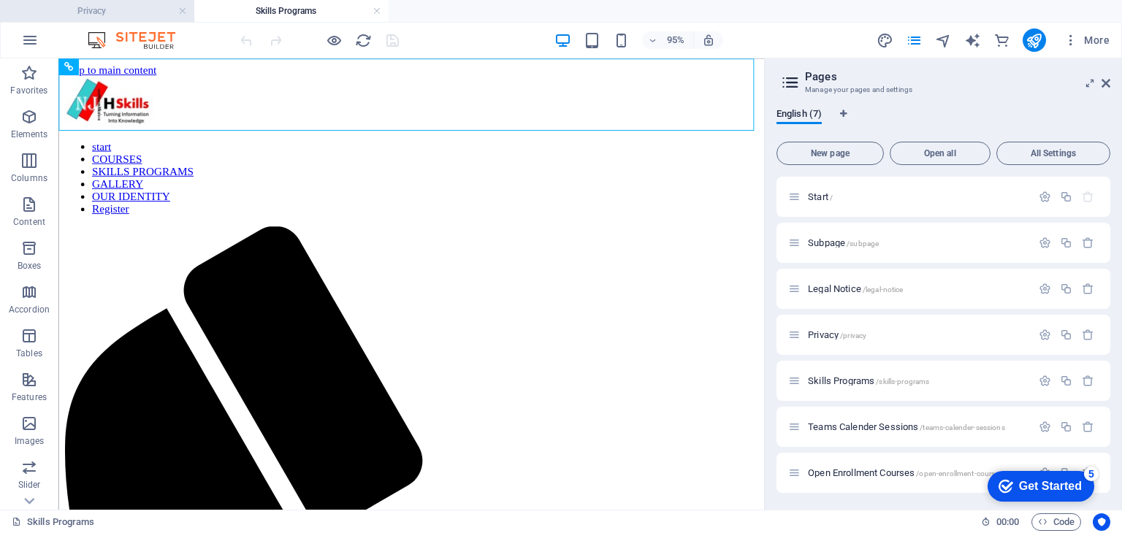
click at [167, 12] on h4 "Privacy" at bounding box center [97, 11] width 194 height 16
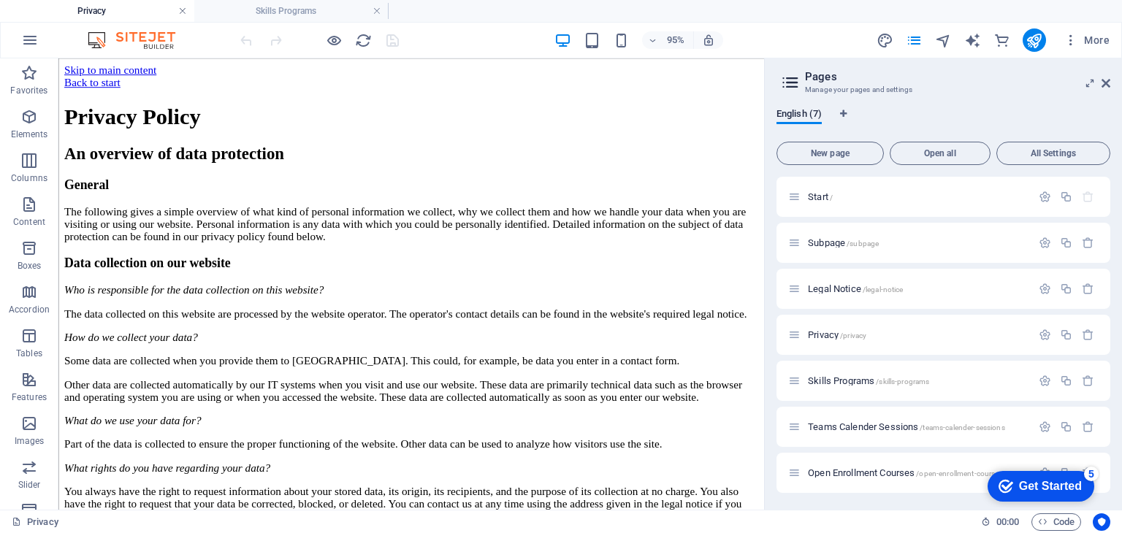
click at [183, 15] on link at bounding box center [182, 11] width 9 height 14
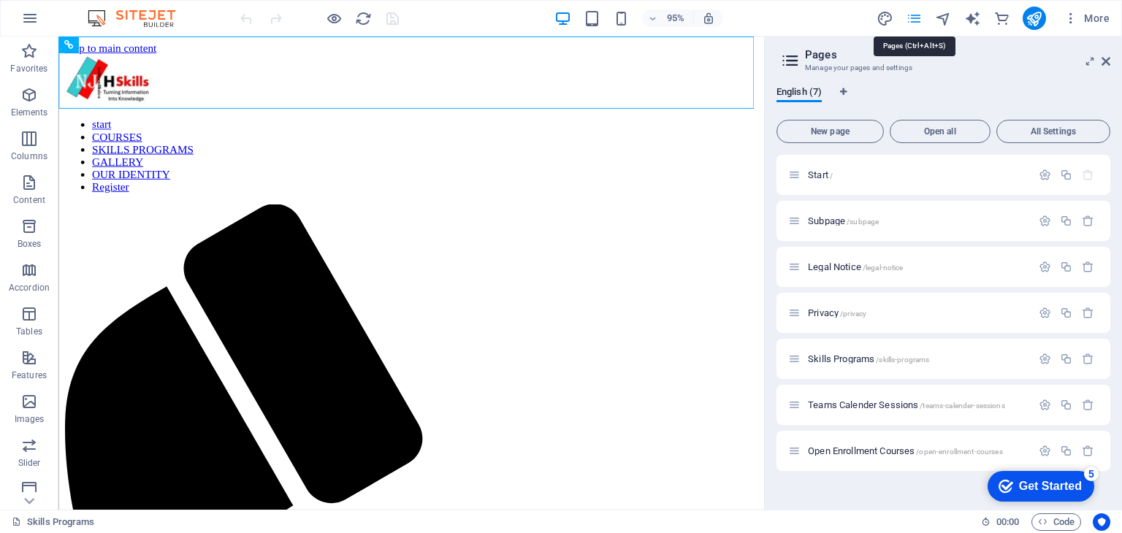
click at [909, 15] on icon "pages" at bounding box center [914, 18] width 17 height 17
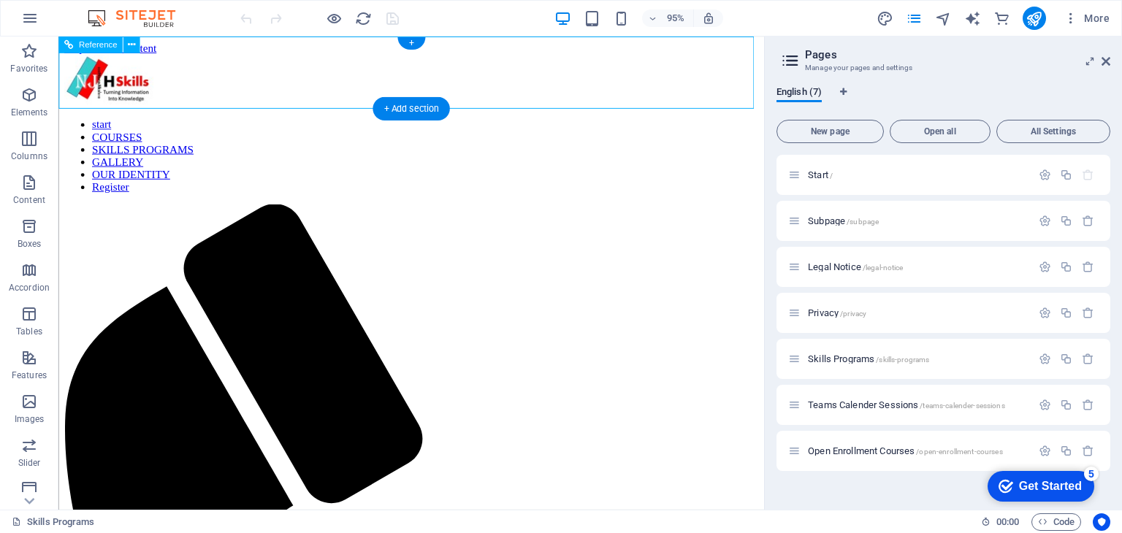
click at [557, 123] on nav "start COURSES SKILLS PROGRAMS GALLERY OUR IDENTITY Register" at bounding box center [429, 162] width 731 height 79
click at [723, 123] on nav "start COURSES SKILLS PROGRAMS GALLERY OUR IDENTITY Register" at bounding box center [429, 162] width 731 height 79
click at [1050, 135] on span "All Settings" at bounding box center [1053, 131] width 101 height 9
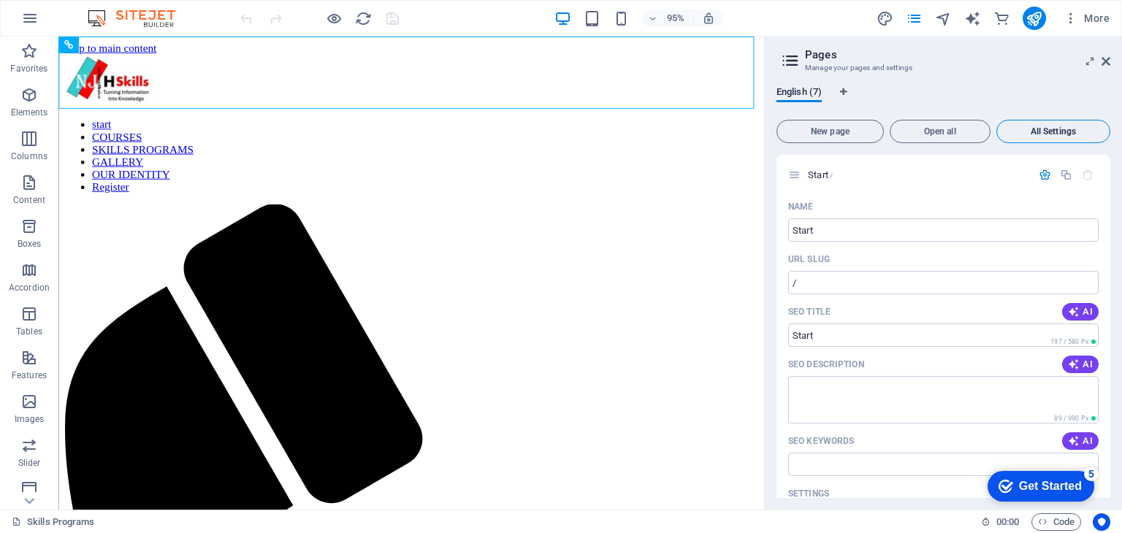
scroll to position [3486, 0]
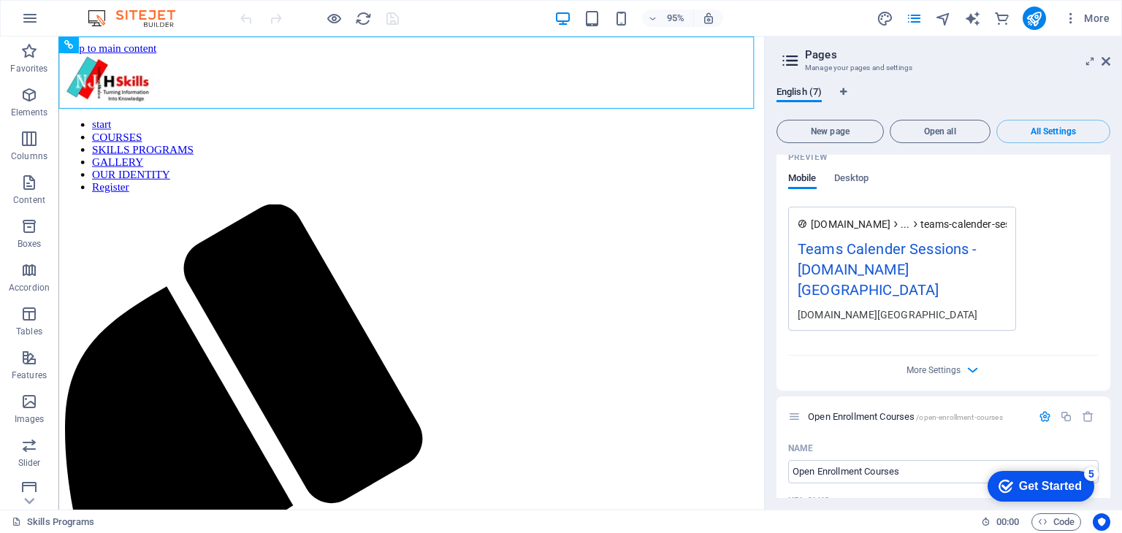
click at [1108, 451] on div "Start / Name Start ​ URL SLUG / ​ SEO Title AI ​ 197 / 580 Px SEO Description A…" at bounding box center [944, 326] width 334 height 343
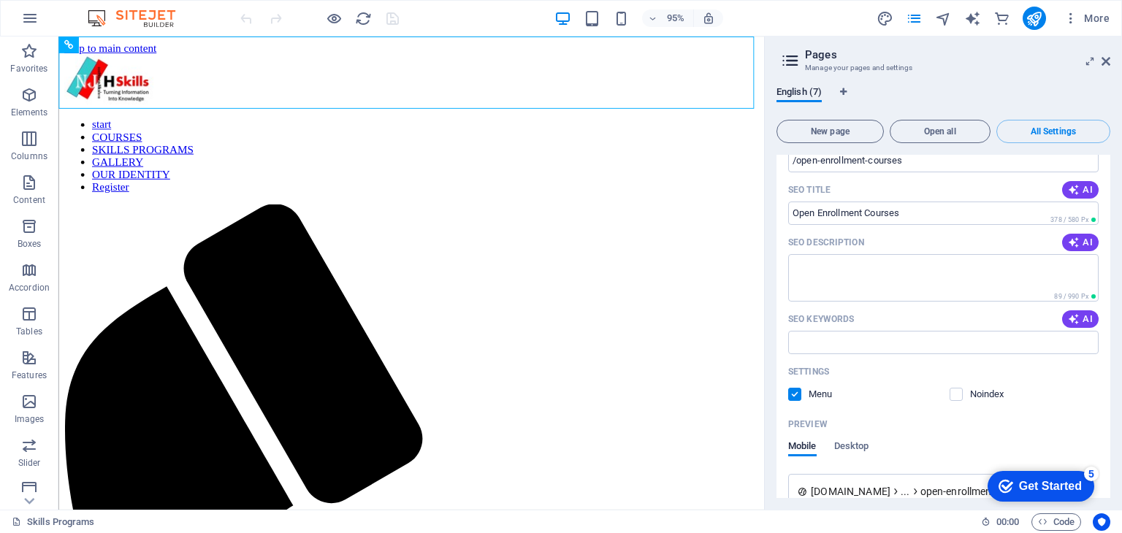
scroll to position [3843, 0]
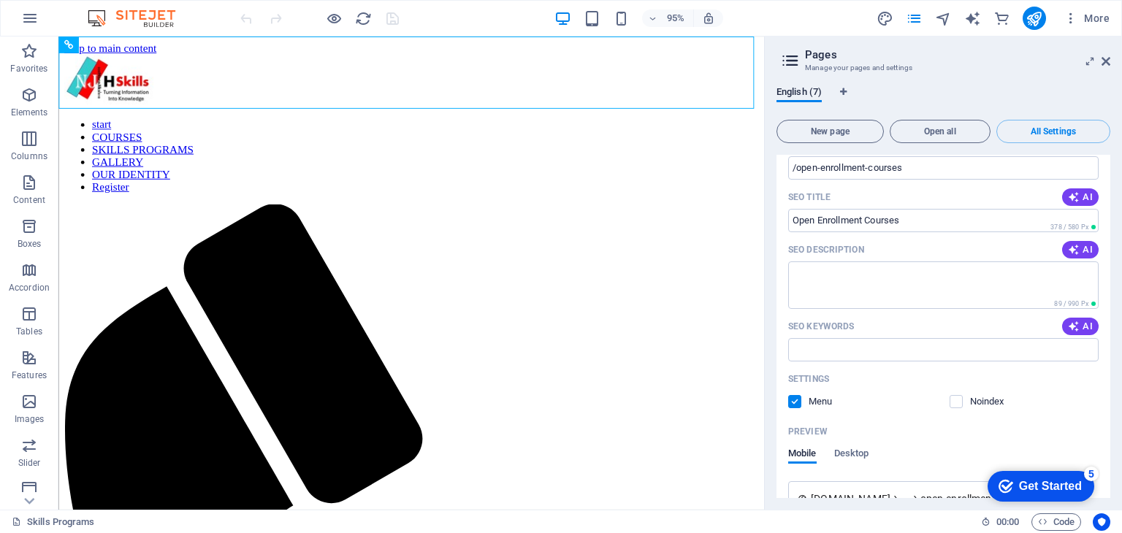
click at [1108, 457] on div "Start / Name Start ​ URL SLUG / ​ SEO Title AI ​ 197 / 580 Px SEO Description A…" at bounding box center [944, 326] width 334 height 343
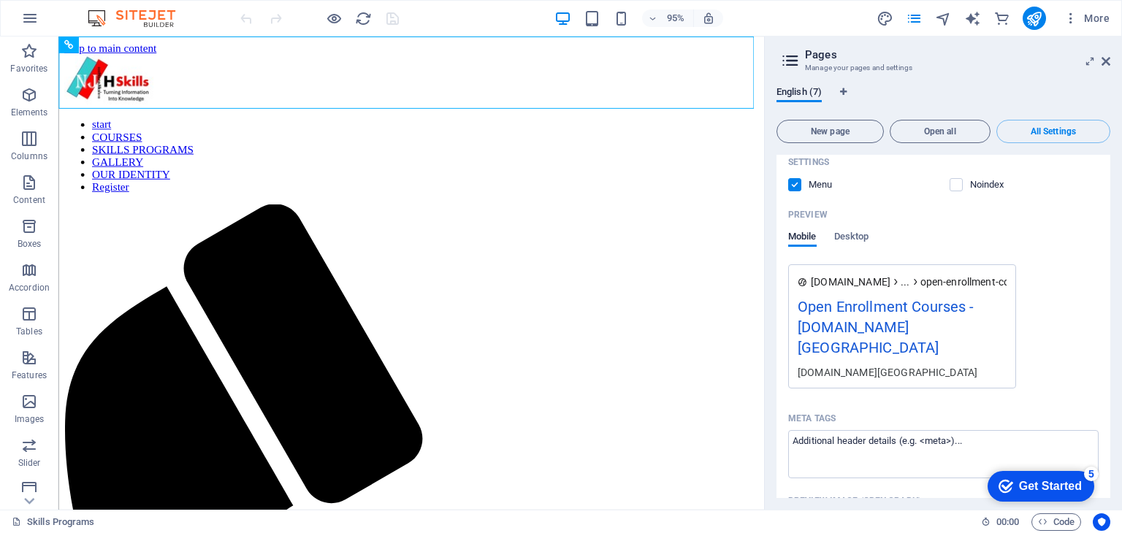
click at [1037, 482] on div "Get Started" at bounding box center [1050, 486] width 63 height 13
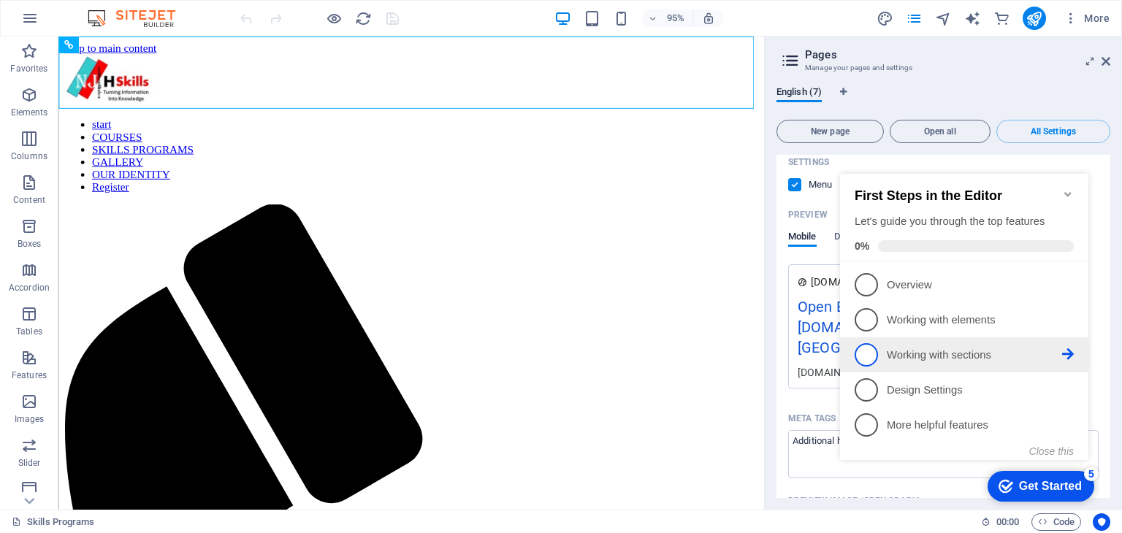
click at [893, 348] on p "Working with sections - incomplete" at bounding box center [974, 355] width 175 height 15
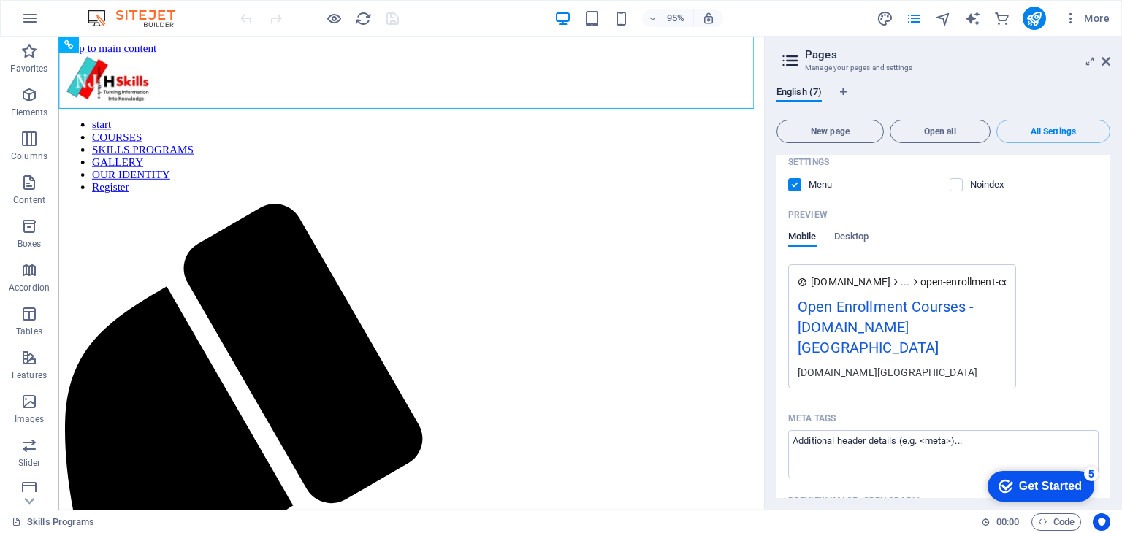
scroll to position [0, 0]
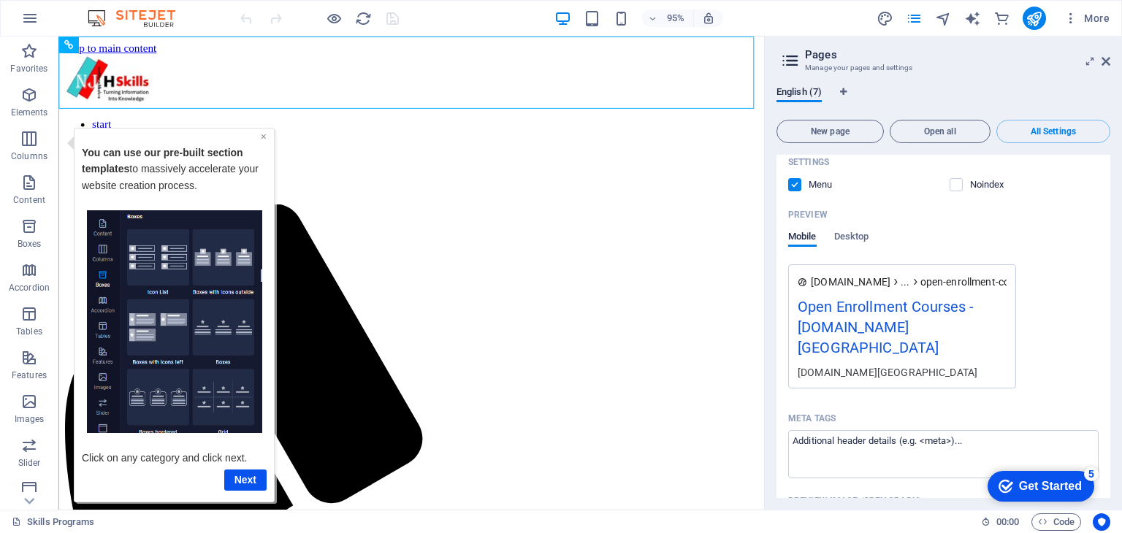
click at [262, 136] on link "×" at bounding box center [264, 136] width 6 height 12
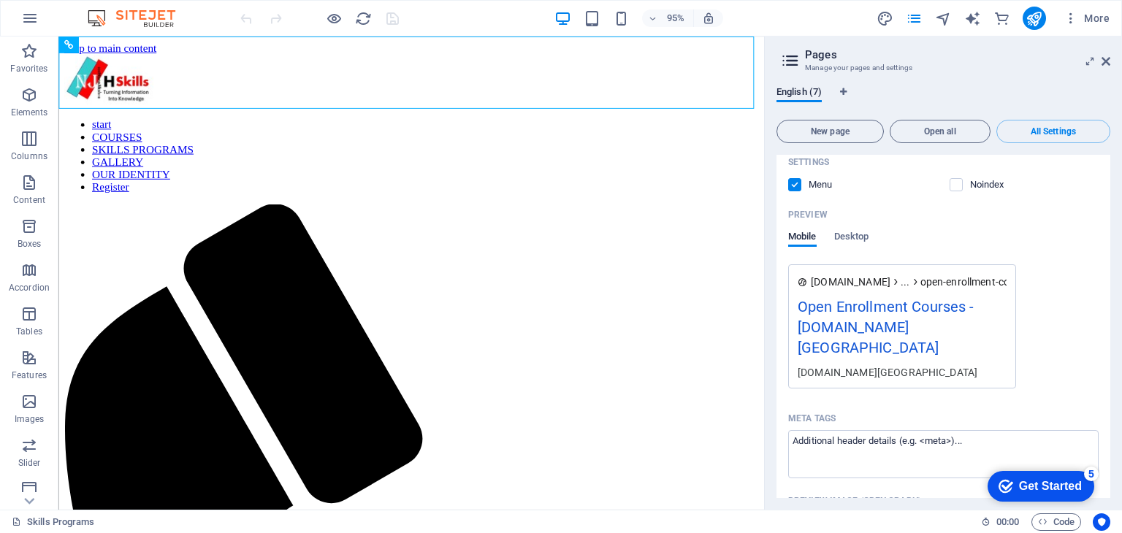
click at [1042, 480] on div "Get Started" at bounding box center [1050, 486] width 63 height 13
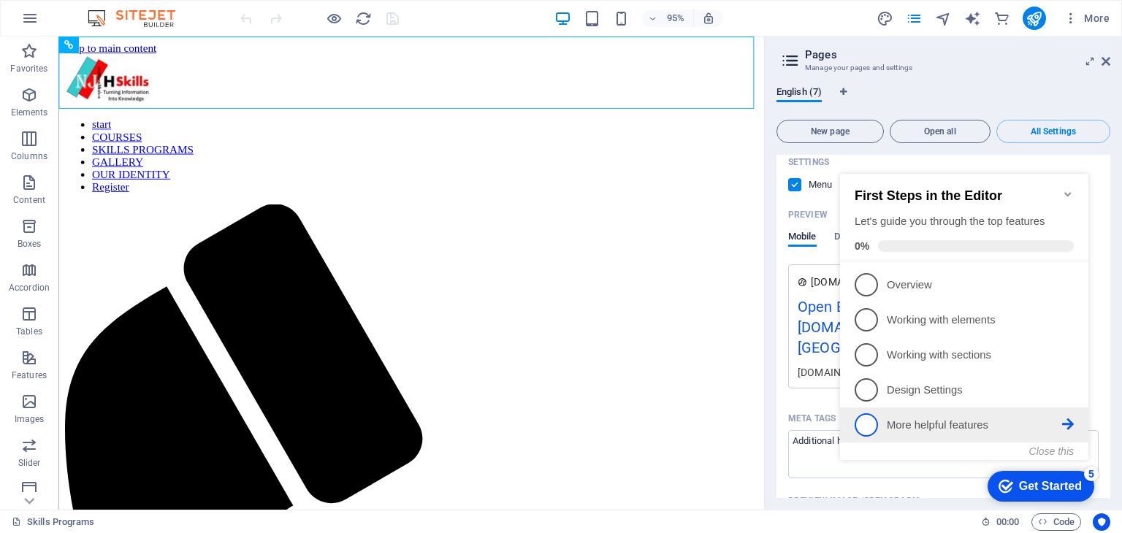
click at [914, 419] on p "More helpful features - incomplete" at bounding box center [974, 425] width 175 height 15
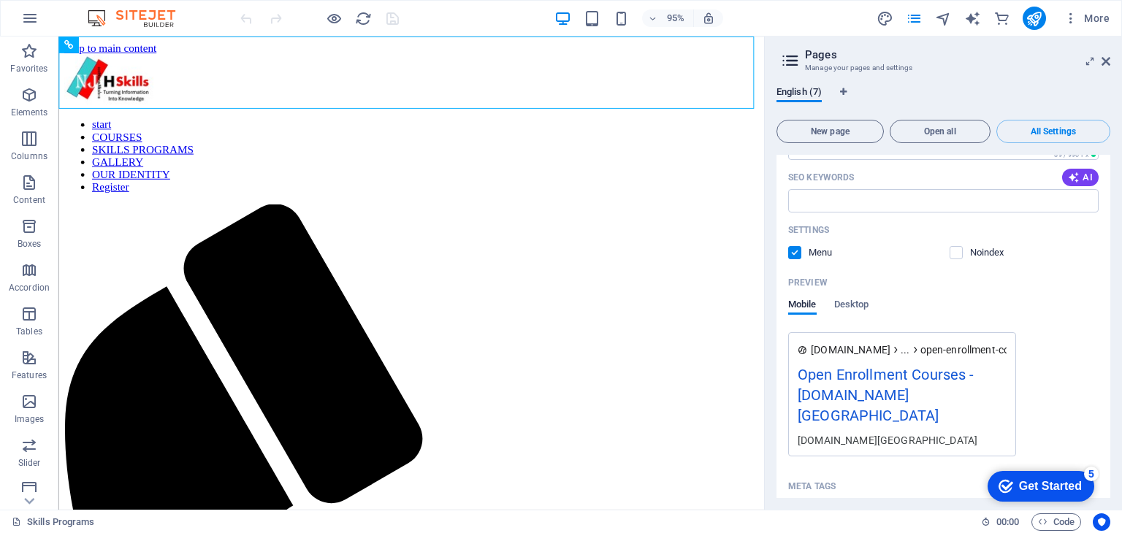
scroll to position [4060, 0]
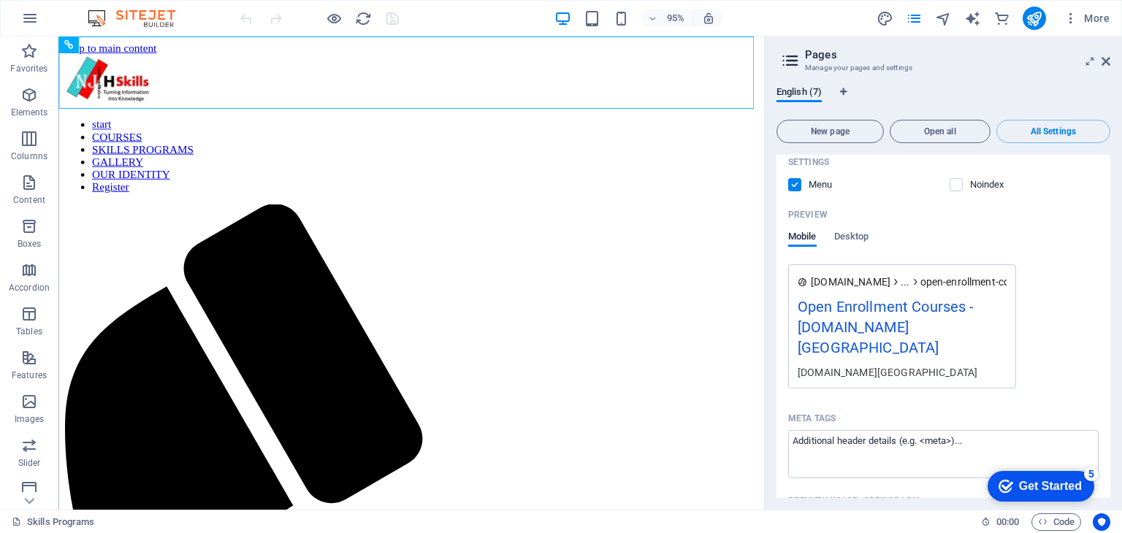
drag, startPoint x: 1105, startPoint y: 481, endPoint x: 1108, endPoint y: 474, distance: 7.9
click at [1108, 474] on div "Start / Name Start ​ URL SLUG / ​ SEO Title AI ​ 197 / 580 Px SEO Description A…" at bounding box center [944, 326] width 334 height 343
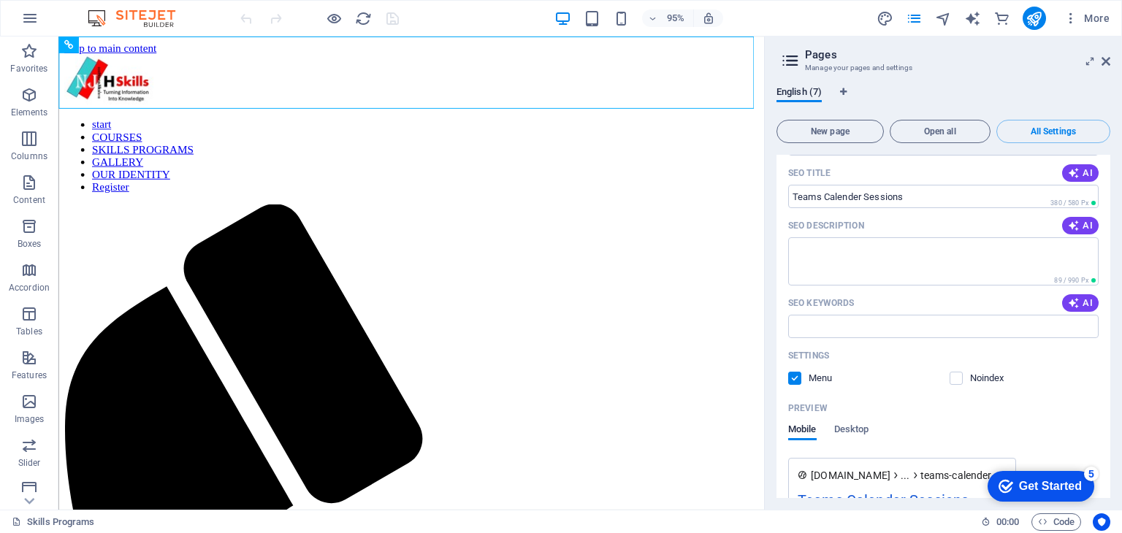
scroll to position [3241, 0]
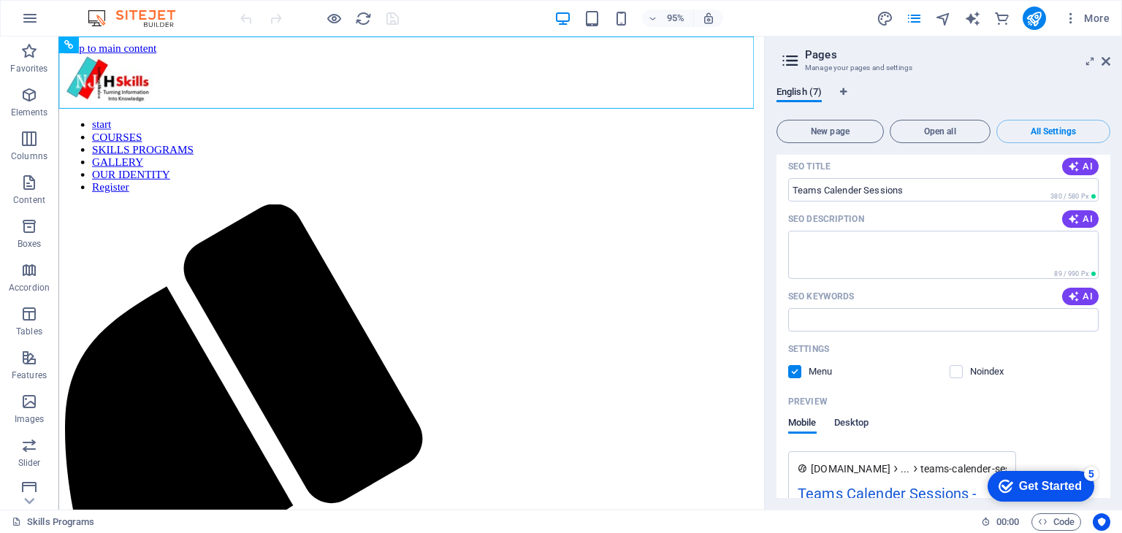
click at [855, 414] on span "Desktop" at bounding box center [851, 424] width 35 height 20
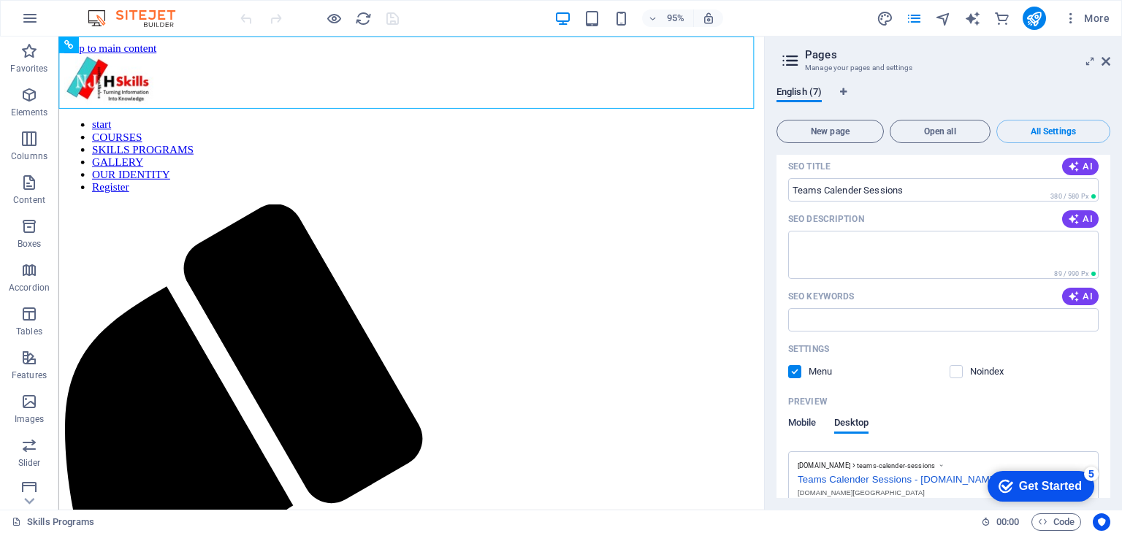
click at [803, 414] on span "Mobile" at bounding box center [802, 424] width 28 height 20
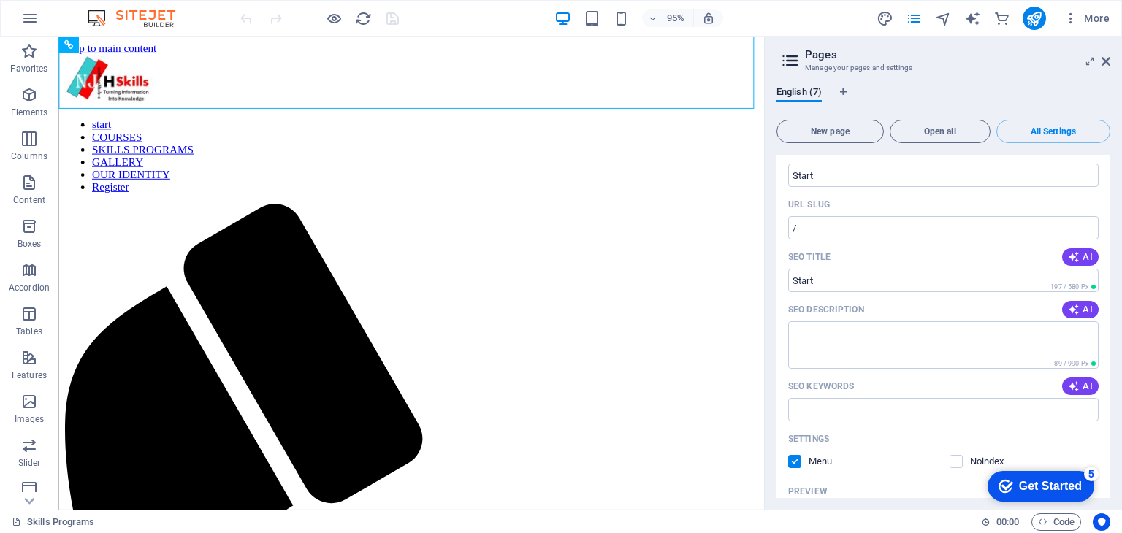
scroll to position [0, 0]
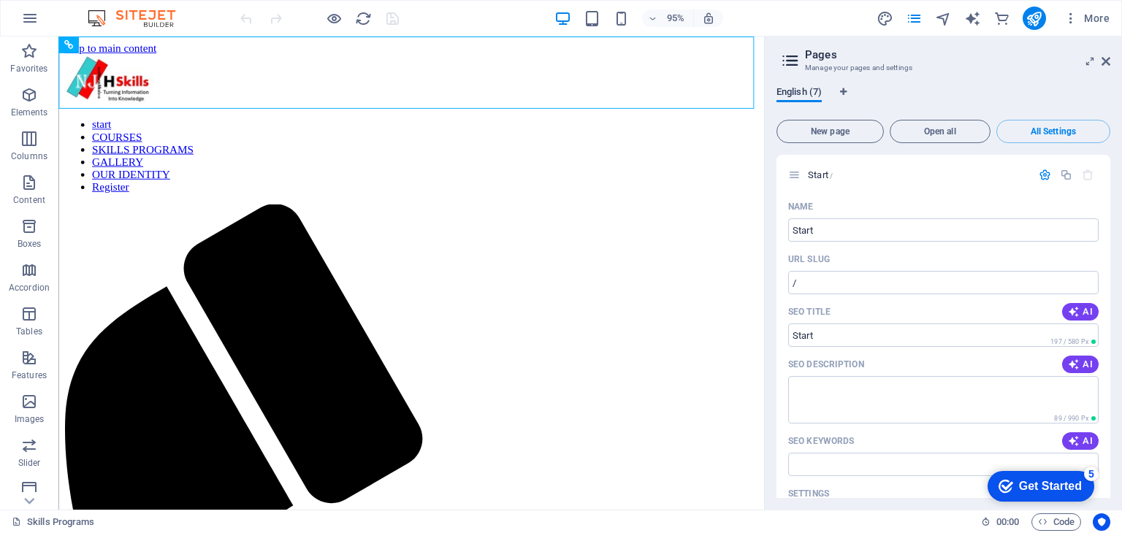
click at [804, 89] on span "English (7)" at bounding box center [799, 93] width 45 height 20
click at [938, 16] on icon "navigator" at bounding box center [943, 18] width 17 height 17
select select "15290098-en"
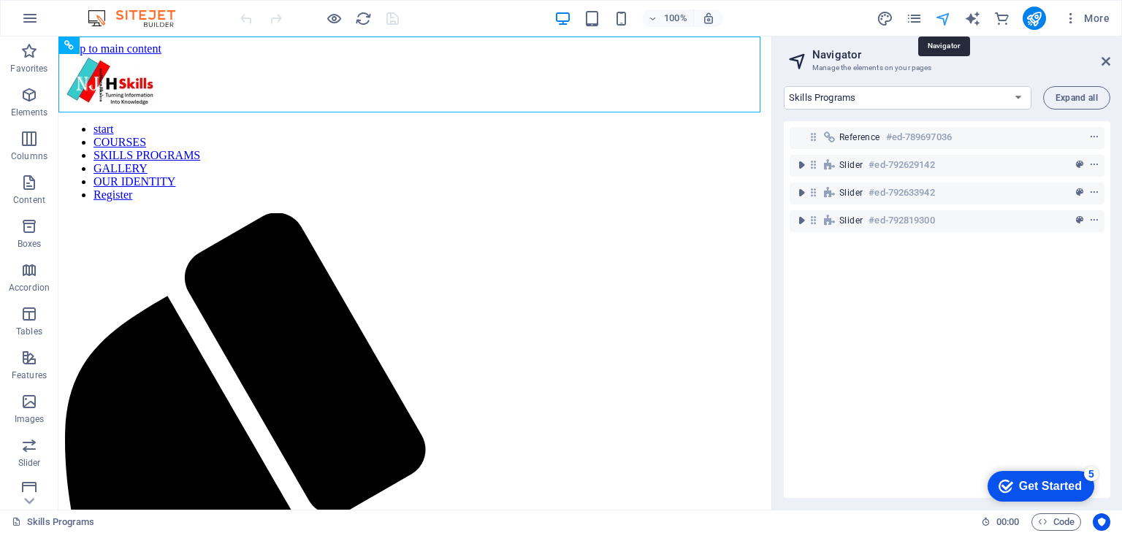
click at [944, 17] on icon "navigator" at bounding box center [943, 18] width 17 height 17
click at [1016, 99] on select "Start Subpage Legal Notice Privacy Skills Programs Teams Calender Sessions Open…" at bounding box center [908, 97] width 248 height 23
click at [1072, 16] on icon "button" at bounding box center [1071, 18] width 15 height 15
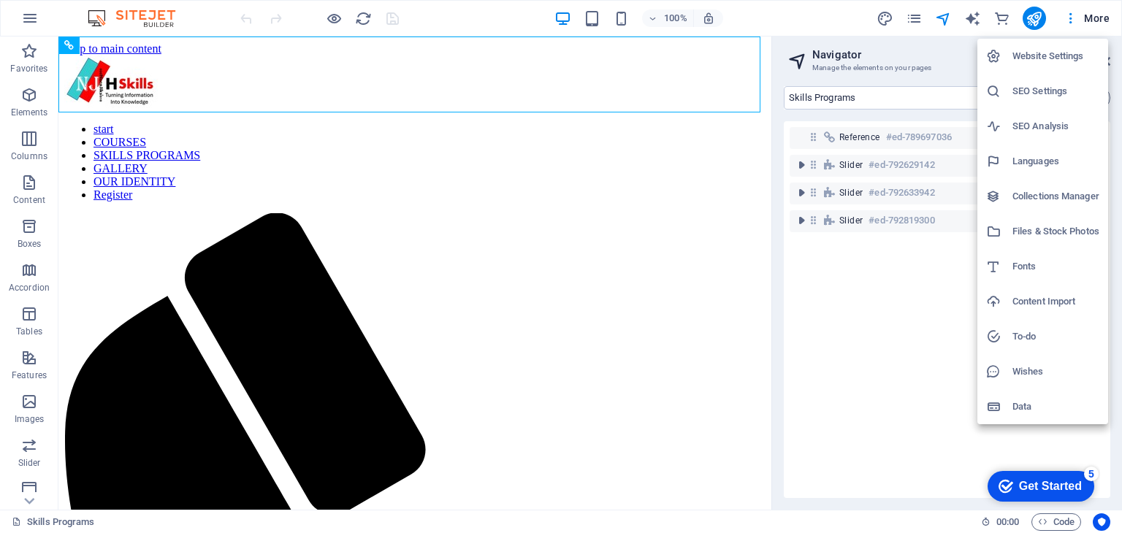
click at [1034, 229] on h6 "Files & Stock Photos" at bounding box center [1056, 232] width 87 height 18
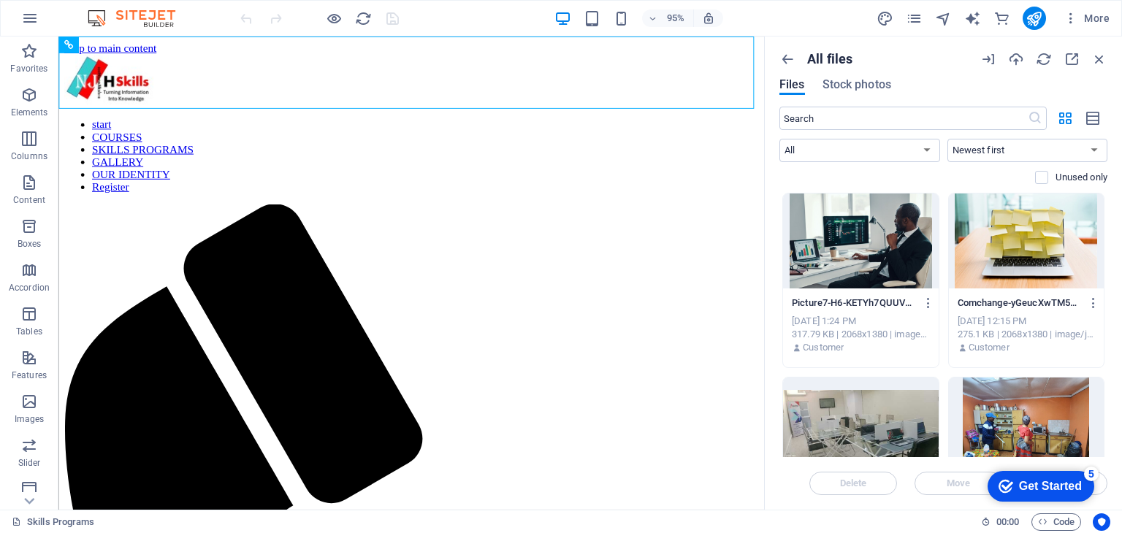
click at [1106, 210] on div "All files Files Stock photos ​ All Images Documents Audio Video Vector Other Ne…" at bounding box center [943, 273] width 357 height 473
click at [1069, 115] on icon "button" at bounding box center [1065, 118] width 17 height 16
click at [1092, 120] on icon "button" at bounding box center [1094, 118] width 16 height 17
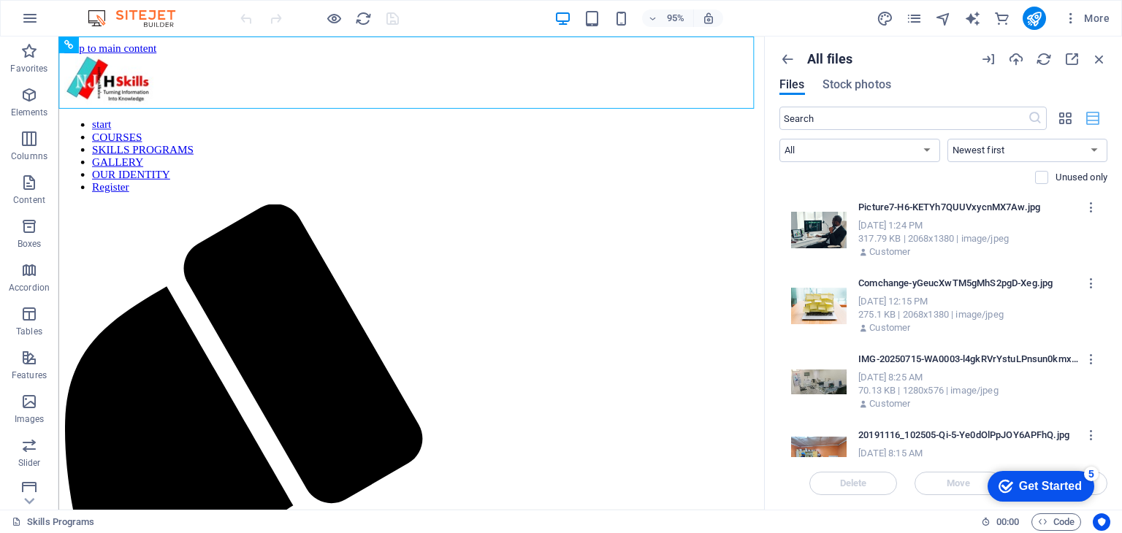
click at [1092, 120] on icon "button" at bounding box center [1094, 118] width 16 height 17
click at [1070, 14] on icon "button" at bounding box center [1071, 18] width 15 height 15
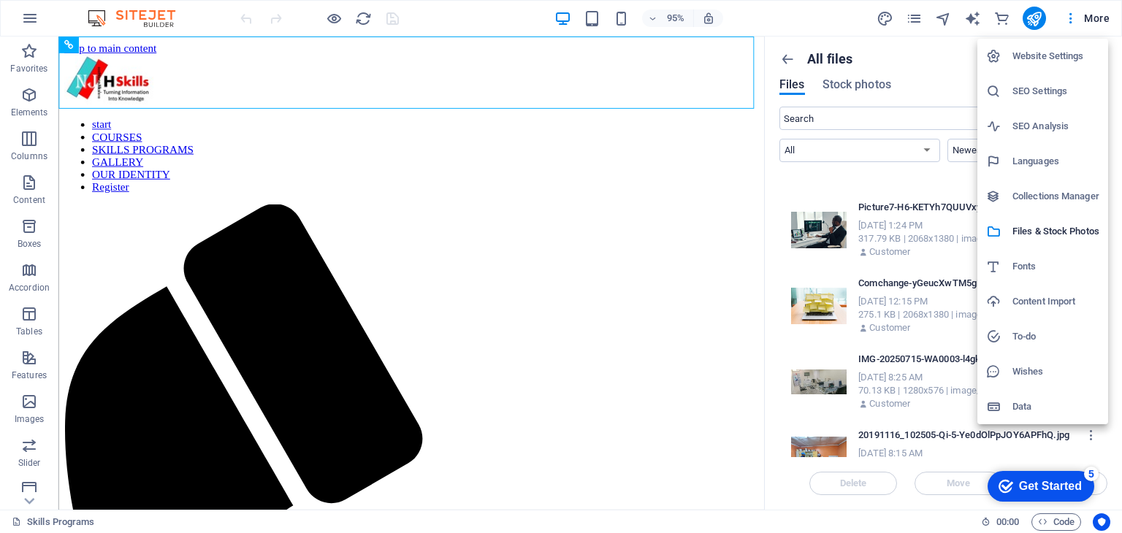
click at [1055, 50] on h6 "Website Settings" at bounding box center [1056, 56] width 87 height 18
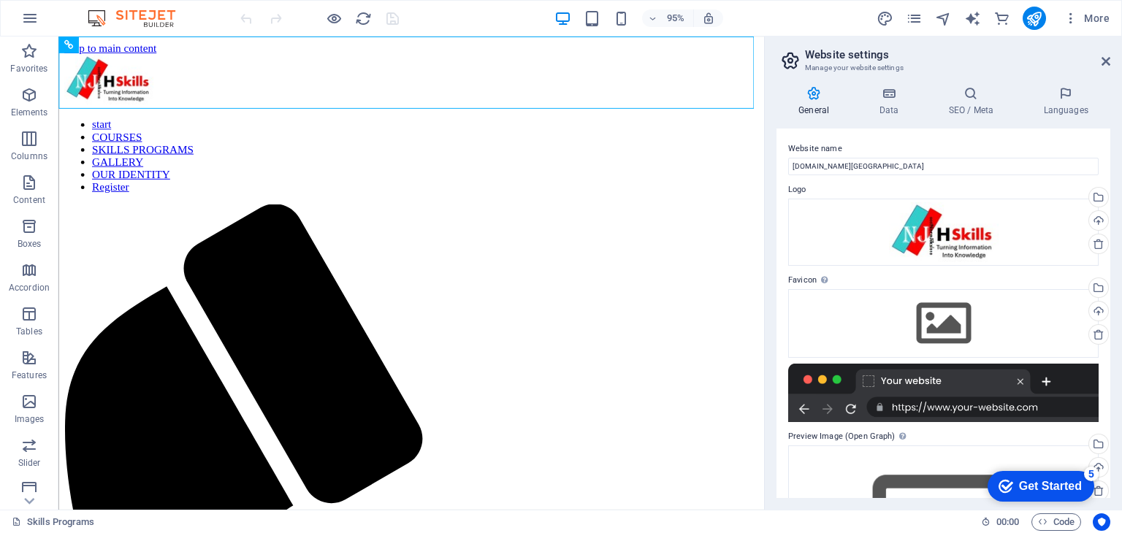
drag, startPoint x: 1106, startPoint y: 208, endPoint x: 1120, endPoint y: 296, distance: 88.8
click at [1120, 296] on div "General Data SEO / Meta Languages Website name [DOMAIN_NAME] Logo Drag files he…" at bounding box center [943, 292] width 357 height 435
click at [885, 100] on icon at bounding box center [889, 93] width 64 height 15
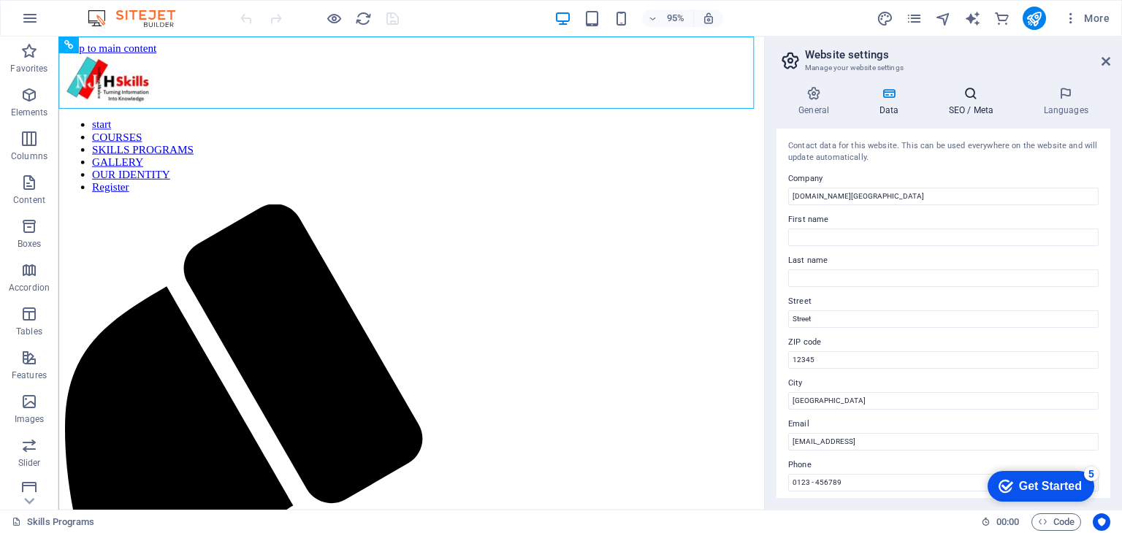
click at [973, 112] on h4 "SEO / Meta" at bounding box center [973, 101] width 95 height 31
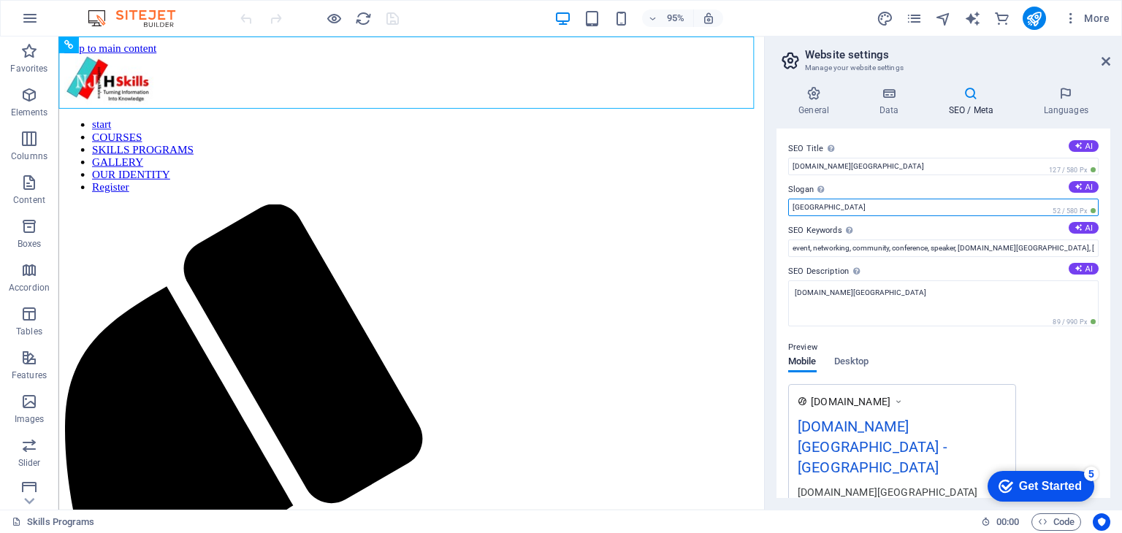
click at [816, 206] on input "[GEOGRAPHIC_DATA]" at bounding box center [943, 208] width 310 height 18
drag, startPoint x: 816, startPoint y: 206, endPoint x: 784, endPoint y: 207, distance: 32.2
click at [784, 207] on div "SEO Title The title of your website - make it something that stands out in sear…" at bounding box center [944, 314] width 334 height 370
type input "[GEOGRAPHIC_DATA]"
drag, startPoint x: 1110, startPoint y: 290, endPoint x: 1108, endPoint y: 340, distance: 49.7
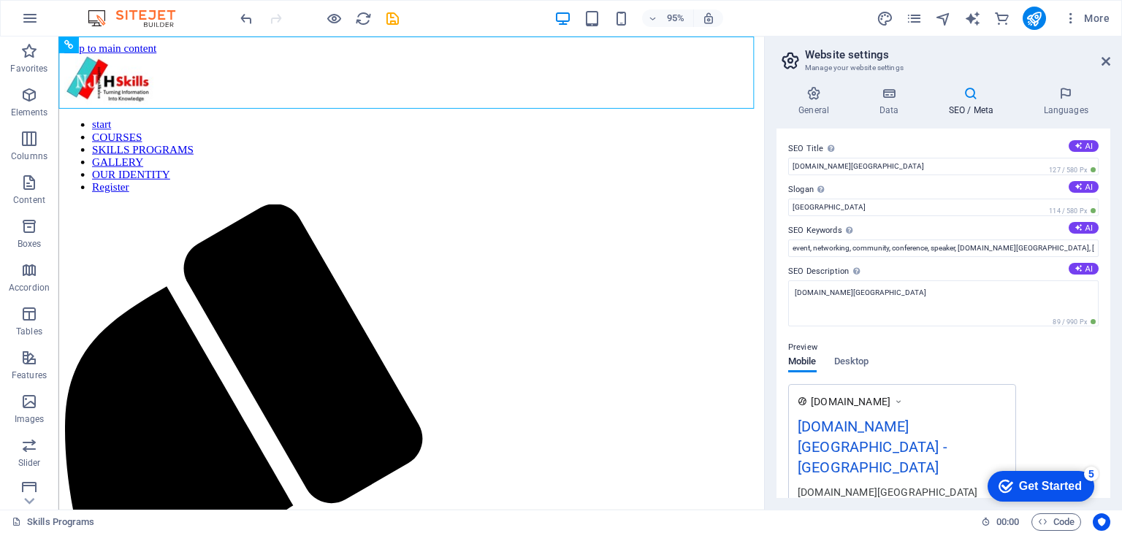
click at [1108, 340] on div "General Data SEO / Meta Languages Website name [DOMAIN_NAME] Logo Drag files he…" at bounding box center [943, 292] width 357 height 435
click at [1066, 103] on h4 "Languages" at bounding box center [1065, 101] width 89 height 31
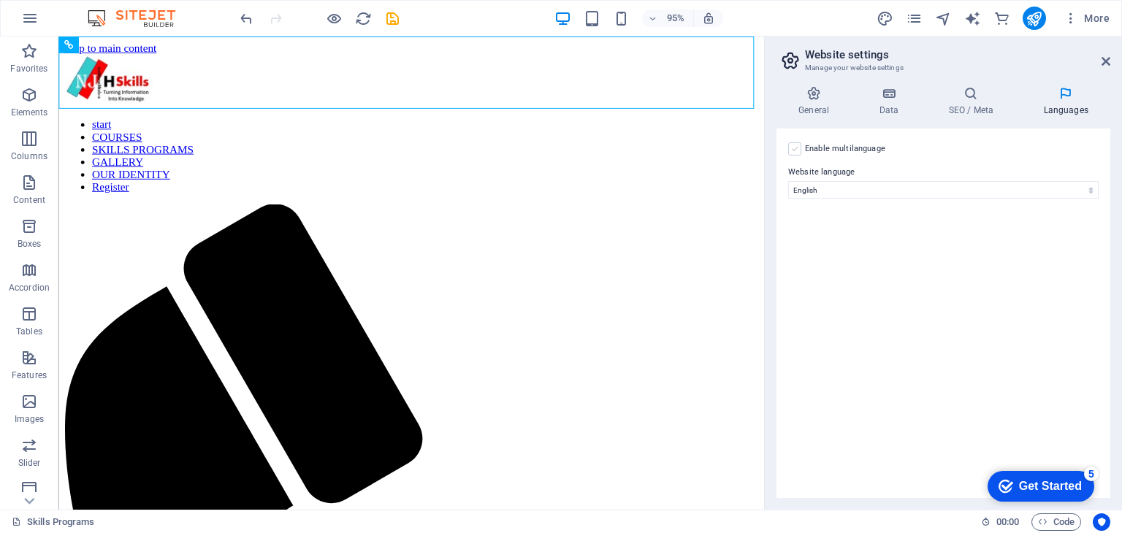
click at [796, 145] on label at bounding box center [794, 148] width 13 height 13
click at [0, 0] on input "Enable multilanguage To disable multilanguage delete all languages until only o…" at bounding box center [0, 0] width 0 height 0
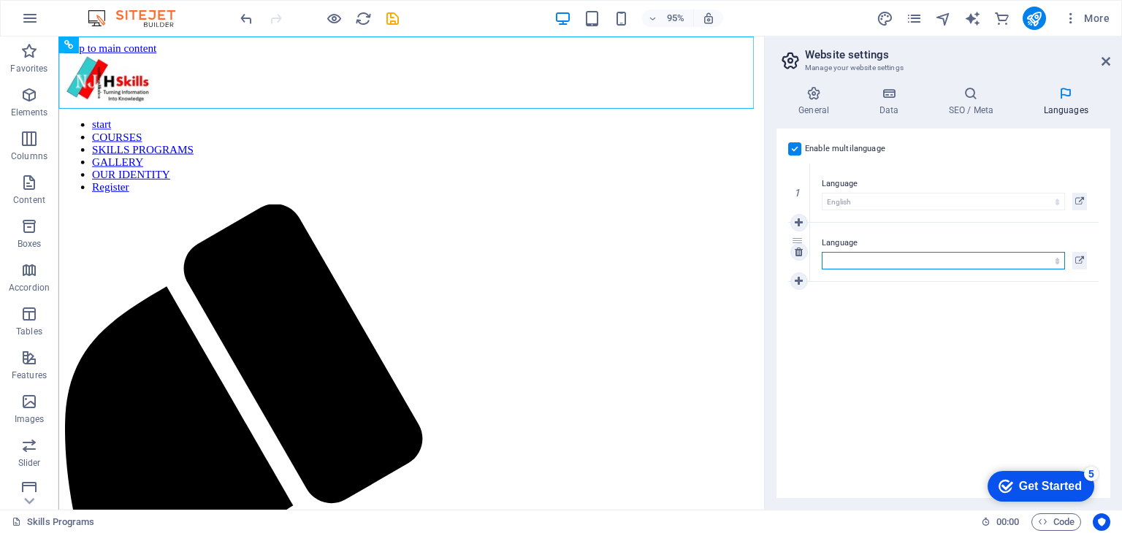
click at [1057, 260] on select "Abkhazian Afar Afrikaans Akan Albanian Amharic Arabic Aragonese Armenian Assame…" at bounding box center [943, 261] width 243 height 18
select select "179"
click at [822, 252] on select "Abkhazian Afar Afrikaans Akan Albanian Amharic Arabic Aragonese Armenian Assame…" at bounding box center [943, 261] width 243 height 18
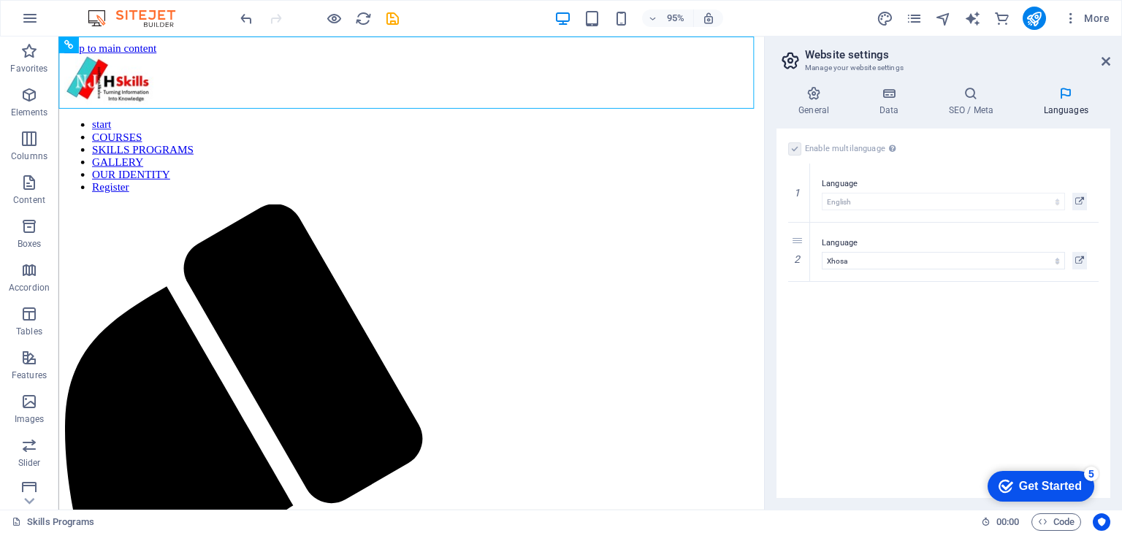
click at [1012, 374] on div "Enable multilanguage To disable multilanguage delete all languages until only o…" at bounding box center [944, 314] width 334 height 370
click at [802, 281] on icon at bounding box center [799, 281] width 8 height 10
select select
click at [1105, 59] on icon at bounding box center [1106, 62] width 9 height 12
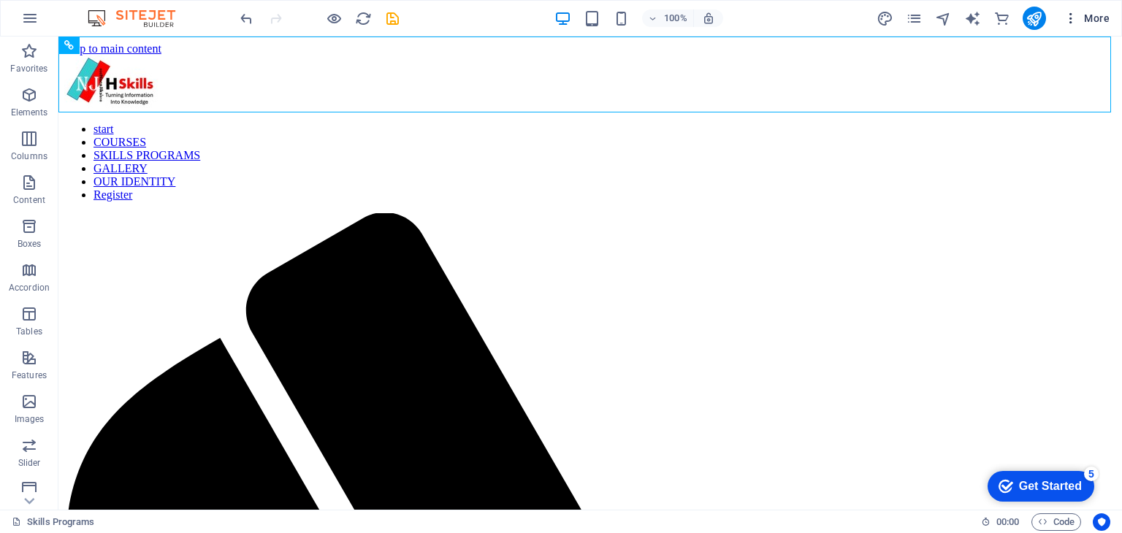
click at [1094, 15] on span "More" at bounding box center [1087, 18] width 46 height 15
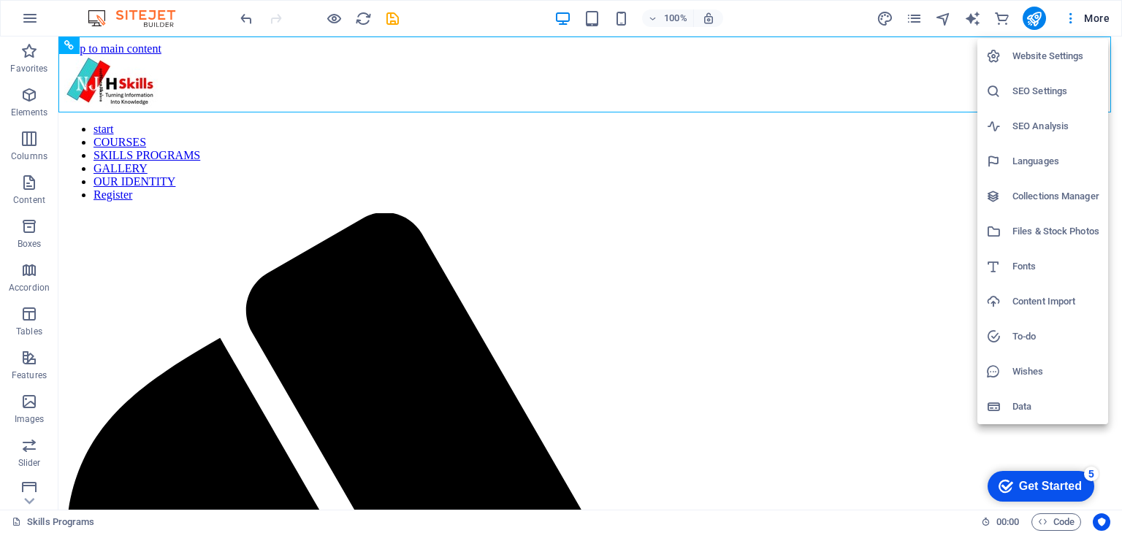
click at [1024, 408] on h6 "Data" at bounding box center [1056, 407] width 87 height 18
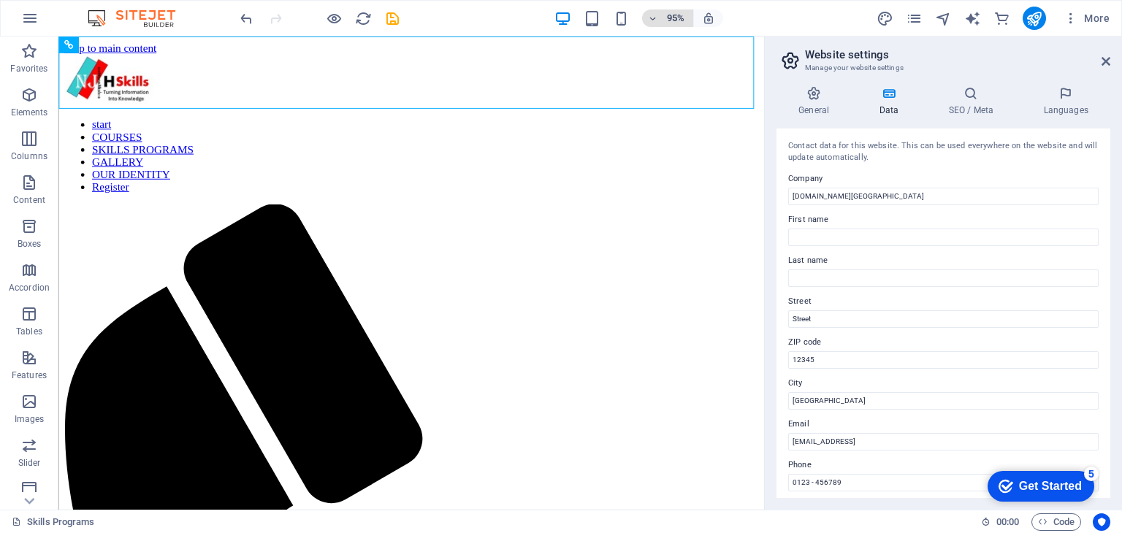
click at [655, 18] on icon "button" at bounding box center [653, 18] width 10 height 9
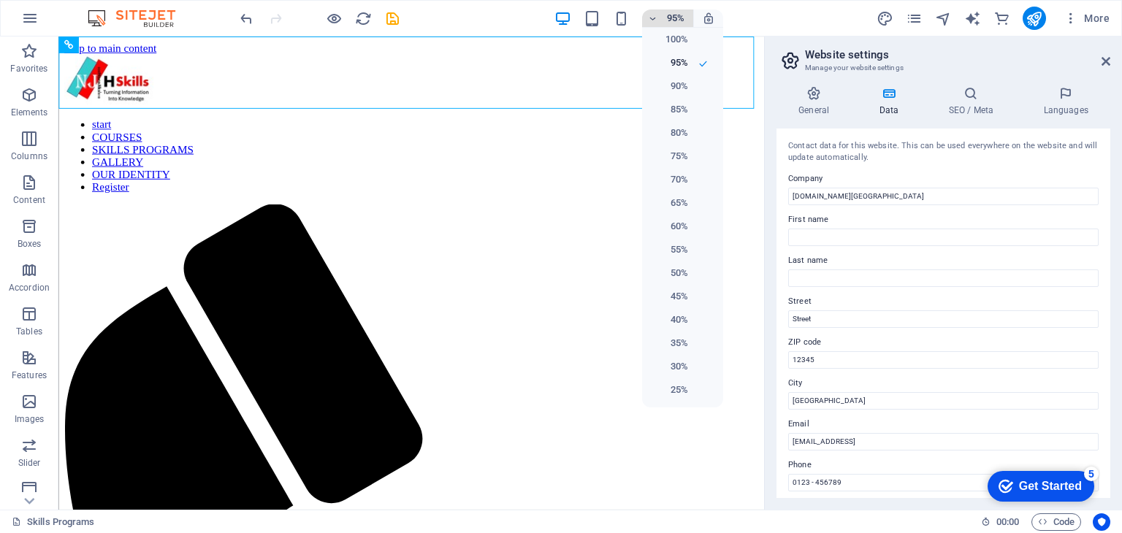
click at [655, 18] on div at bounding box center [561, 266] width 1122 height 533
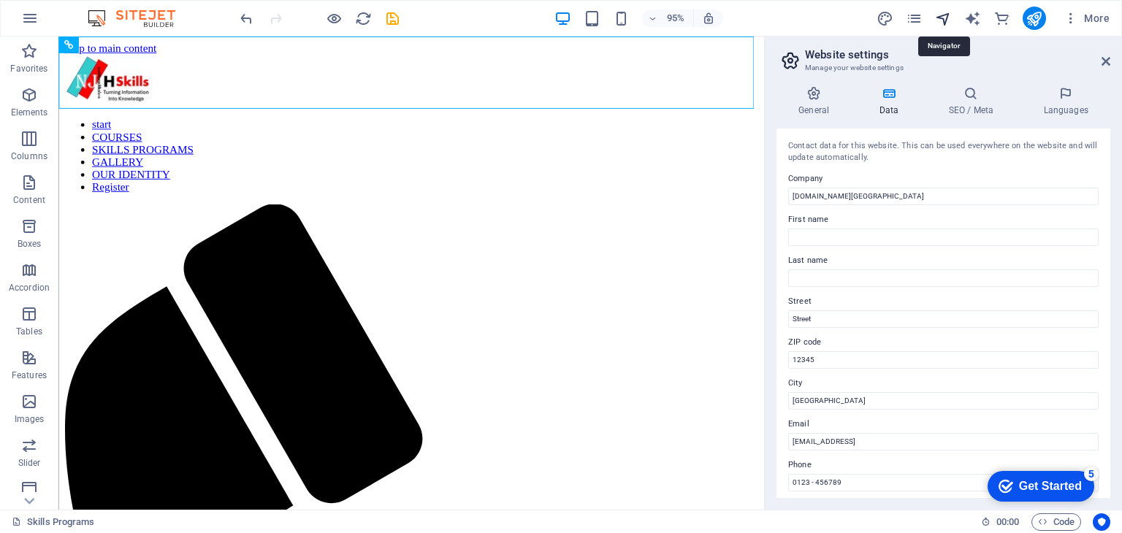
click at [942, 15] on icon "navigator" at bounding box center [943, 18] width 17 height 17
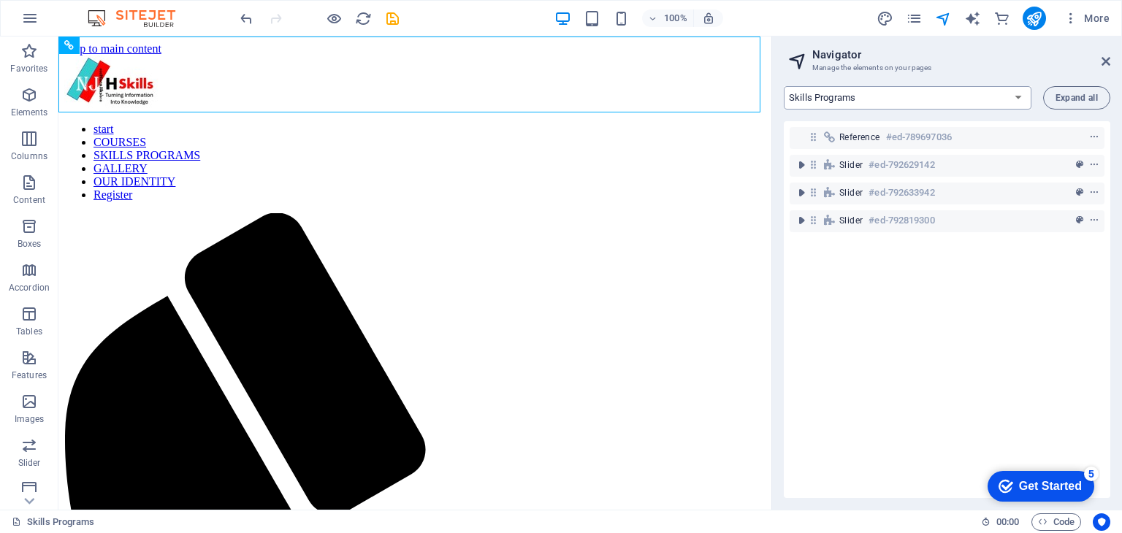
click at [1015, 98] on select "Start Subpage Legal Notice Privacy Skills Programs Teams Calender Sessions Open…" at bounding box center [908, 97] width 248 height 23
click at [1074, 96] on span "Expand all" at bounding box center [1077, 98] width 42 height 9
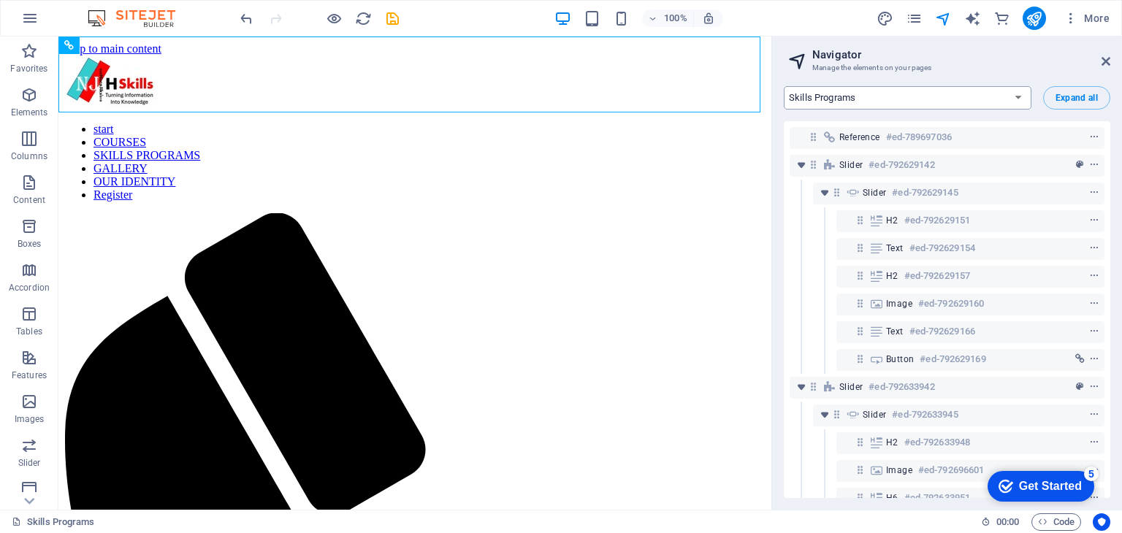
click at [1015, 97] on select "Start Subpage Legal Notice Privacy Skills Programs Teams Calender Sessions Open…" at bounding box center [908, 97] width 248 height 23
click at [784, 86] on select "Start Subpage Legal Notice Privacy Skills Programs Teams Calender Sessions Open…" at bounding box center [908, 97] width 248 height 23
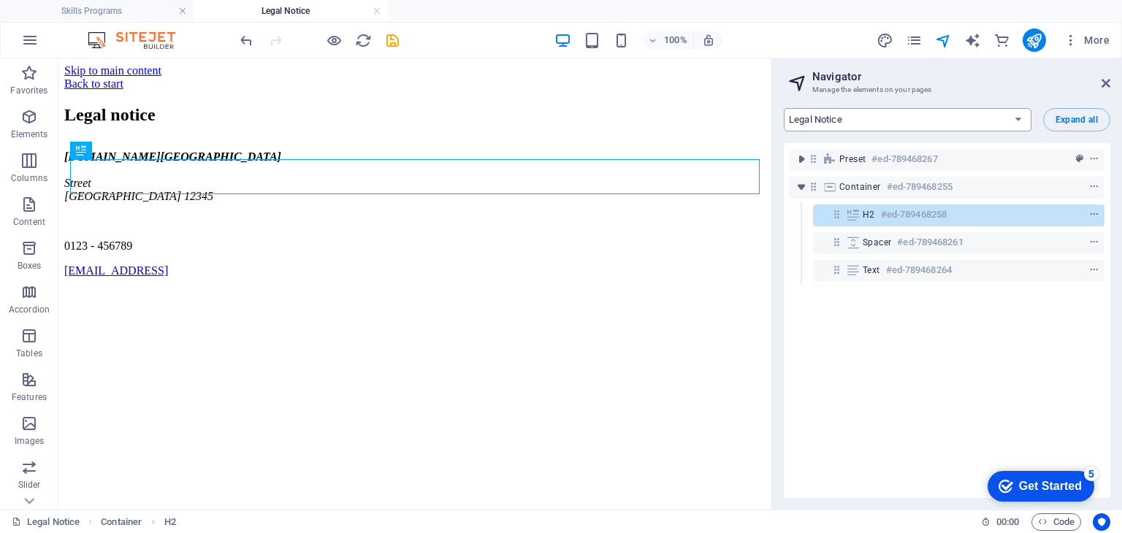
click at [1017, 118] on select "Start Subpage Legal Notice Privacy Skills Programs Teams Calender Sessions Open…" at bounding box center [908, 119] width 248 height 23
click at [784, 108] on select "Start Subpage Legal Notice Privacy Skills Programs Teams Calender Sessions Open…" at bounding box center [908, 119] width 248 height 23
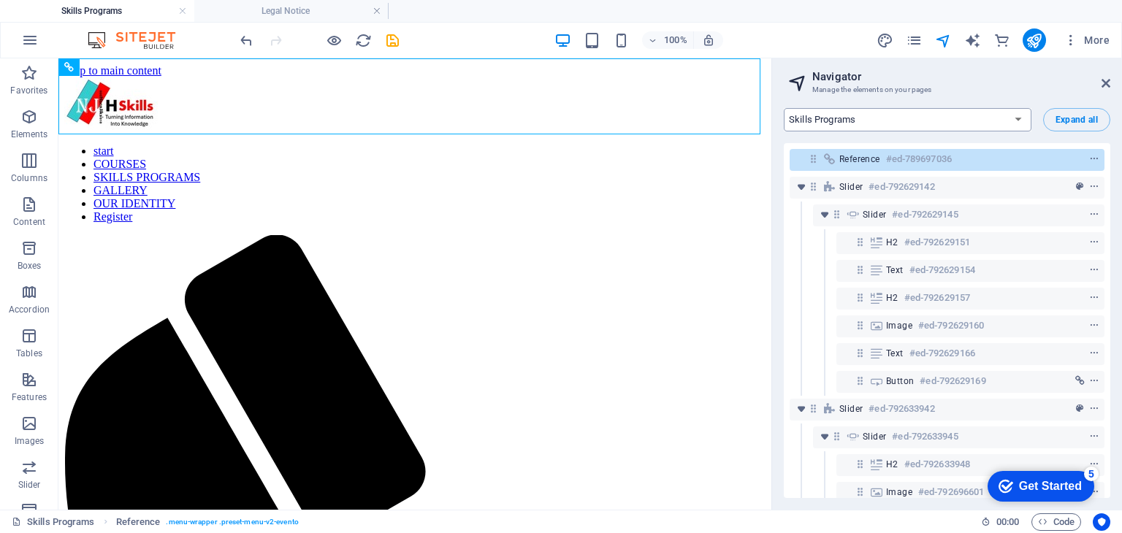
click at [1015, 117] on select "Start Subpage Legal Notice Privacy Skills Programs Teams Calender Sessions Open…" at bounding box center [908, 119] width 248 height 23
click at [784, 108] on select "Start Subpage Legal Notice Privacy Skills Programs Teams Calender Sessions Open…" at bounding box center [908, 119] width 248 height 23
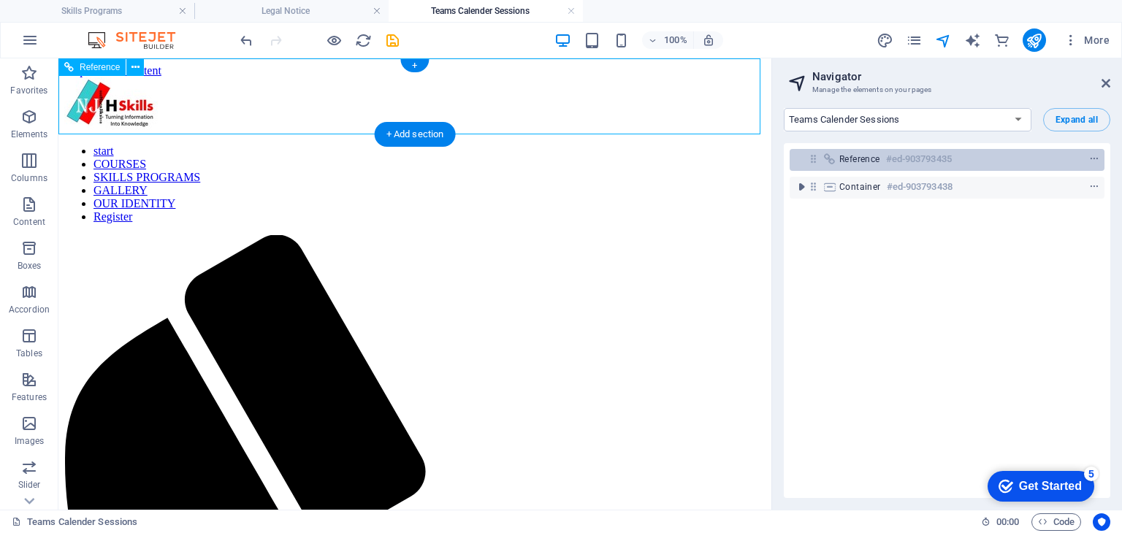
click at [815, 161] on icon at bounding box center [813, 159] width 12 height 12
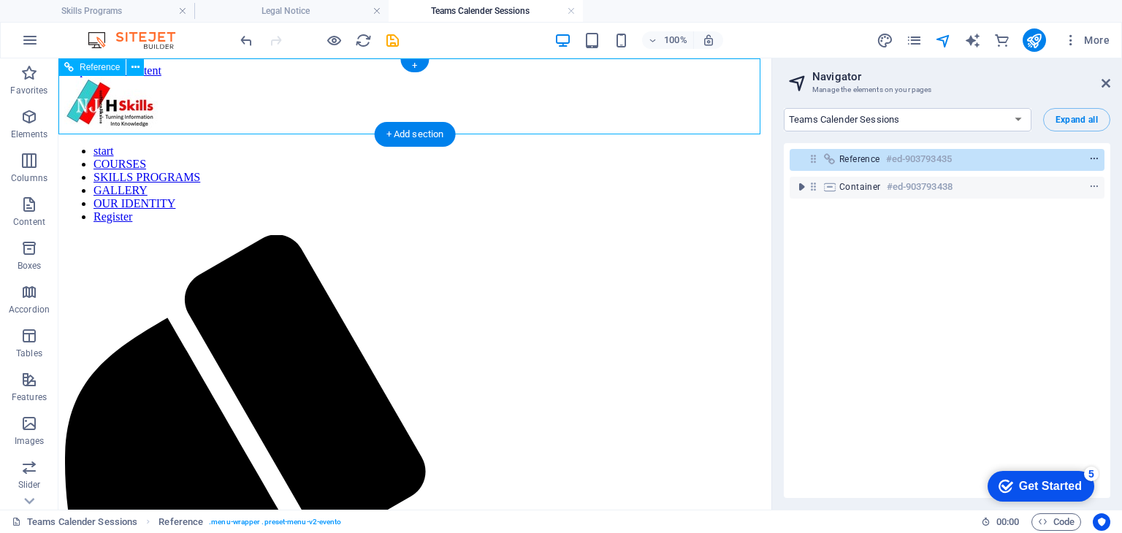
click at [1092, 156] on icon "context-menu" at bounding box center [1094, 159] width 10 height 10
click at [1093, 158] on icon "context-menu" at bounding box center [1094, 159] width 10 height 10
click at [897, 208] on div "Reference #ed-903793435 Container #ed-903793438" at bounding box center [947, 320] width 327 height 355
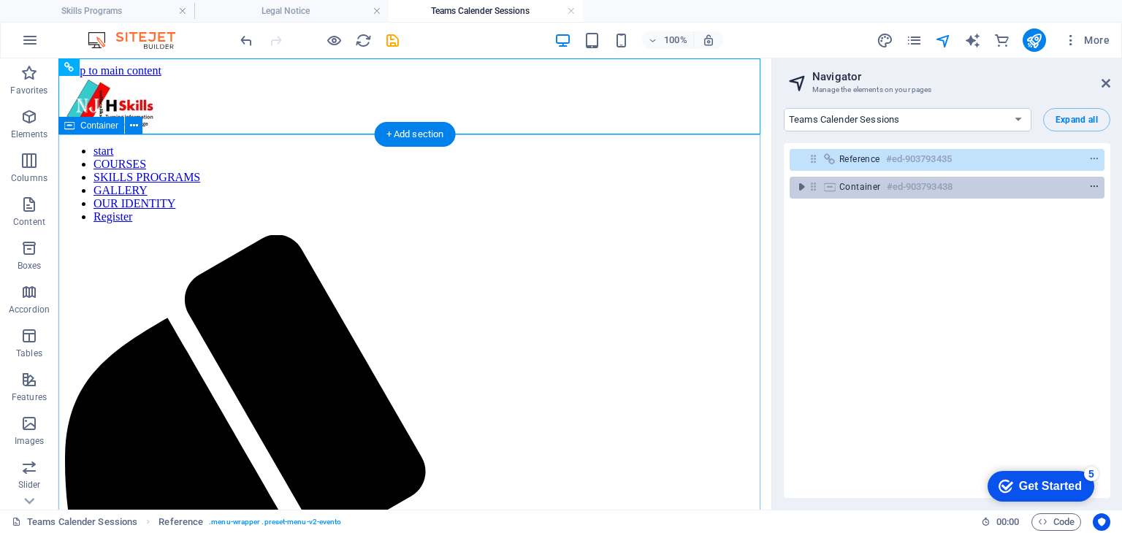
click at [1087, 185] on span "context-menu" at bounding box center [1094, 187] width 15 height 10
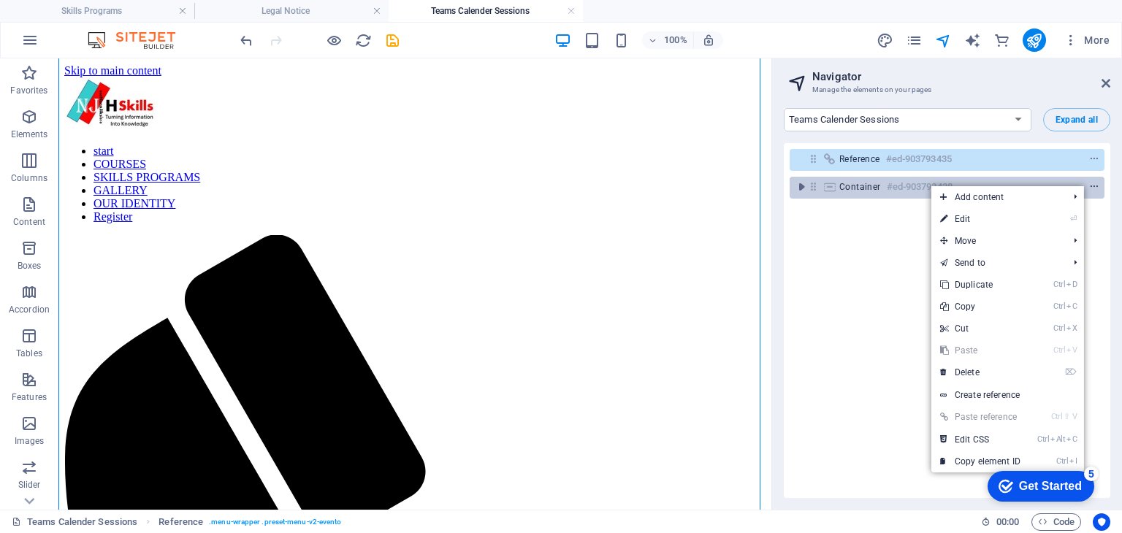
scroll to position [130, 0]
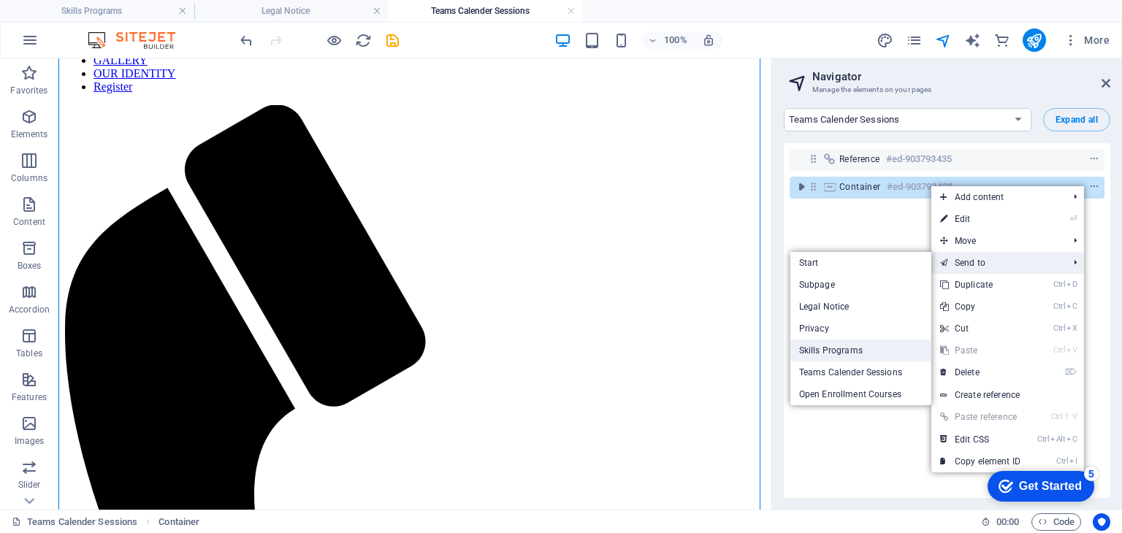
click at [845, 351] on link "Skills Programs" at bounding box center [860, 351] width 141 height 22
select select "15290098-en"
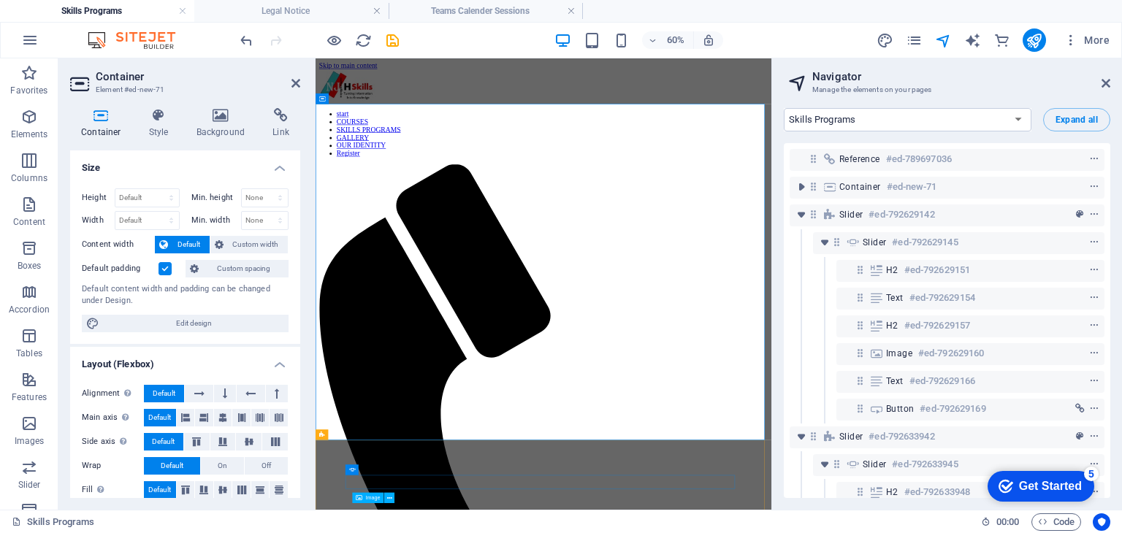
scroll to position [0, 0]
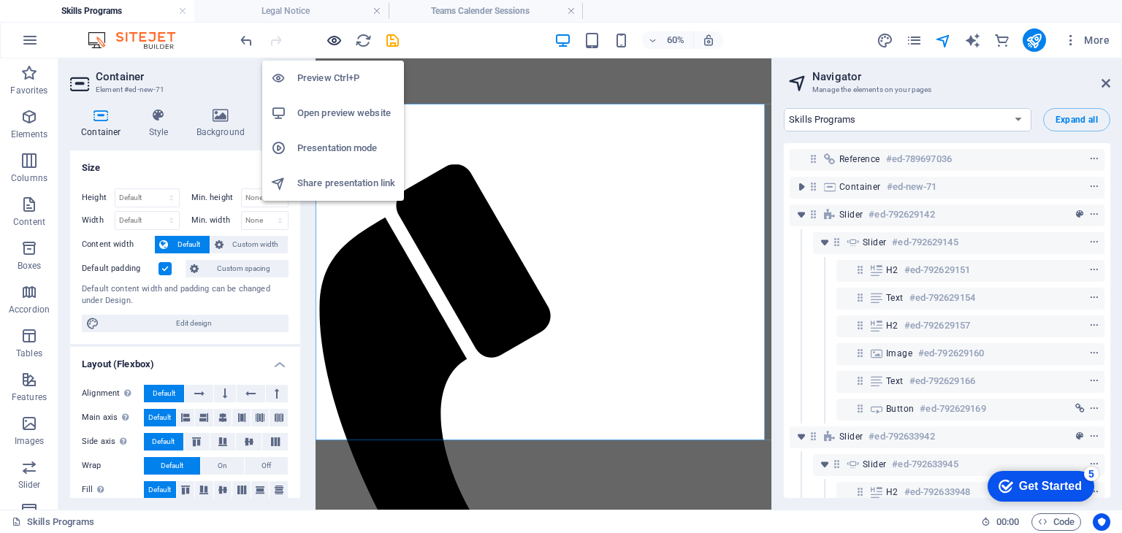
click at [331, 35] on icon "button" at bounding box center [334, 40] width 17 height 17
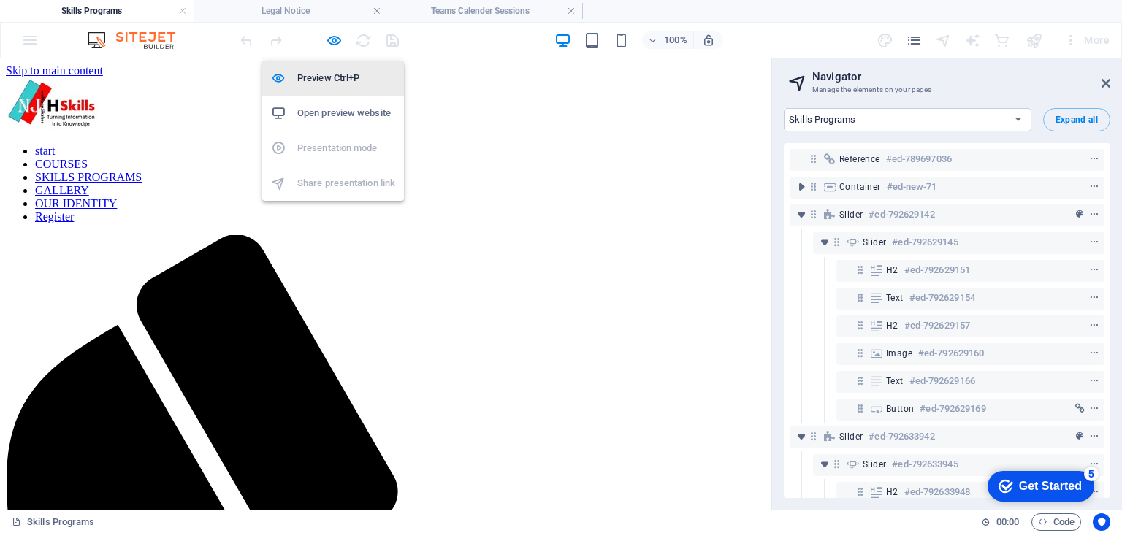
click at [332, 77] on h6 "Preview Ctrl+P" at bounding box center [346, 78] width 98 height 18
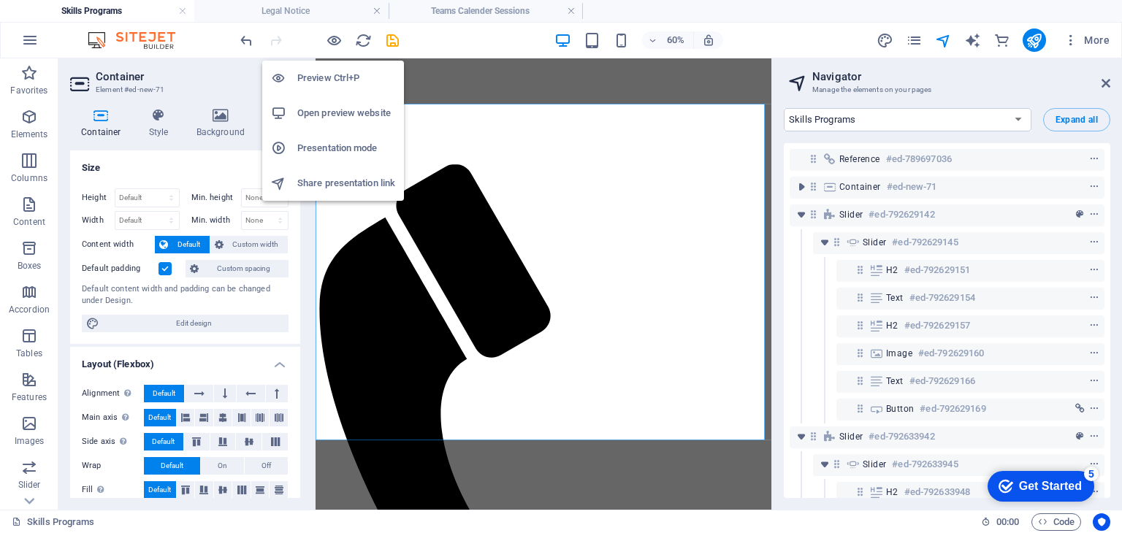
click at [331, 109] on h6 "Open preview website" at bounding box center [346, 113] width 98 height 18
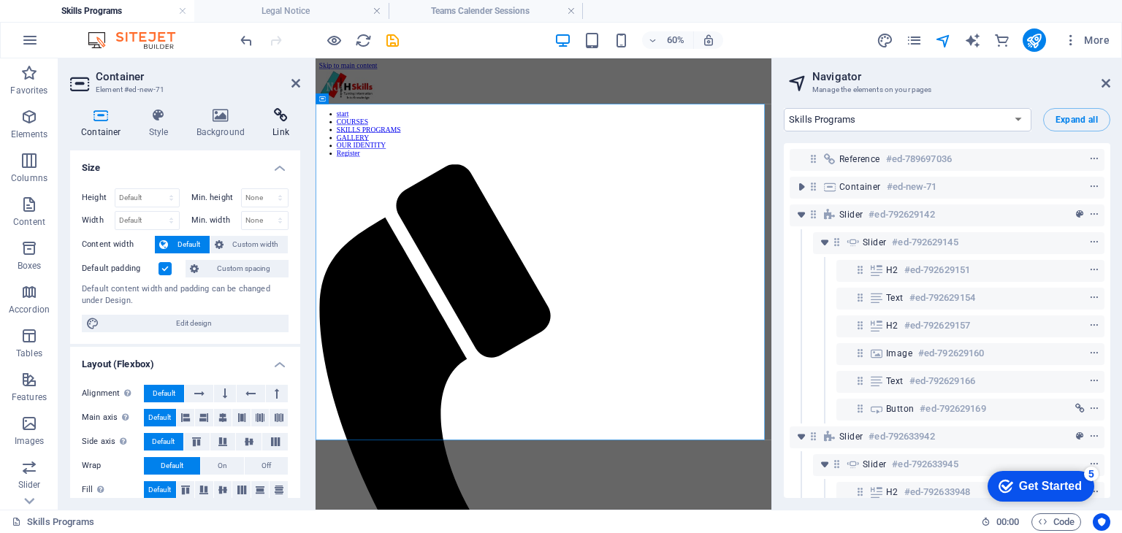
click at [278, 115] on icon at bounding box center [281, 115] width 39 height 15
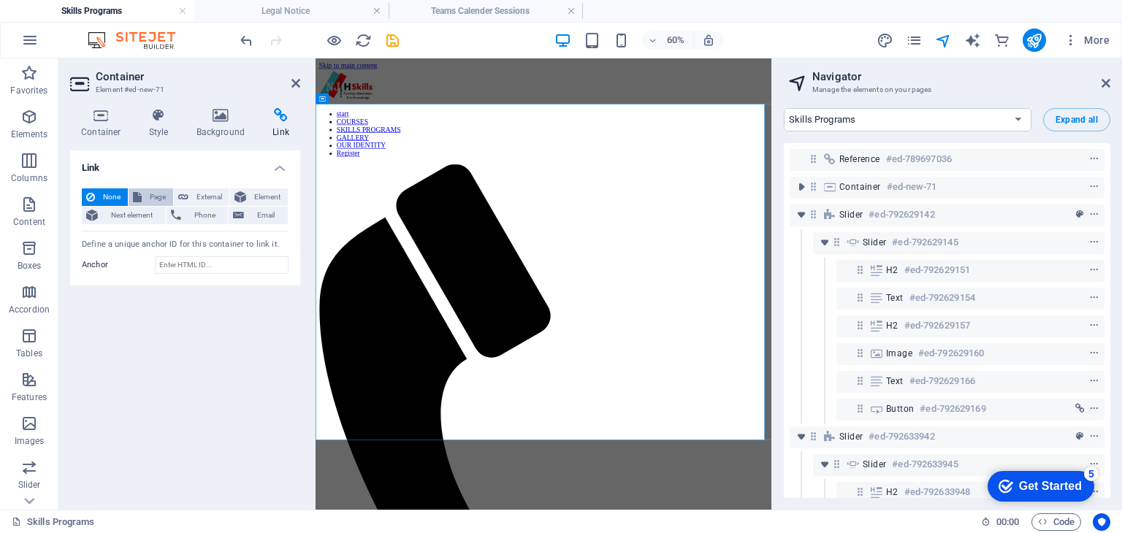
click at [140, 196] on icon at bounding box center [137, 197] width 9 height 18
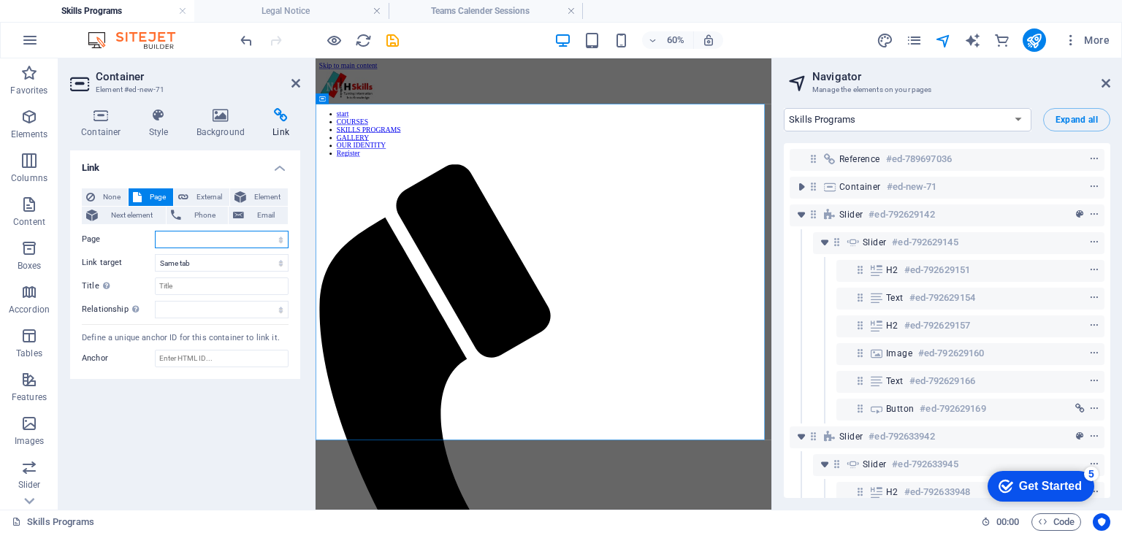
click at [281, 240] on select "Start Subpage Legal Notice Privacy Skills Programs Teams Calender Sessions Open…" at bounding box center [222, 240] width 134 height 18
select select "4"
click at [155, 231] on select "Start Subpage Legal Notice Privacy Skills Programs Teams Calender Sessions Open…" at bounding box center [222, 240] width 134 height 18
click at [179, 291] on input "Title Additional link description, should not be the same as the link text. The…" at bounding box center [222, 287] width 134 height 18
click at [179, 291] on input "Teams Calender" at bounding box center [222, 287] width 134 height 18
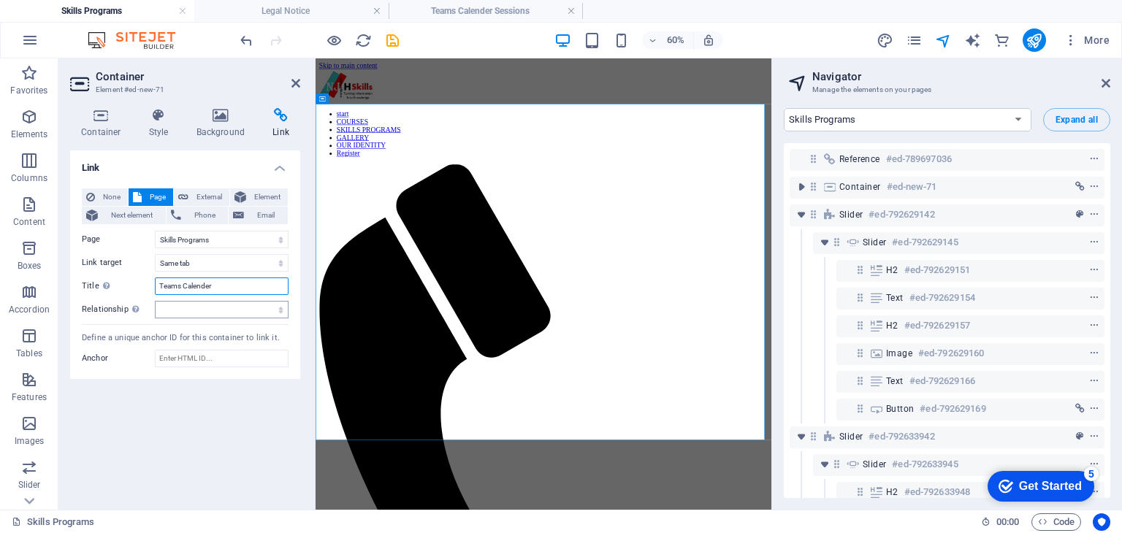
type input "Teams Calender"
click at [283, 313] on select "alternate author bookmark external help license next nofollow noreferrer noopen…" at bounding box center [222, 310] width 134 height 18
click at [272, 361] on input "Anchor" at bounding box center [222, 359] width 134 height 18
click at [237, 439] on div "Link None Page External Element Next element Phone Email Page Start Subpage Leg…" at bounding box center [185, 324] width 230 height 348
click at [390, 40] on icon "save" at bounding box center [392, 40] width 17 height 17
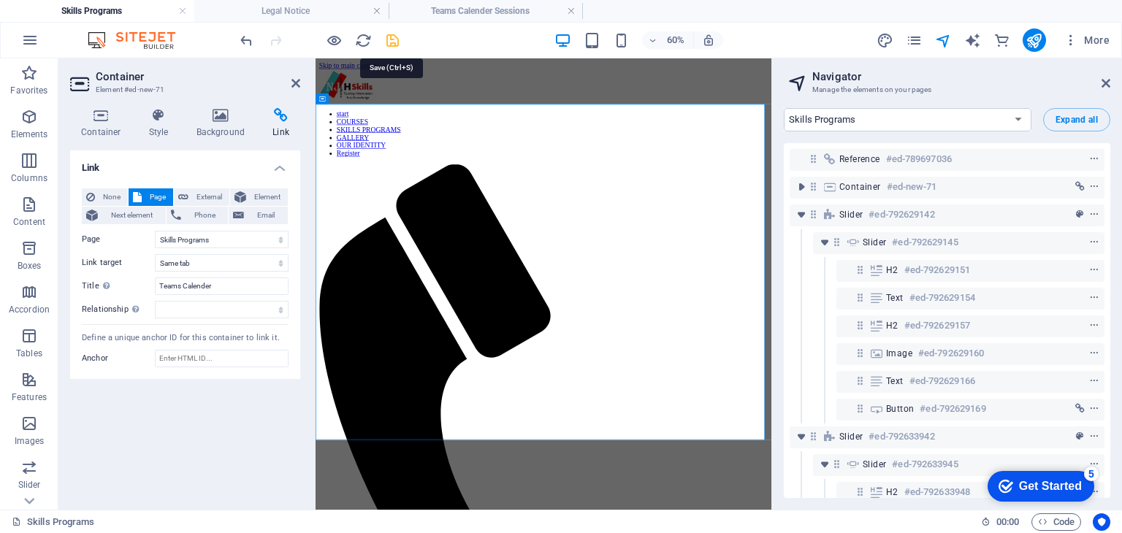
select select "4"
select select
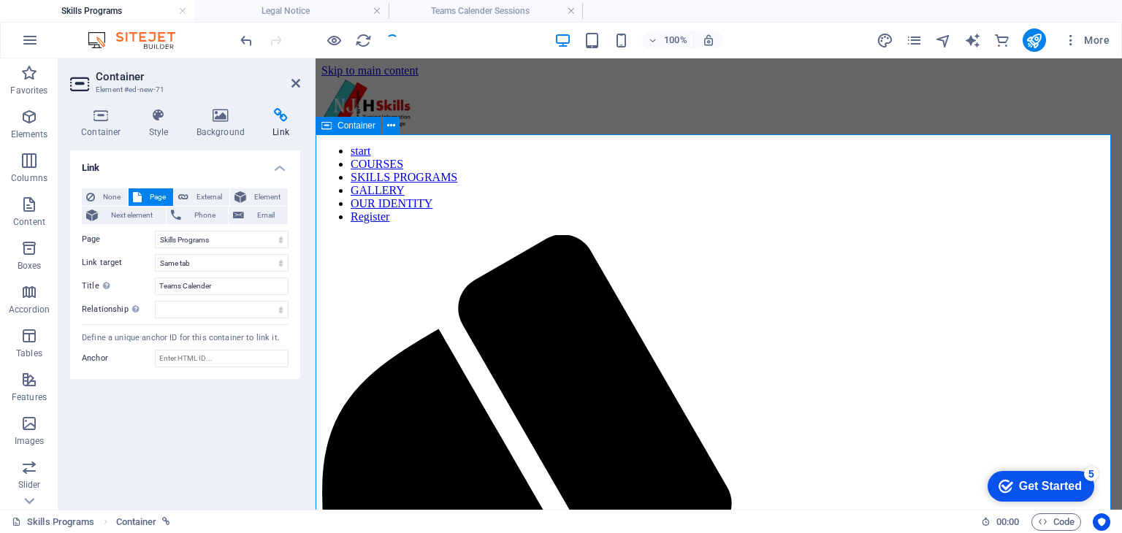
select select "4"
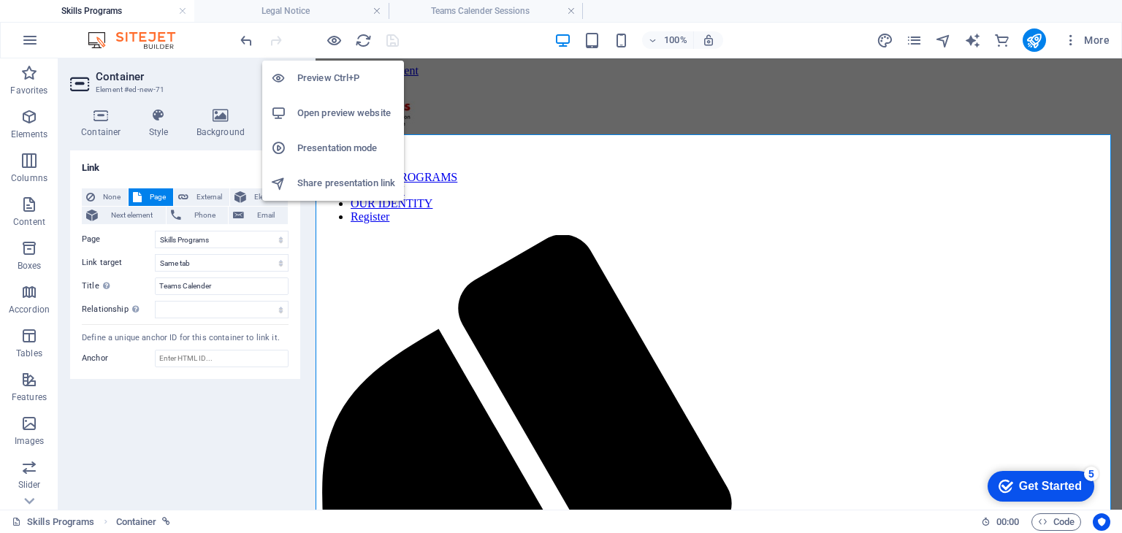
click at [345, 122] on li "Open preview website" at bounding box center [333, 113] width 142 height 35
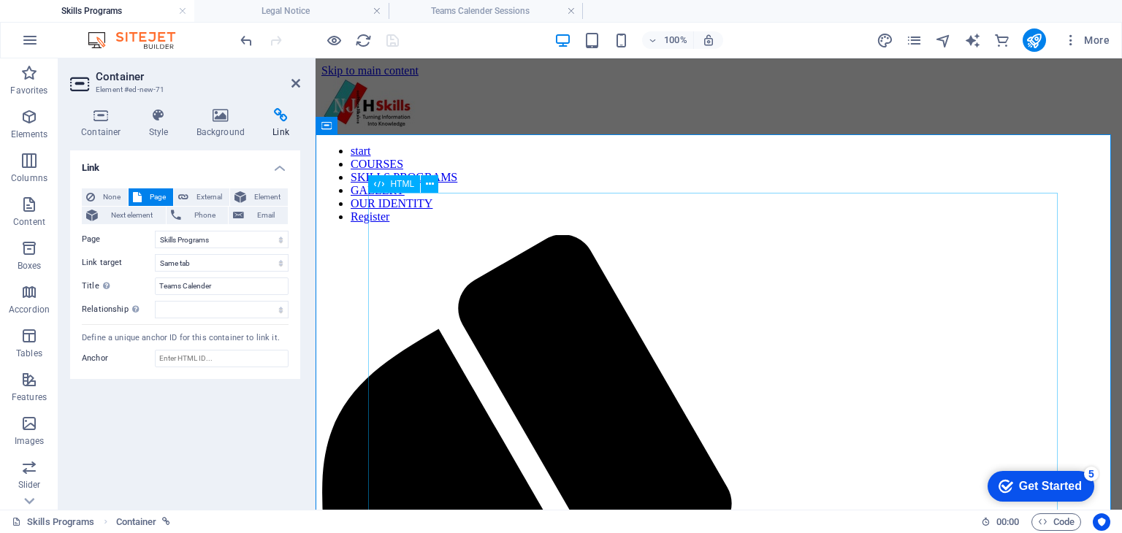
click at [153, 118] on icon at bounding box center [159, 115] width 42 height 15
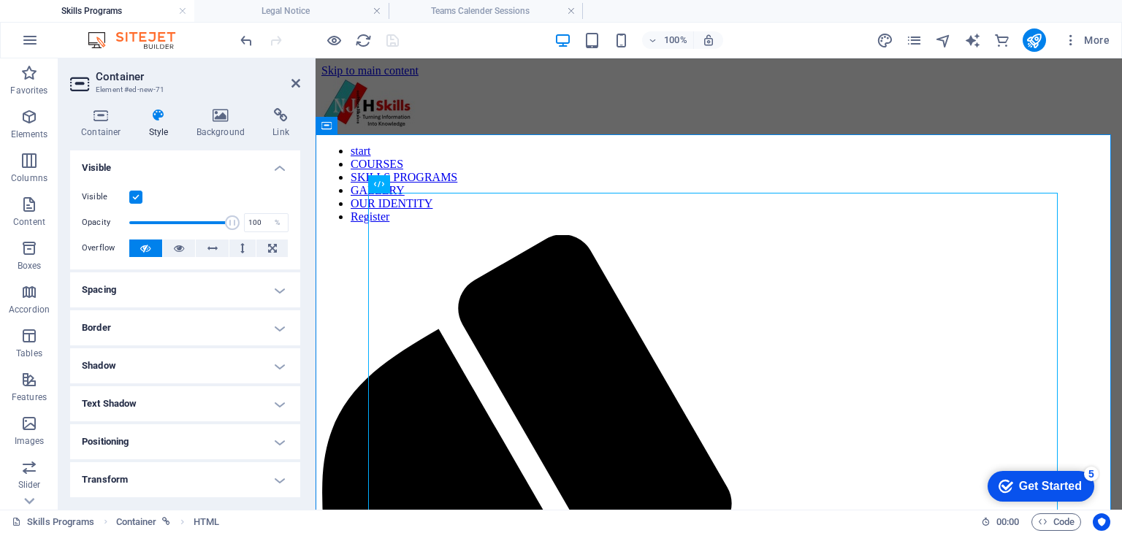
click at [153, 118] on icon at bounding box center [159, 115] width 42 height 15
click at [434, 183] on button at bounding box center [430, 184] width 18 height 18
click at [294, 82] on icon at bounding box center [295, 83] width 9 height 12
